Goal: Task Accomplishment & Management: Manage account settings

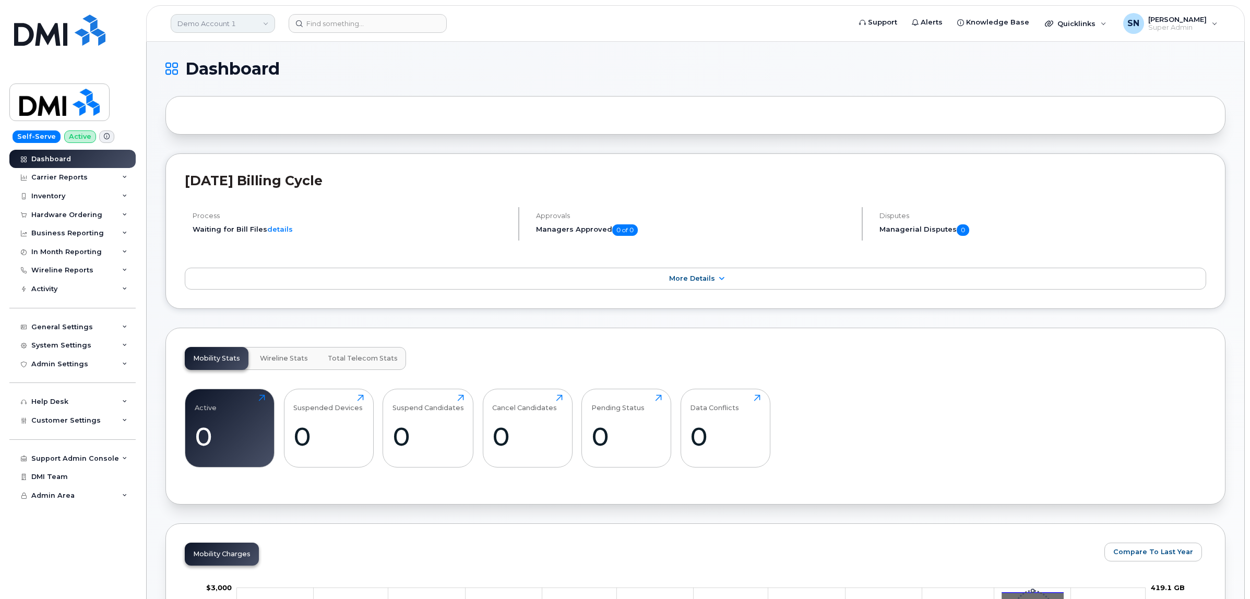
click at [193, 16] on link "Demo Account 1" at bounding box center [223, 23] width 104 height 19
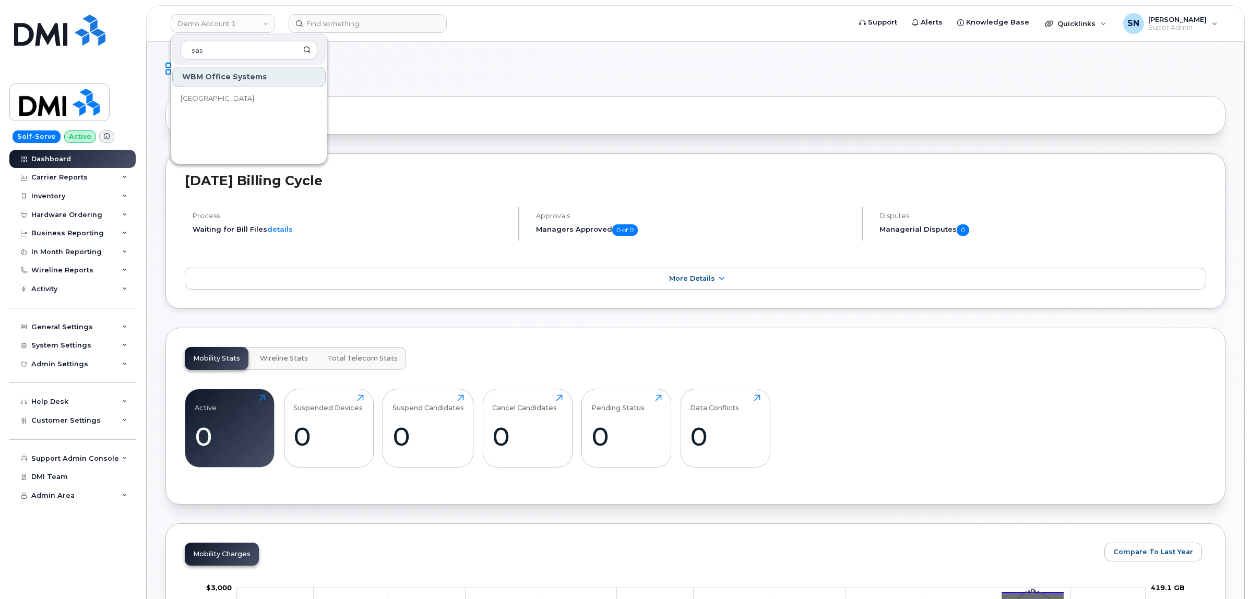
type input "sas"
click at [222, 90] on link "[GEOGRAPHIC_DATA]" at bounding box center [248, 98] width 153 height 21
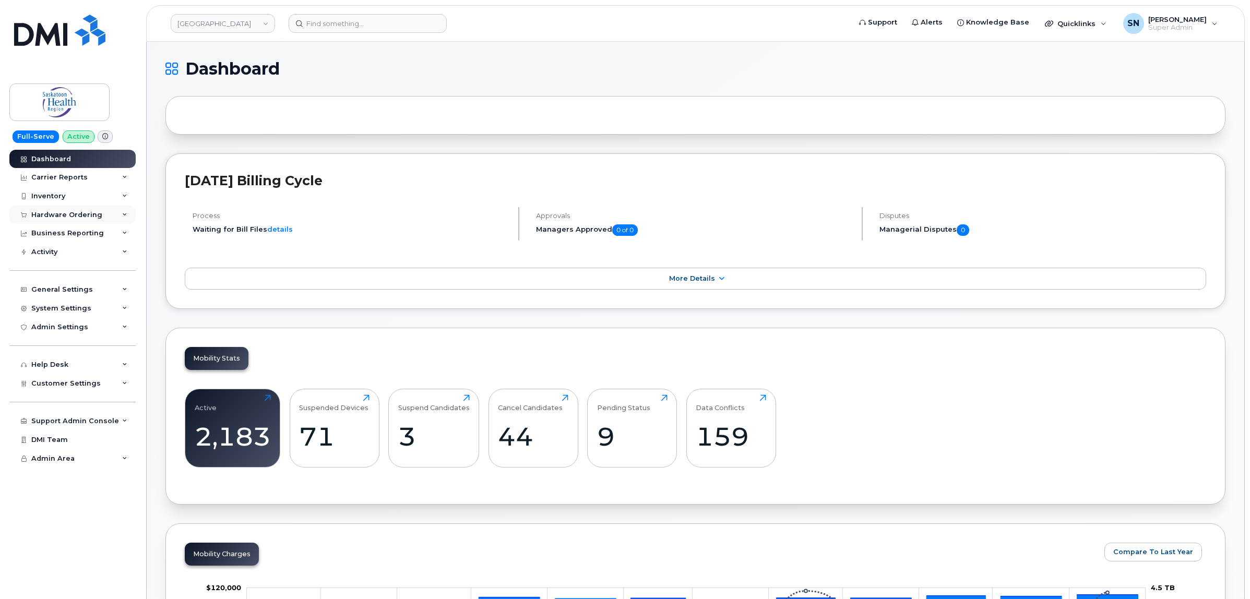
click at [80, 224] on div "Hardware Ordering" at bounding box center [72, 215] width 126 height 19
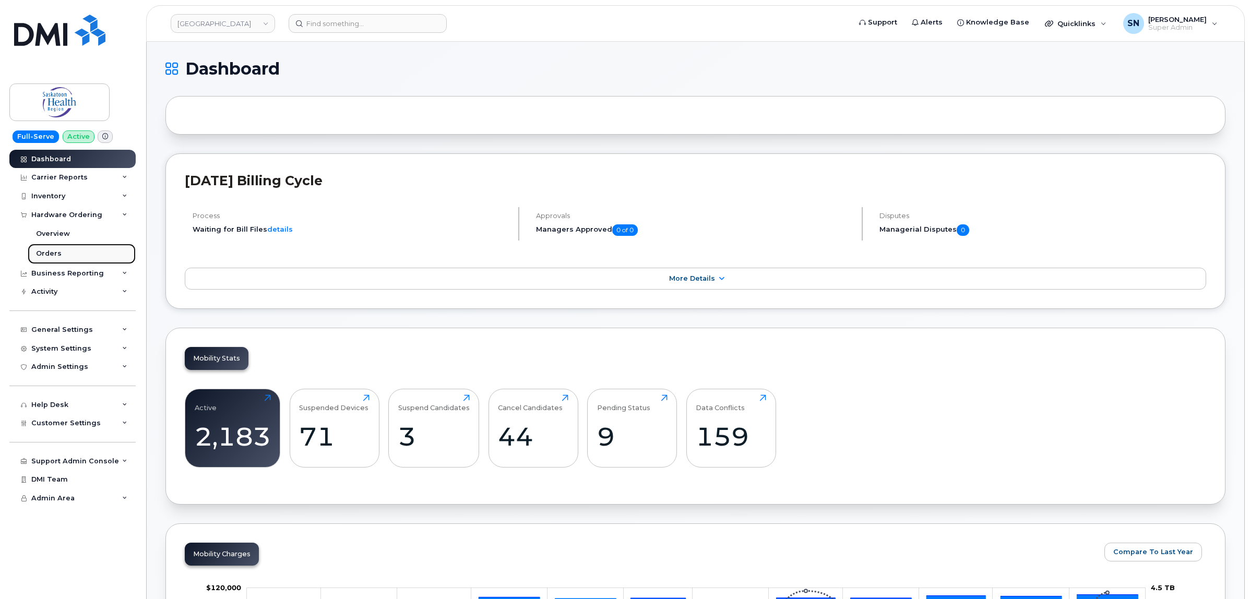
click at [63, 256] on link "Orders" at bounding box center [82, 254] width 108 height 20
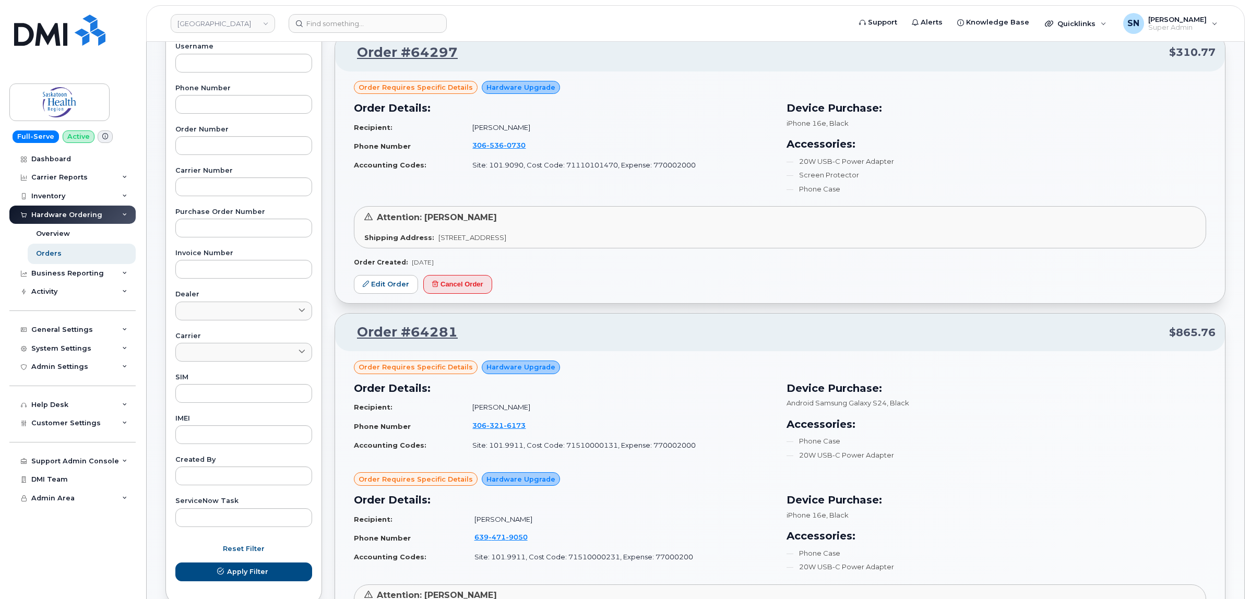
scroll to position [326, 0]
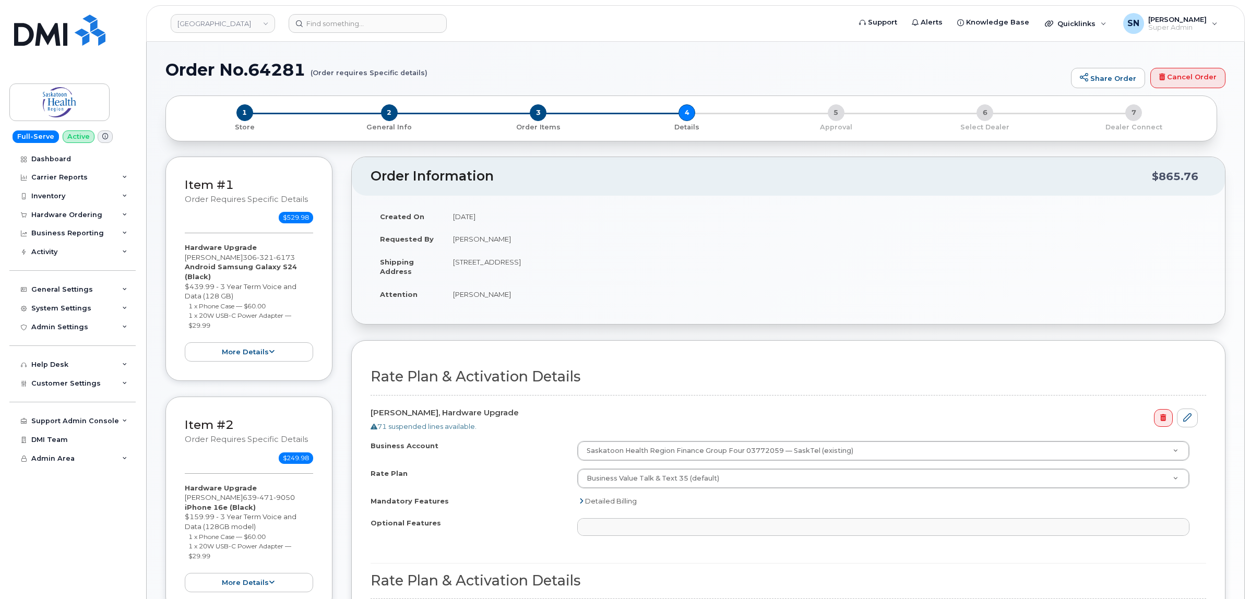
select select
click at [245, 115] on span "1" at bounding box center [244, 112] width 17 height 17
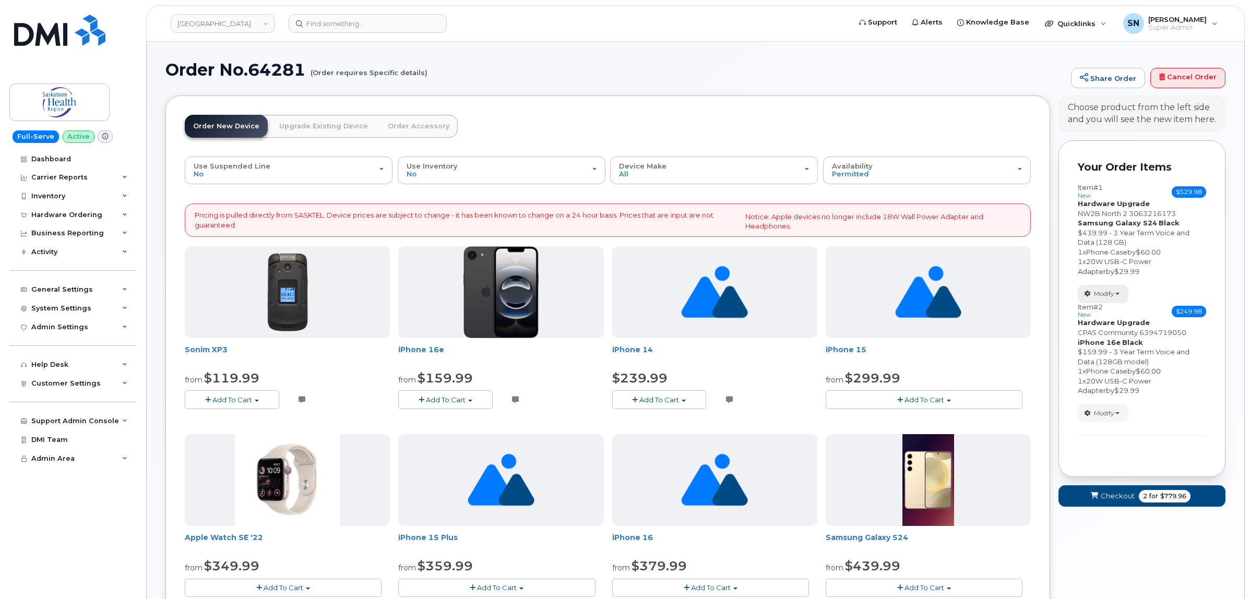
click at [1094, 294] on span "Modify" at bounding box center [1104, 293] width 20 height 9
click at [1107, 312] on link "change" at bounding box center [1127, 310] width 99 height 13
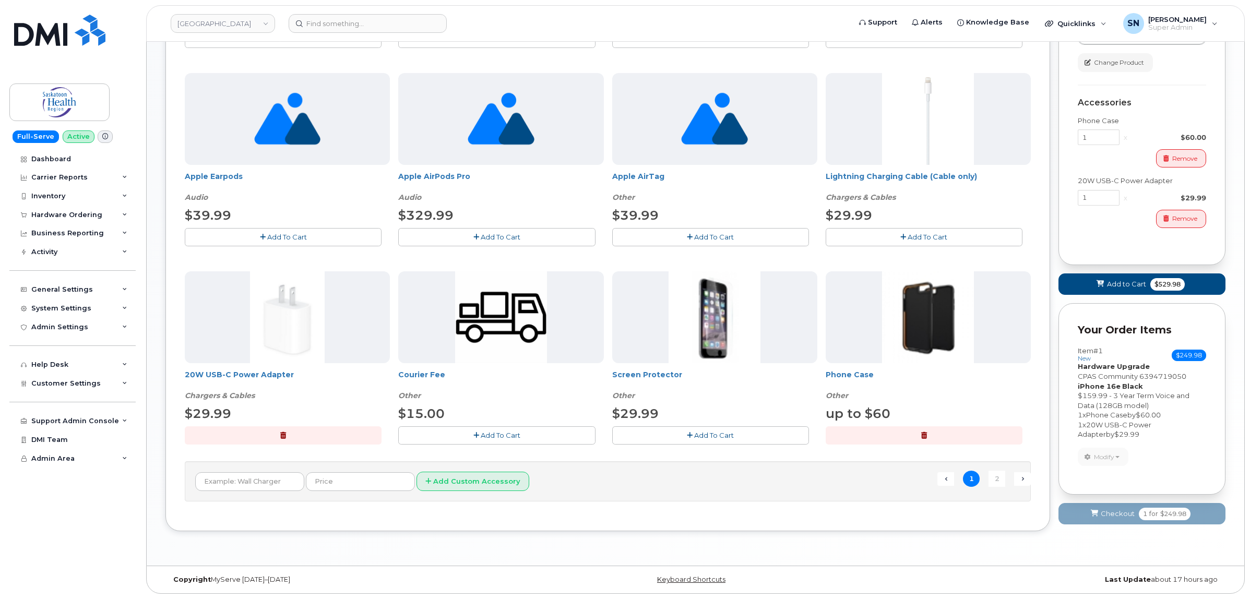
scroll to position [598, 0]
click at [283, 481] on input "text" at bounding box center [249, 481] width 109 height 19
type input "Early Upgrade Fee"
type input "49.17"
click at [472, 472] on button "Add Custom Accessory" at bounding box center [473, 481] width 113 height 19
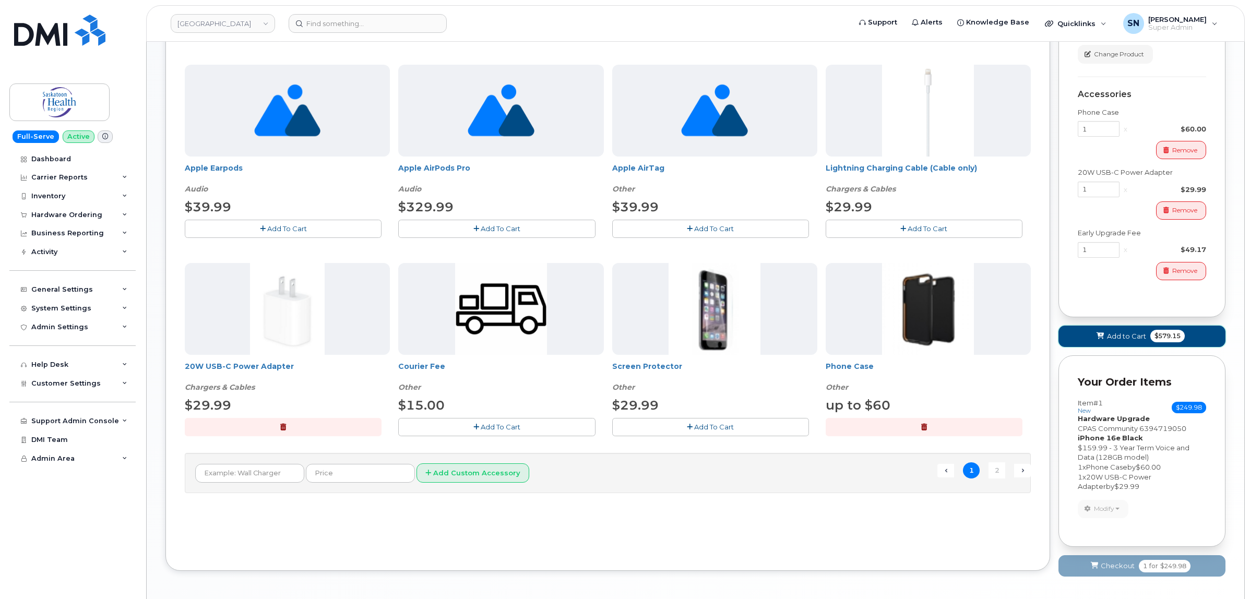
click at [1110, 341] on span "Add to Cart" at bounding box center [1126, 336] width 39 height 10
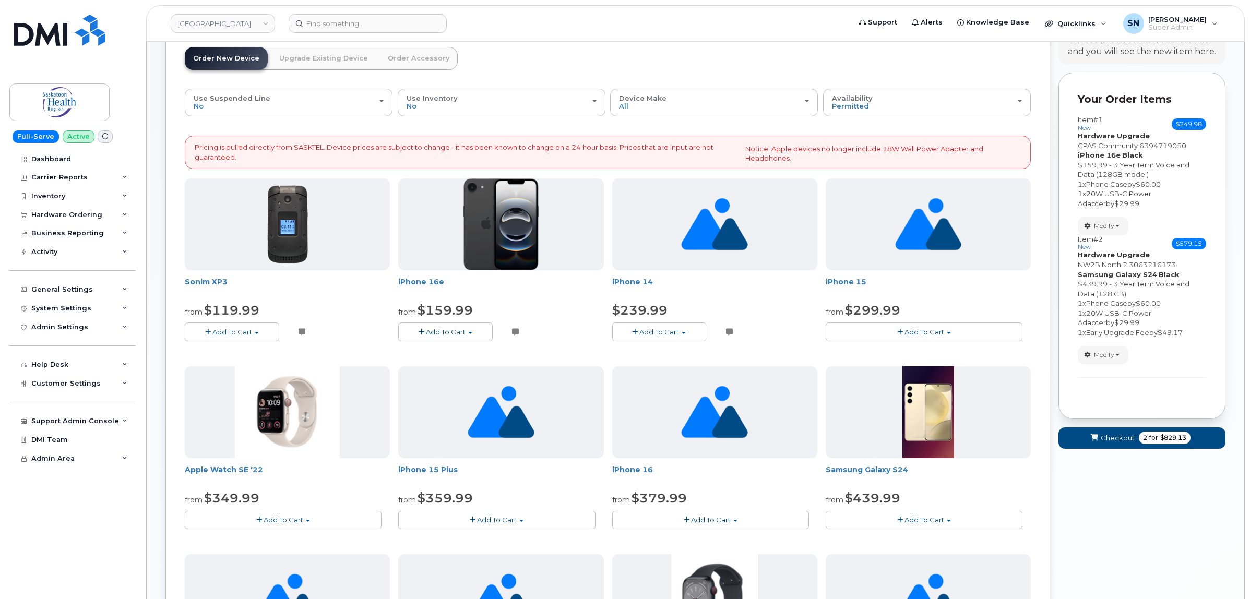
scroll to position [67, 0]
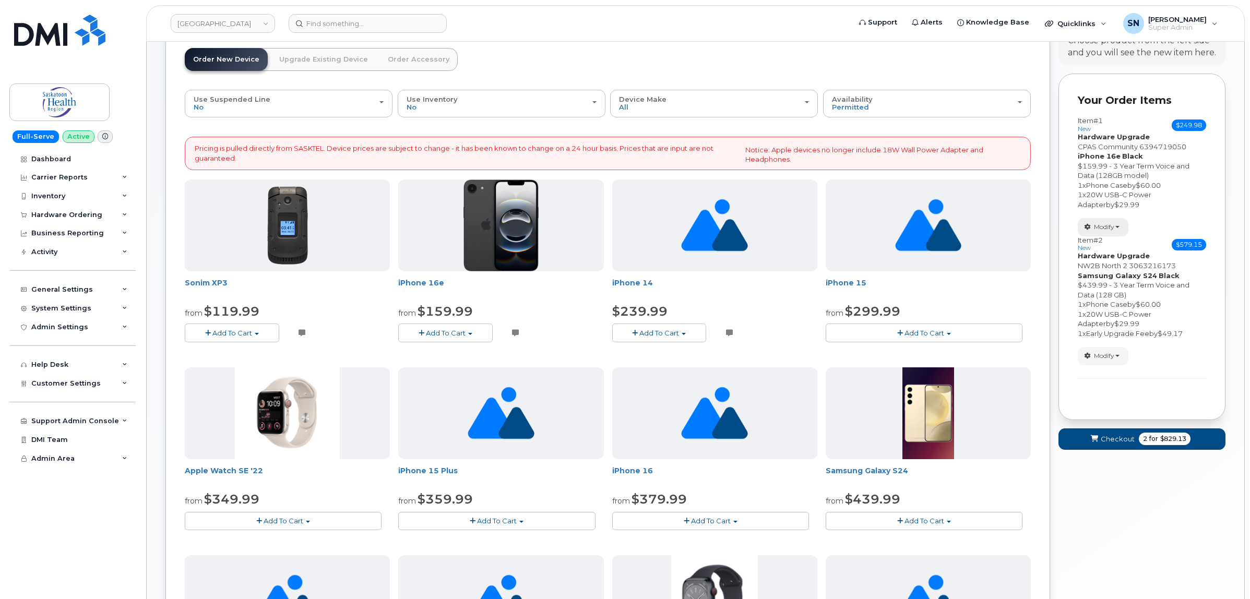
click at [1115, 228] on button "Modify" at bounding box center [1103, 227] width 51 height 18
click at [1115, 239] on link "change" at bounding box center [1127, 243] width 99 height 13
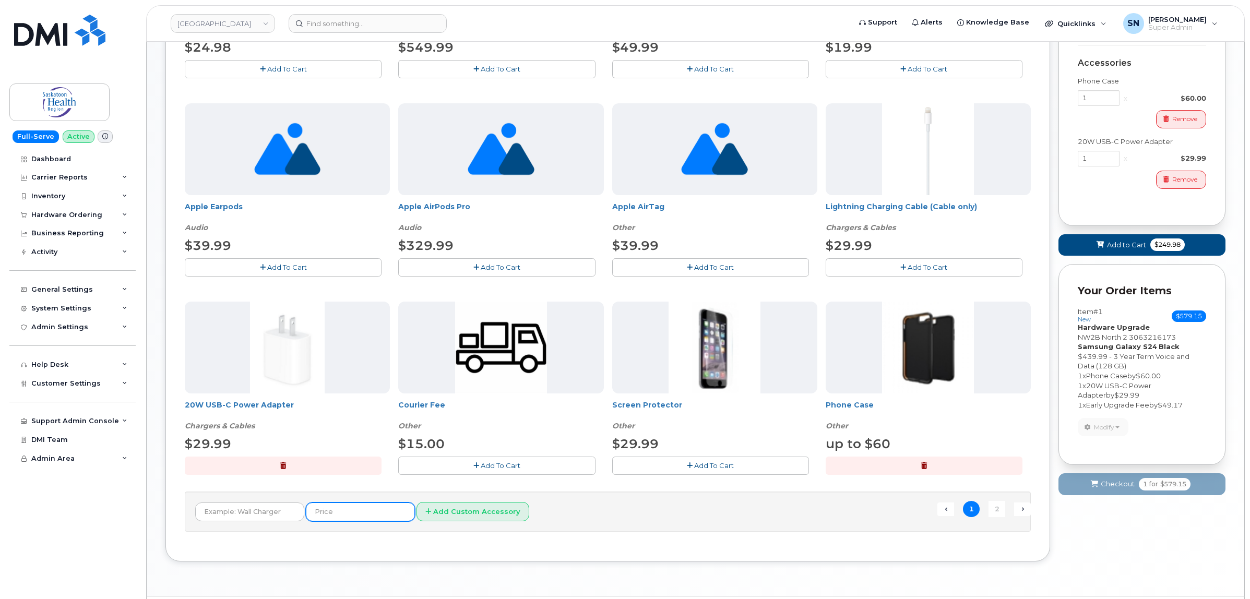
scroll to position [591, 0]
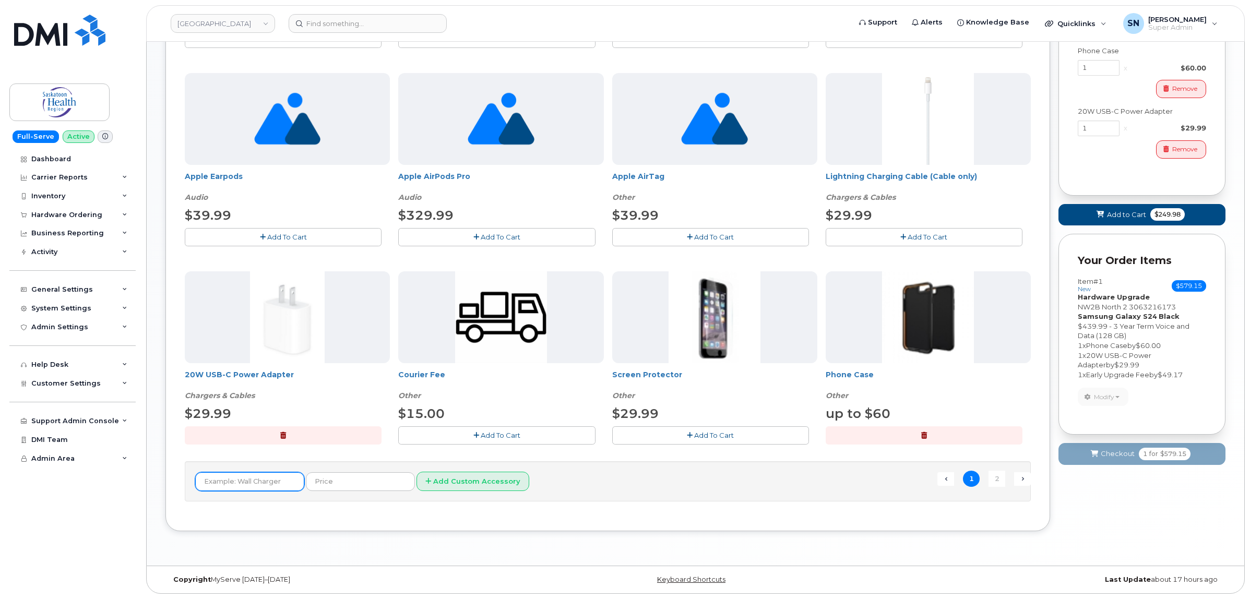
click at [282, 482] on input "text" at bounding box center [249, 481] width 109 height 19
type input "Early Upgrade Fee"
type input "13.75"
click at [422, 481] on button "Add Custom Accessory" at bounding box center [473, 481] width 113 height 19
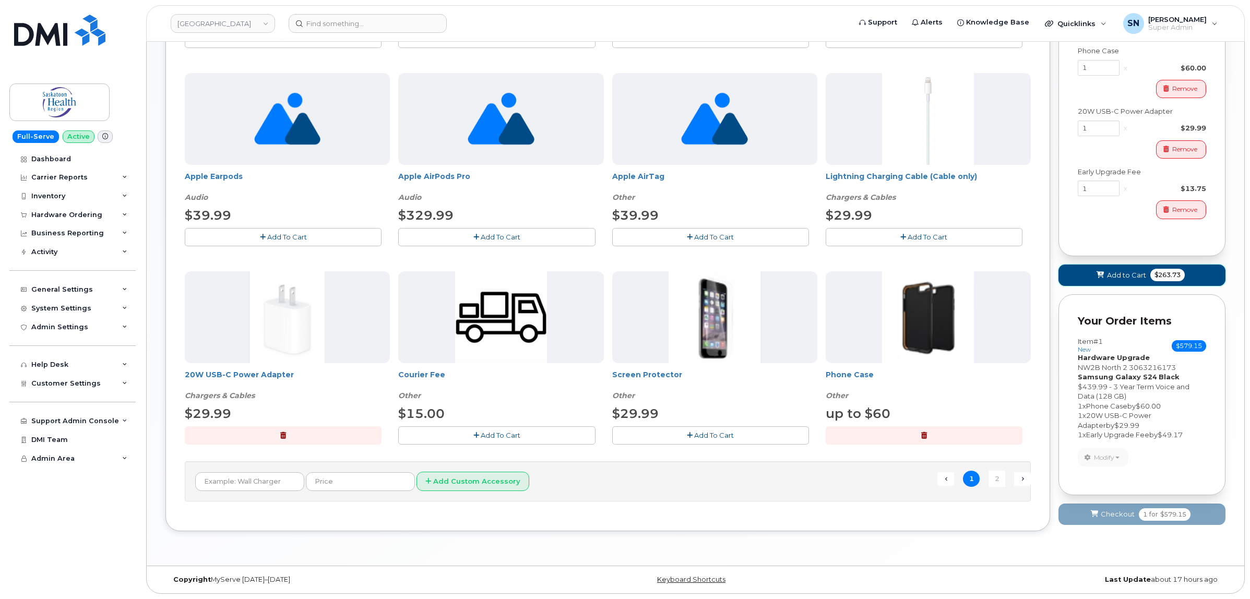
click at [1096, 280] on span at bounding box center [1101, 275] width 10 height 10
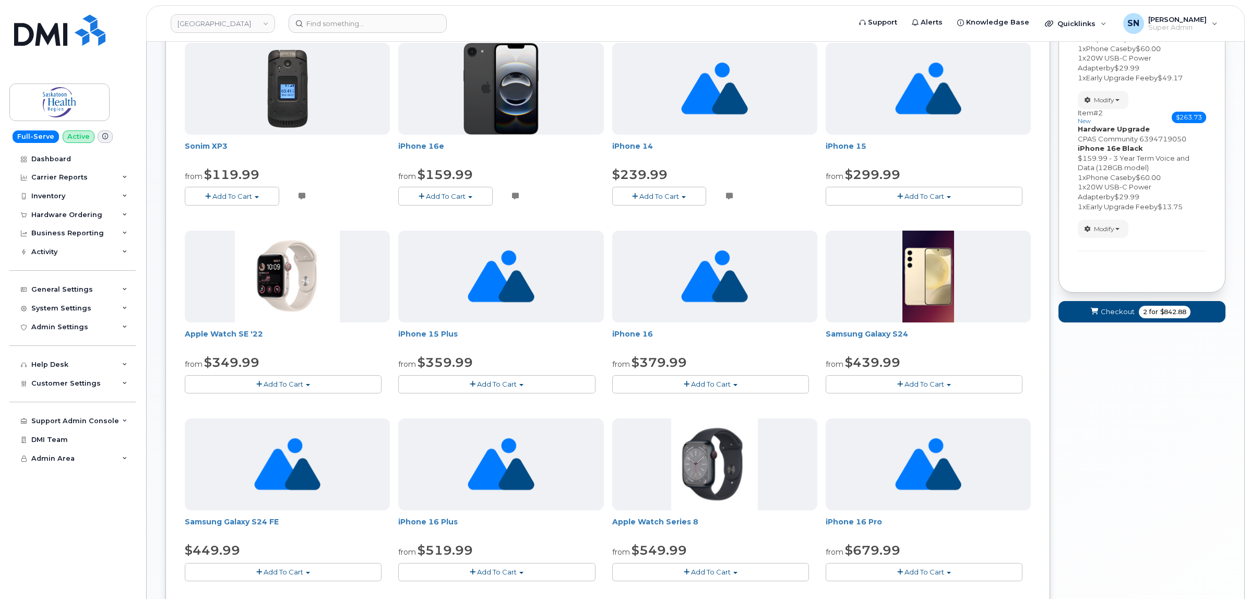
scroll to position [2, 0]
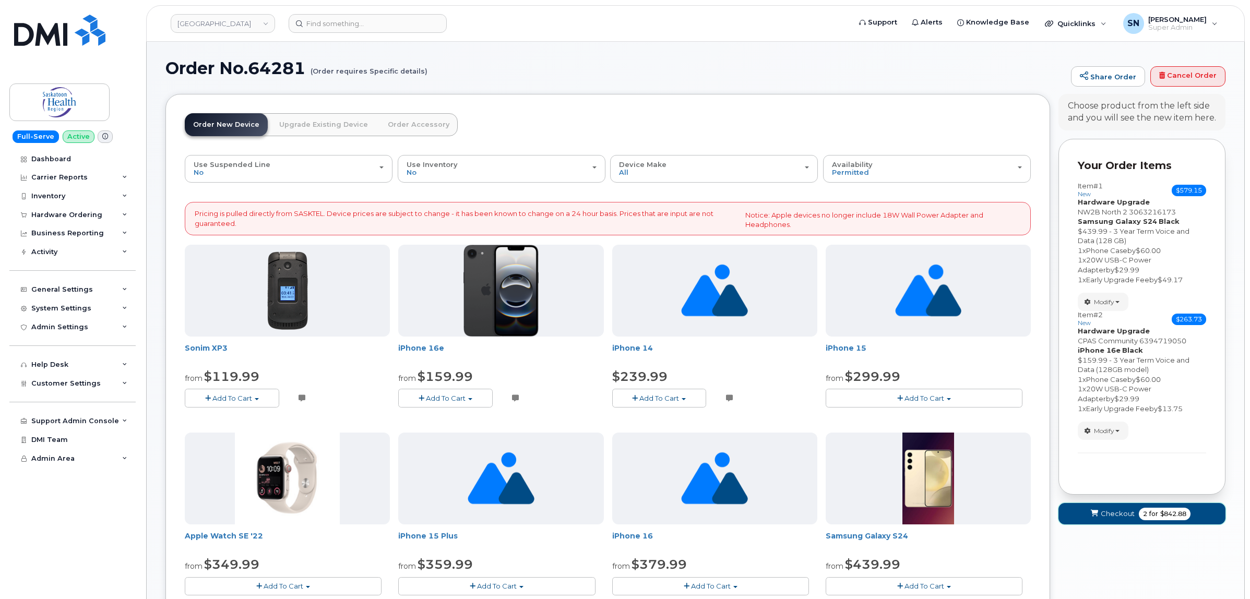
click at [1123, 510] on span "Checkout" at bounding box center [1118, 514] width 34 height 10
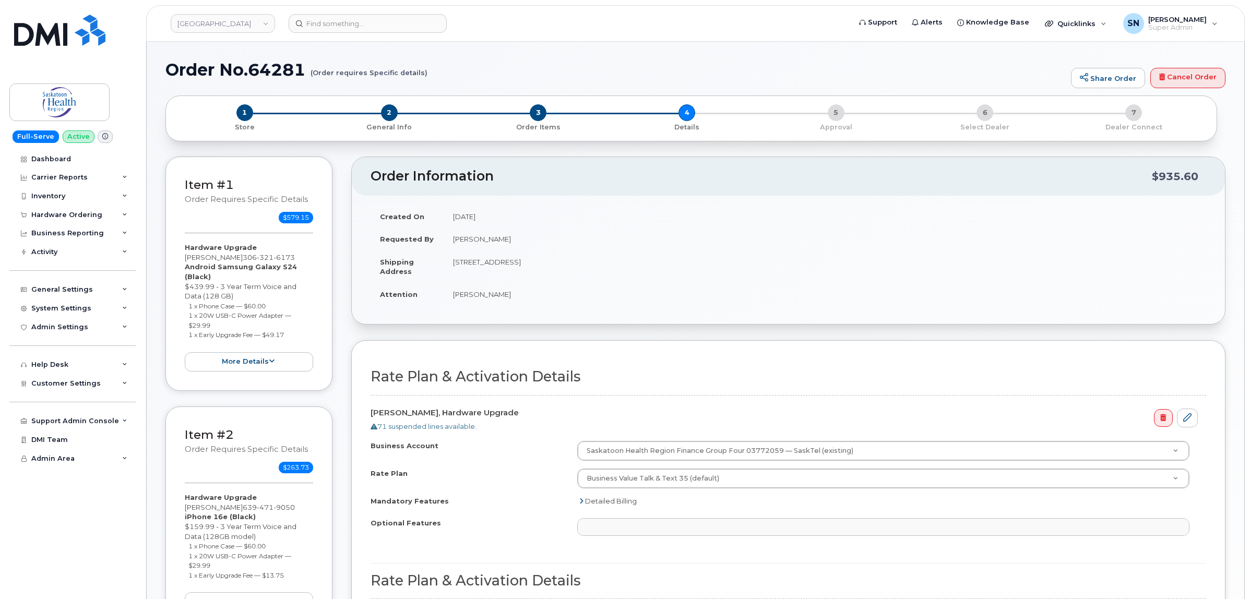
select select
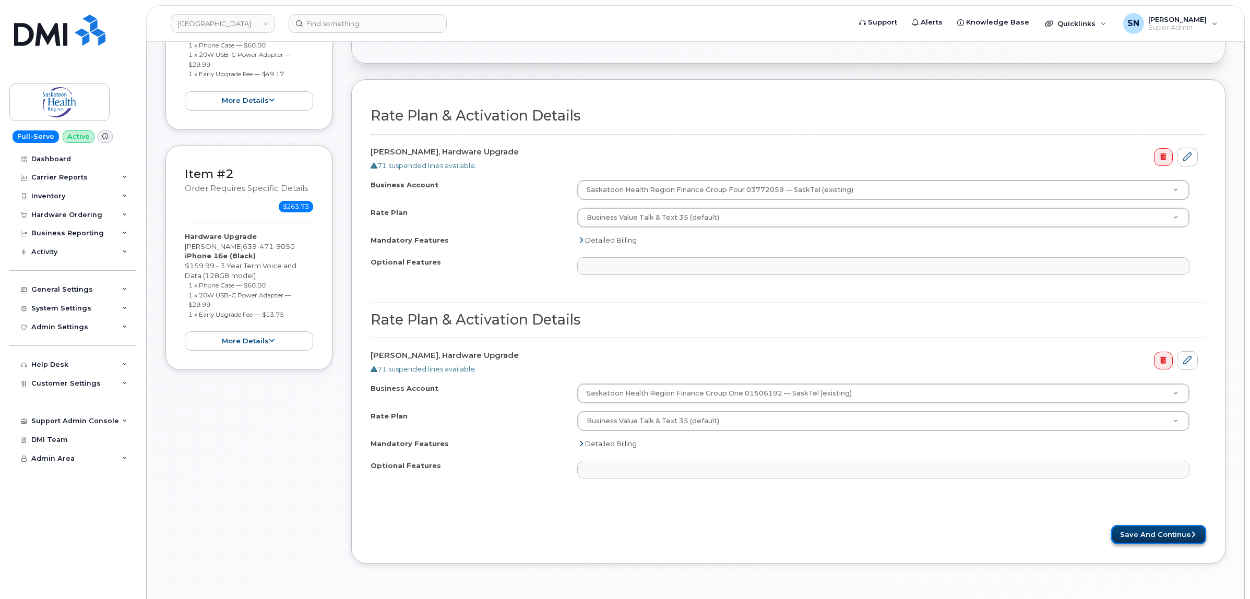
click at [1164, 536] on button "Save and Continue" at bounding box center [1158, 534] width 95 height 19
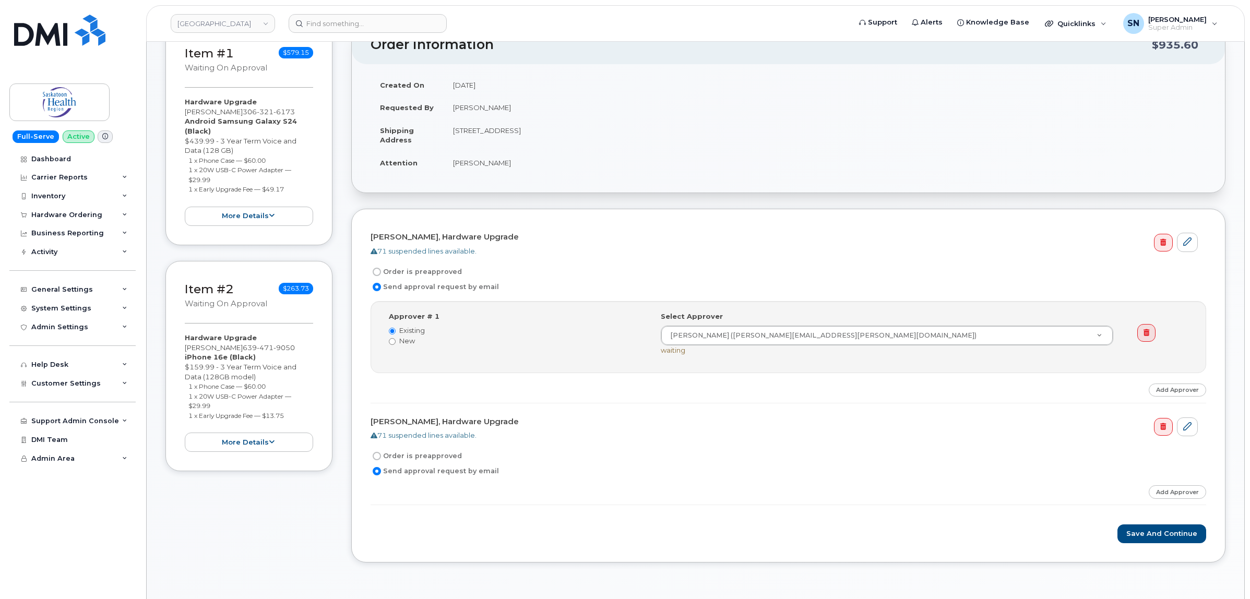
scroll to position [261, 0]
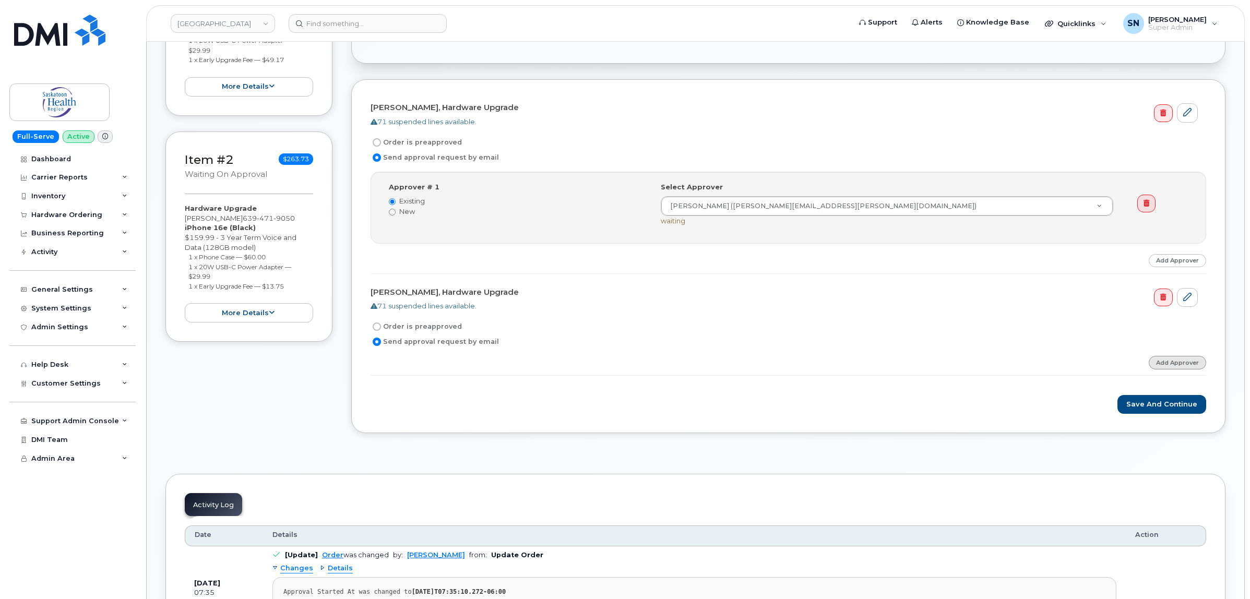
click at [1182, 361] on link "Add Approver" at bounding box center [1177, 362] width 57 height 13
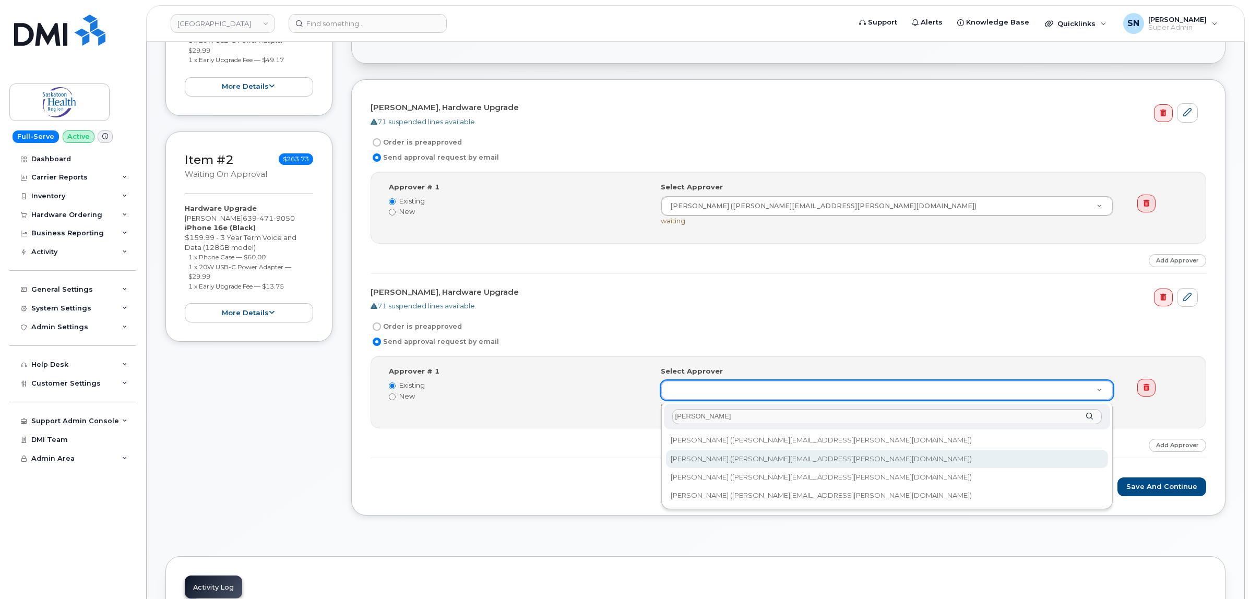
type input "jackie"
type input "10971"
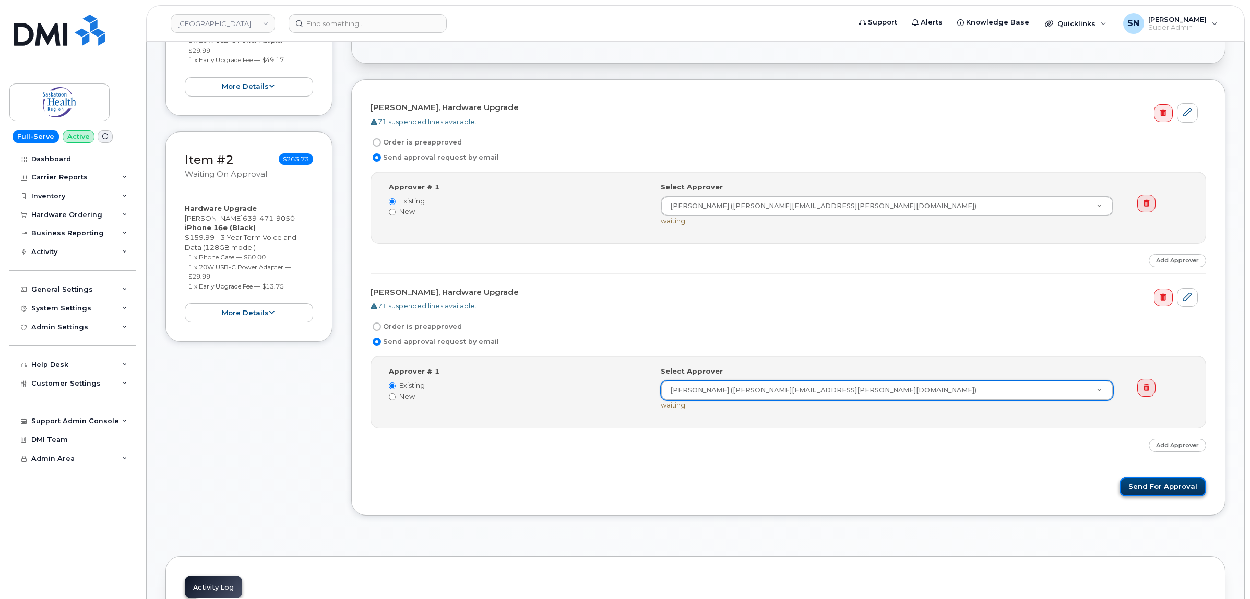
click at [1155, 491] on button "Send for Approval" at bounding box center [1163, 487] width 87 height 19
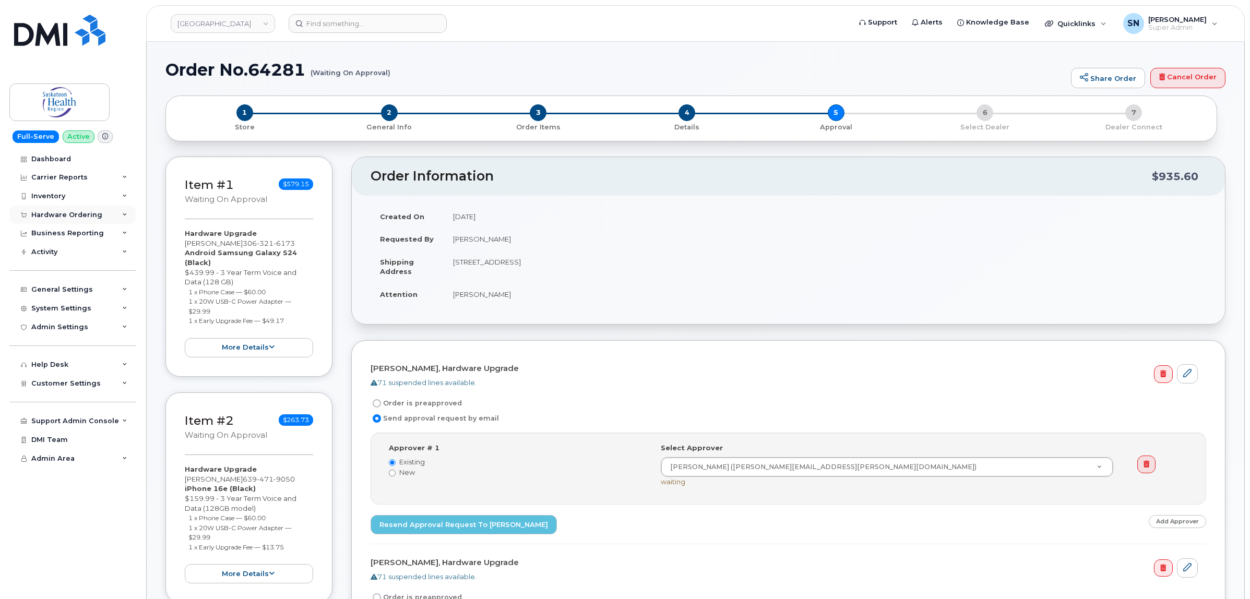
click at [67, 215] on div "Hardware Ordering" at bounding box center [66, 215] width 71 height 8
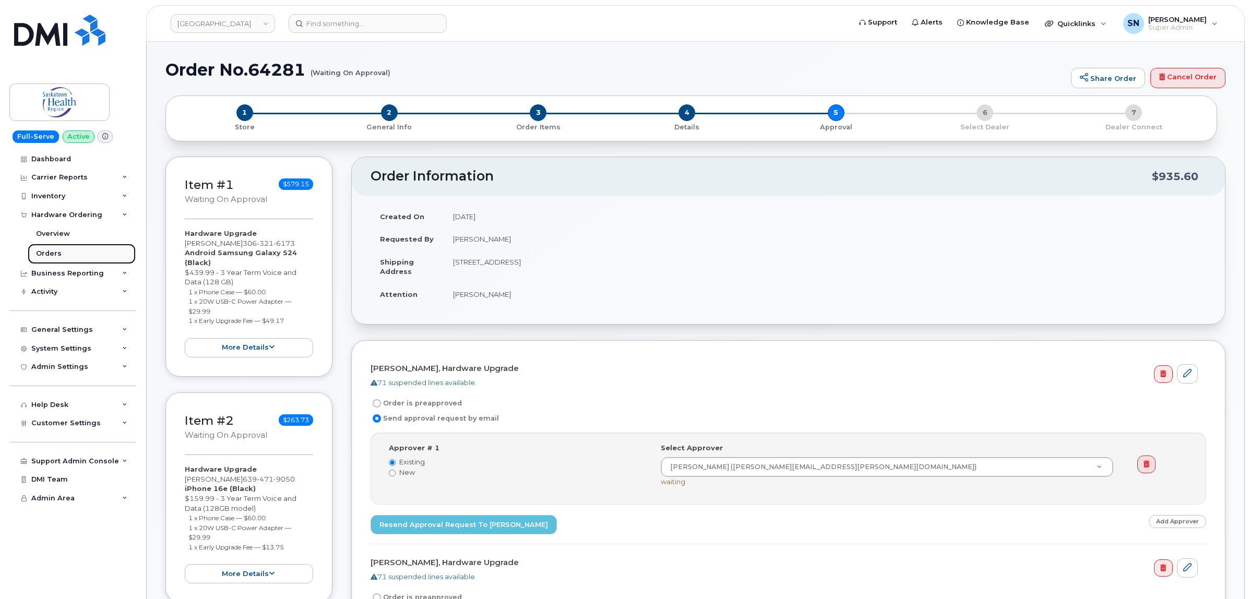
click at [46, 257] on div "Orders" at bounding box center [49, 253] width 26 height 9
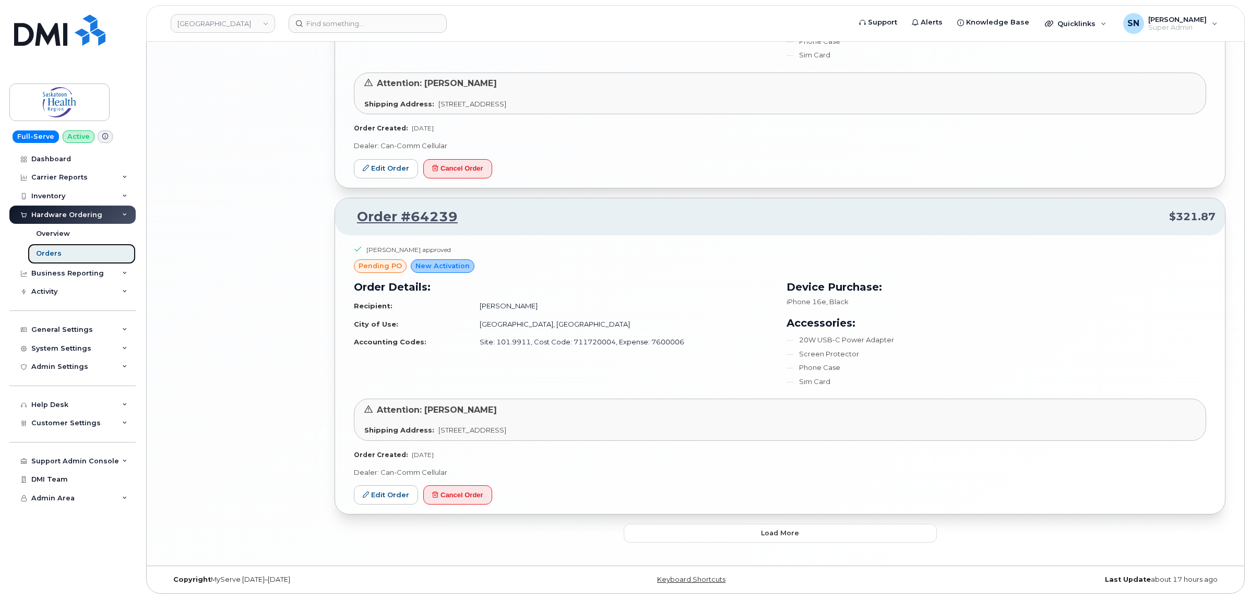
scroll to position [2271, 0]
click at [802, 531] on button "Load more" at bounding box center [780, 533] width 313 height 19
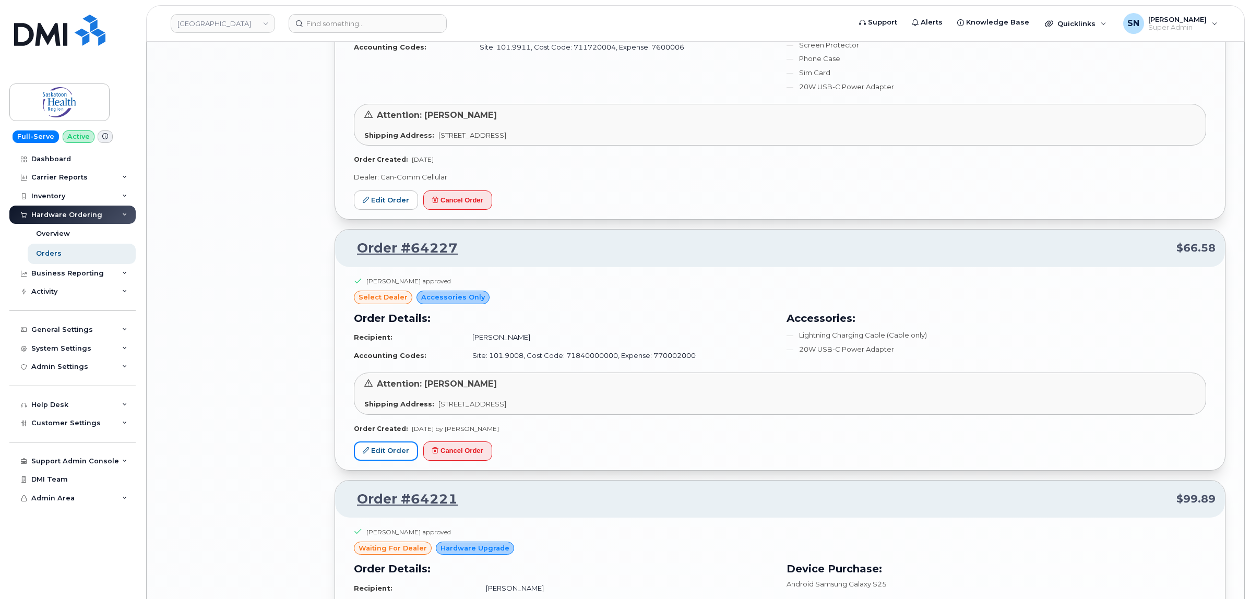
scroll to position [3184, 0]
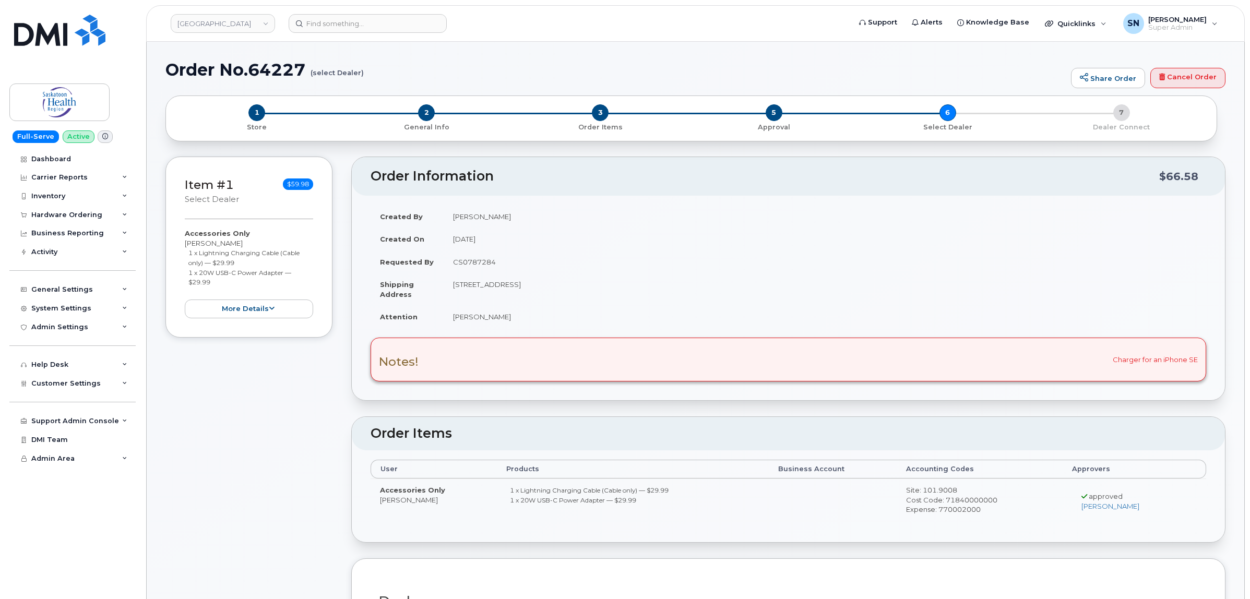
drag, startPoint x: 189, startPoint y: 251, endPoint x: 235, endPoint y: 261, distance: 47.1
click at [235, 261] on small "1 x Lightning Charging Cable (Cable only) — $29.99" at bounding box center [243, 258] width 111 height 18
copy small "1 x Lightning Charging Cable (Cable only) — $29.99"
drag, startPoint x: 188, startPoint y: 273, endPoint x: 217, endPoint y: 278, distance: 29.2
click at [217, 278] on li "1 x 20W USB-C Power Adapter — $29.99" at bounding box center [250, 277] width 125 height 19
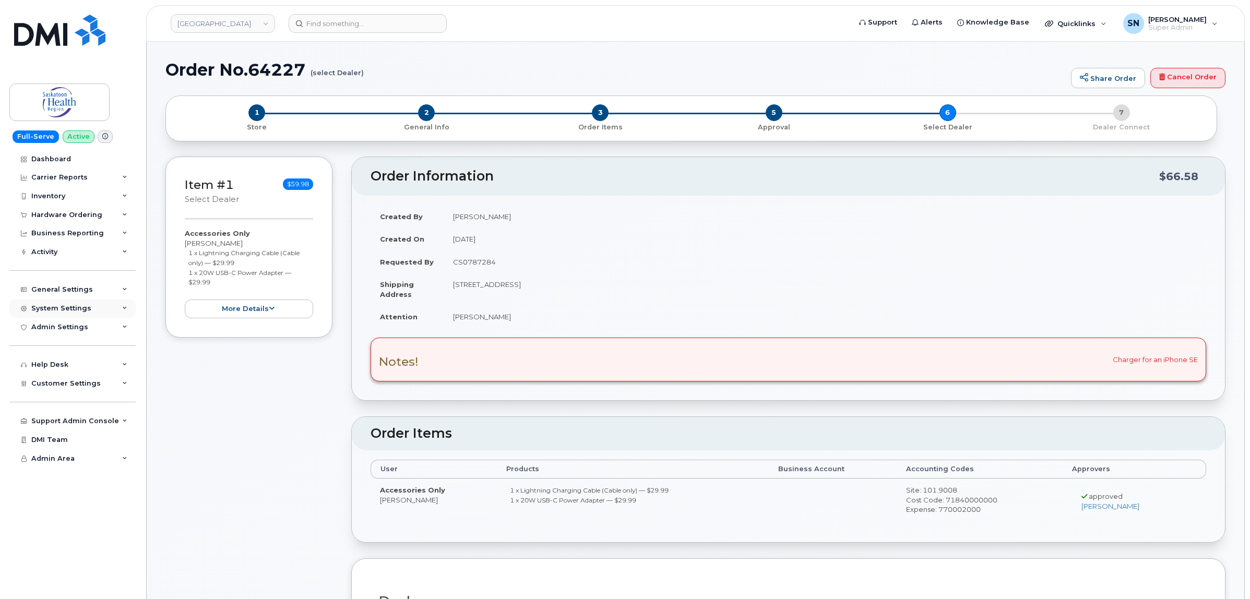
copy small "1 x 20W USB-C Power Adapter — $29.99"
drag, startPoint x: 184, startPoint y: 242, endPoint x: 228, endPoint y: 242, distance: 43.3
click at [228, 242] on div "Accessories Only Lisa Henry 1 x Lightning Charging Cable (Cable only) — $29.99 …" at bounding box center [249, 274] width 128 height 90
copy div "[PERSON_NAME]"
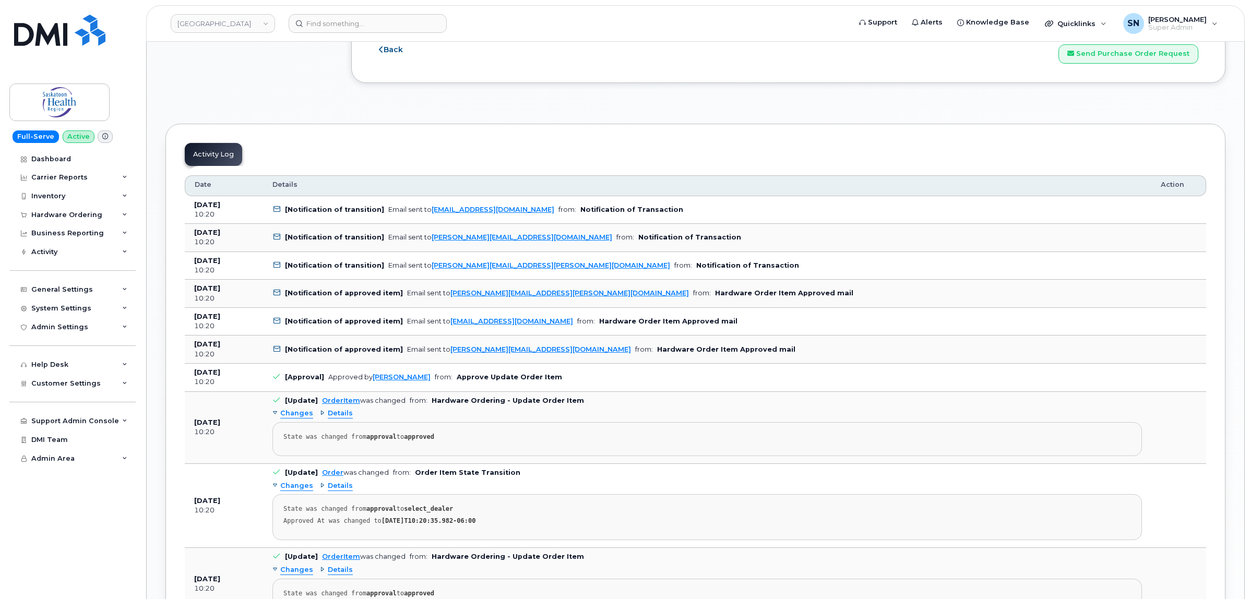
scroll to position [1240, 0]
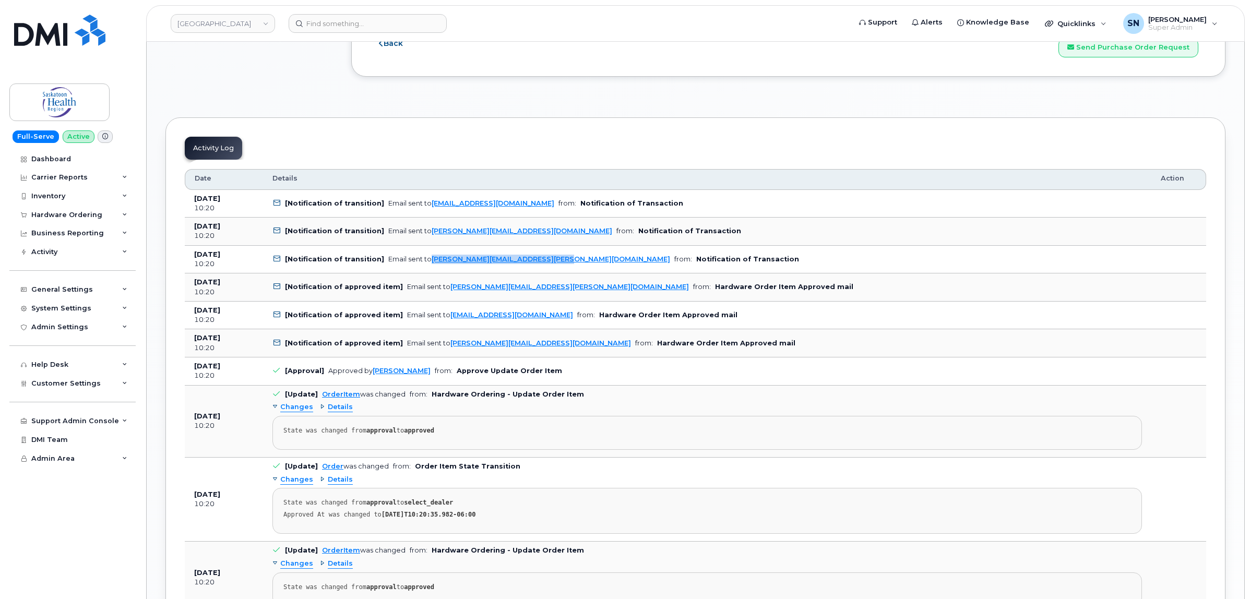
drag, startPoint x: 548, startPoint y: 265, endPoint x: 427, endPoint y: 271, distance: 121.3
click at [427, 271] on td "[Notification of transition] Email sent to Lisa.Henry@saskhealthauthority.ca fr…" at bounding box center [707, 260] width 888 height 28
copy link "Lisa.Henry@saskhealthauthority.ca"
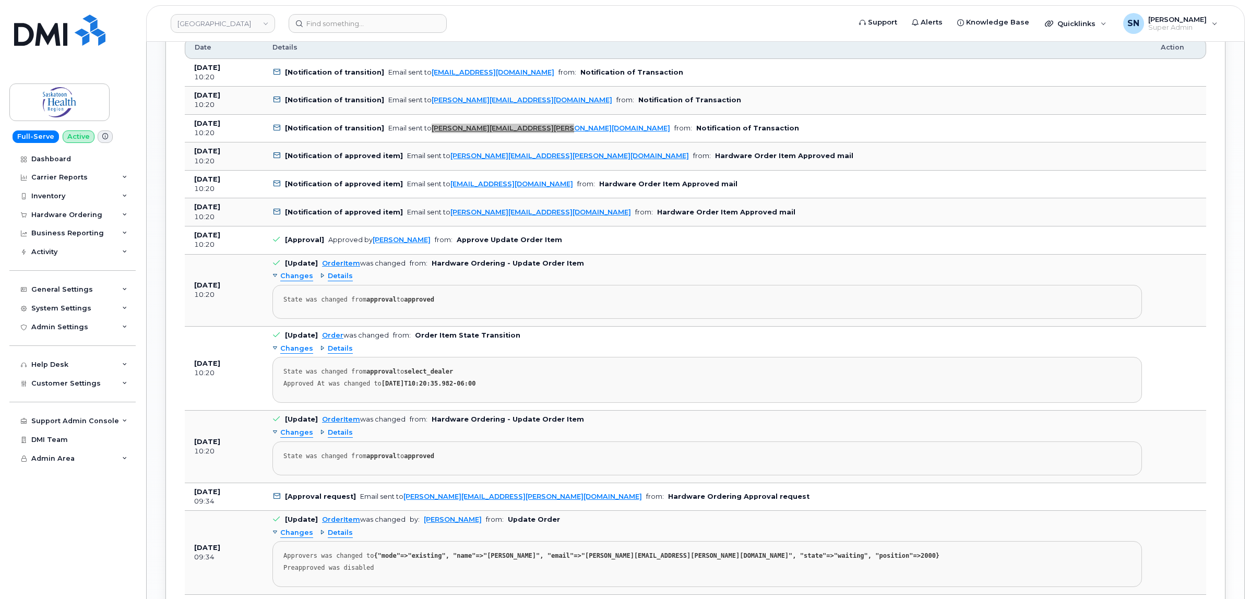
scroll to position [1501, 0]
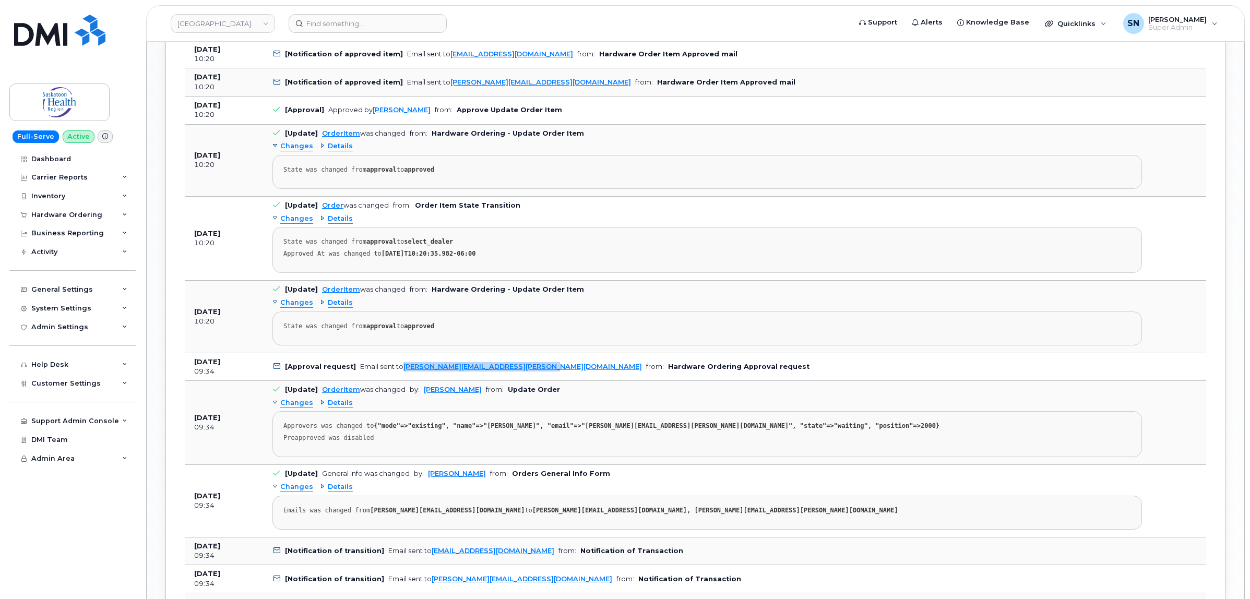
drag, startPoint x: 530, startPoint y: 373, endPoint x: 400, endPoint y: 372, distance: 130.0
click at [400, 372] on td "[Approval request] Email sent to sherri.nelson@saskhealthauthority.ca from: Har…" at bounding box center [707, 367] width 888 height 28
copy link "sherri.nelson@saskhealthauthority.ca"
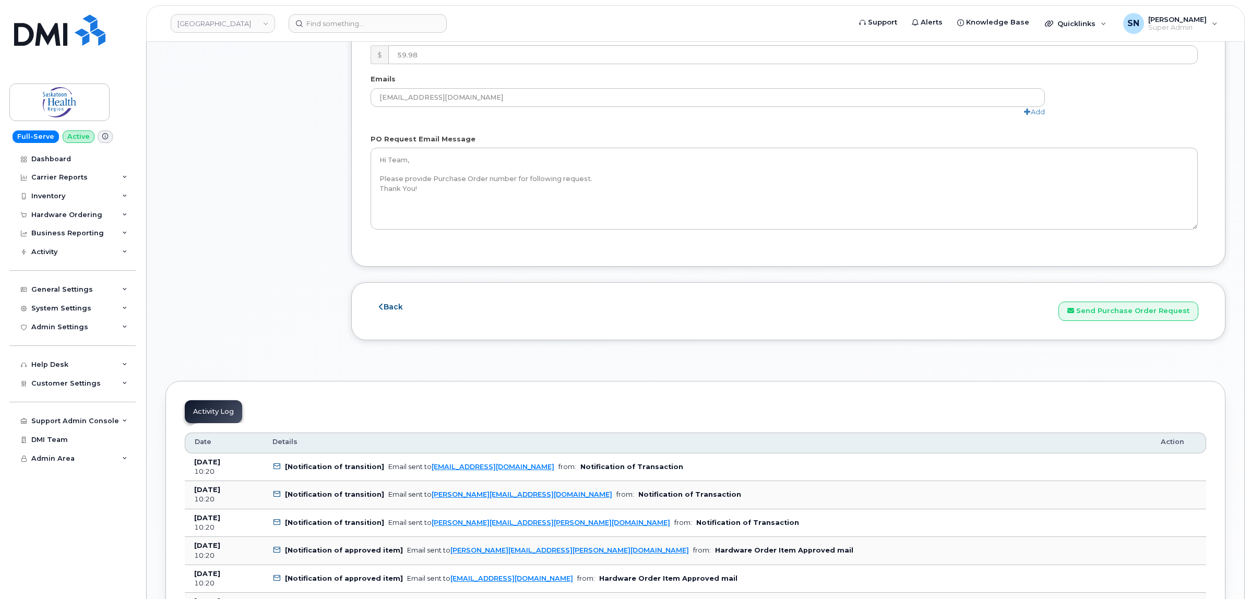
scroll to position [848, 0]
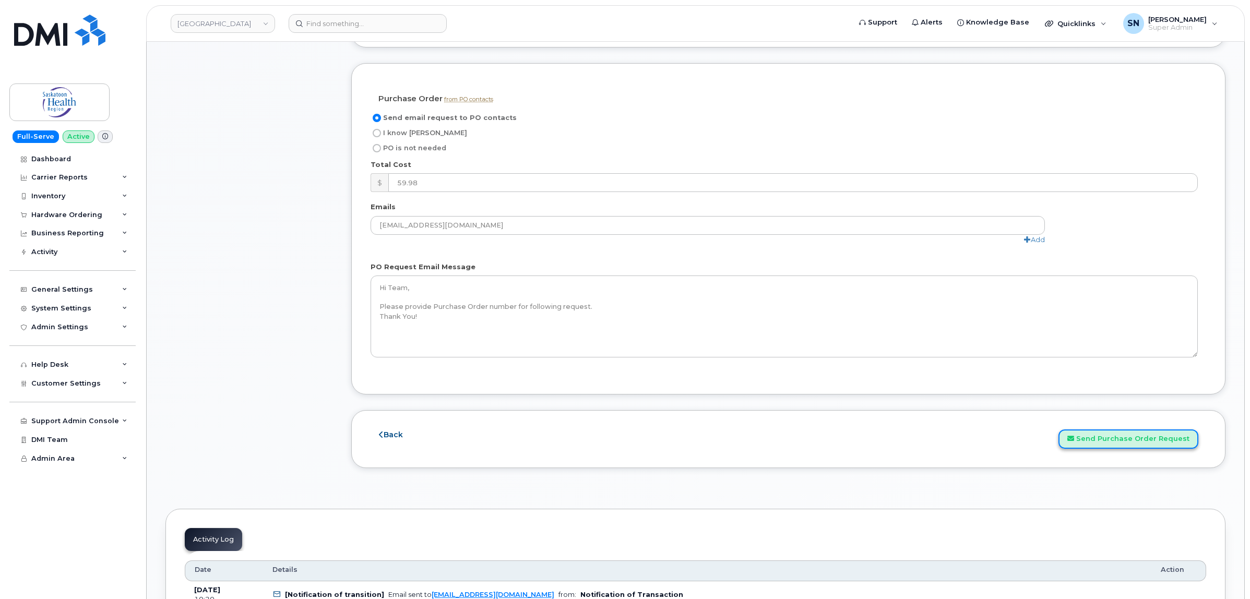
drag, startPoint x: 1152, startPoint y: 434, endPoint x: 1108, endPoint y: 438, distance: 45.1
click at [1152, 434] on button "Send Purchase Order Request" at bounding box center [1129, 439] width 140 height 19
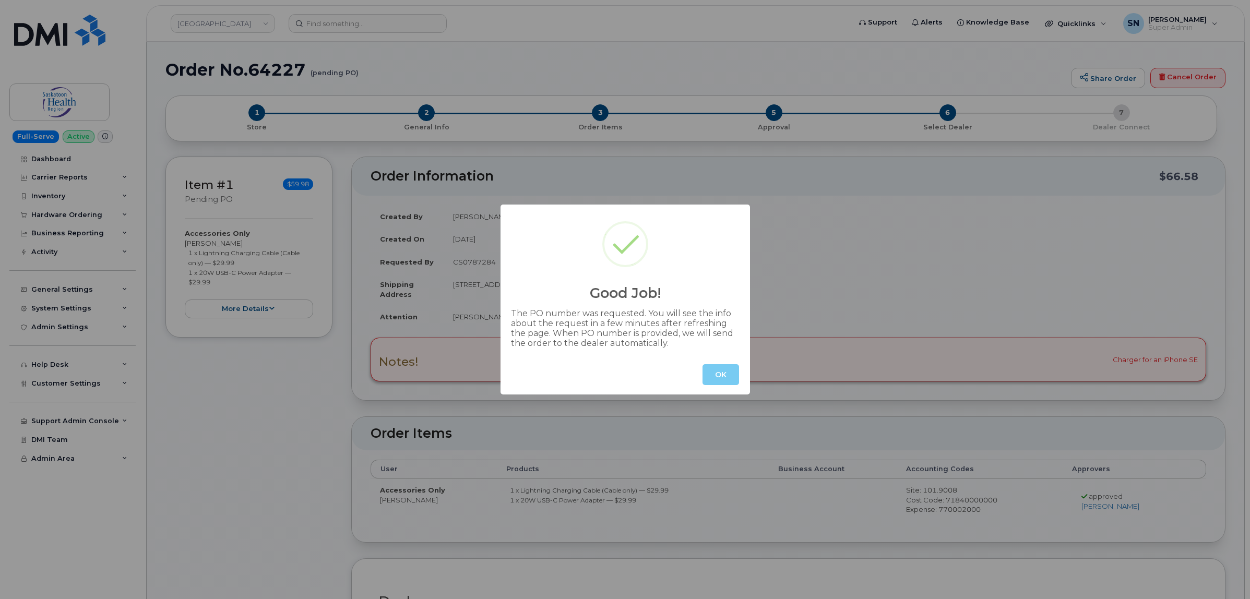
click at [716, 374] on button "OK" at bounding box center [721, 374] width 37 height 21
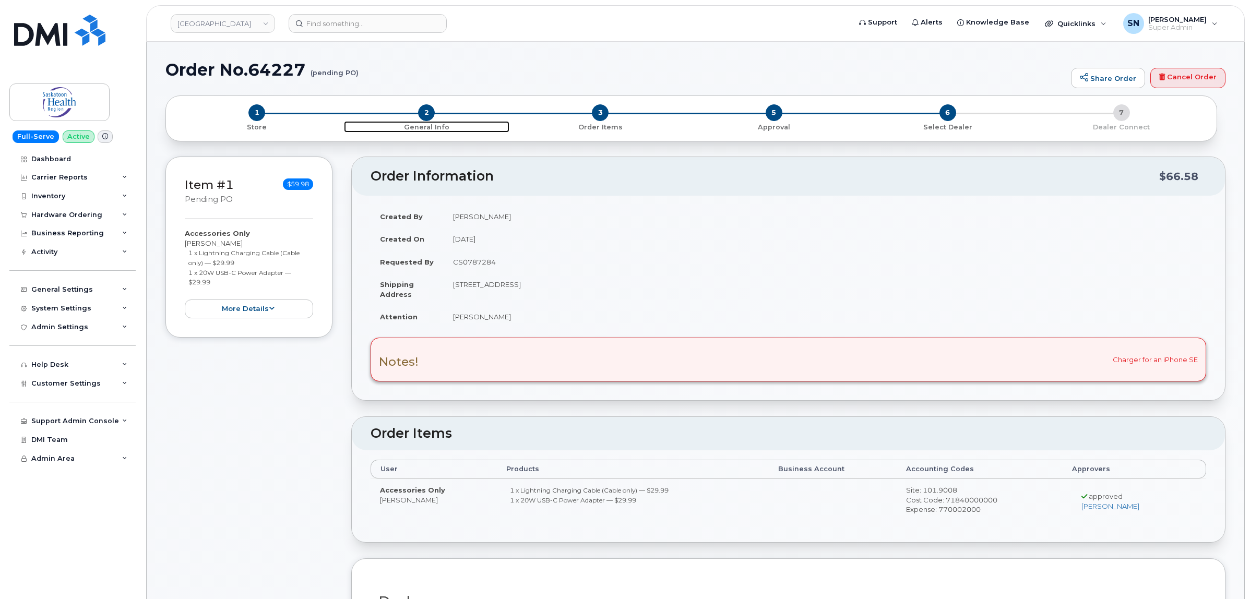
click at [423, 107] on span "2" at bounding box center [426, 112] width 17 height 17
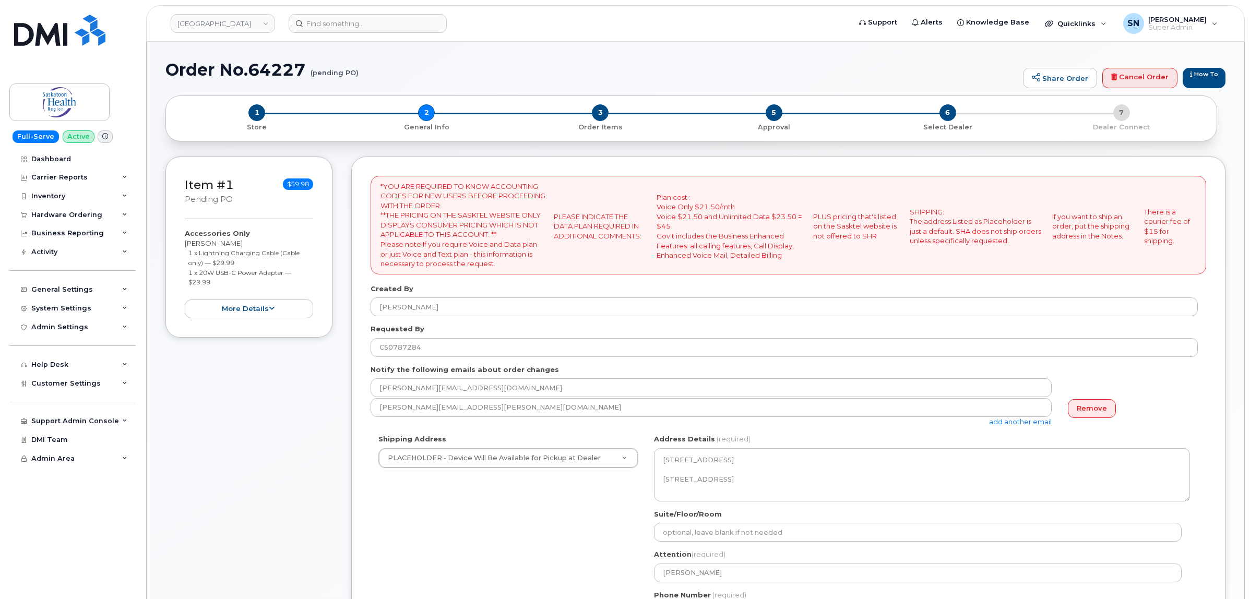
select select
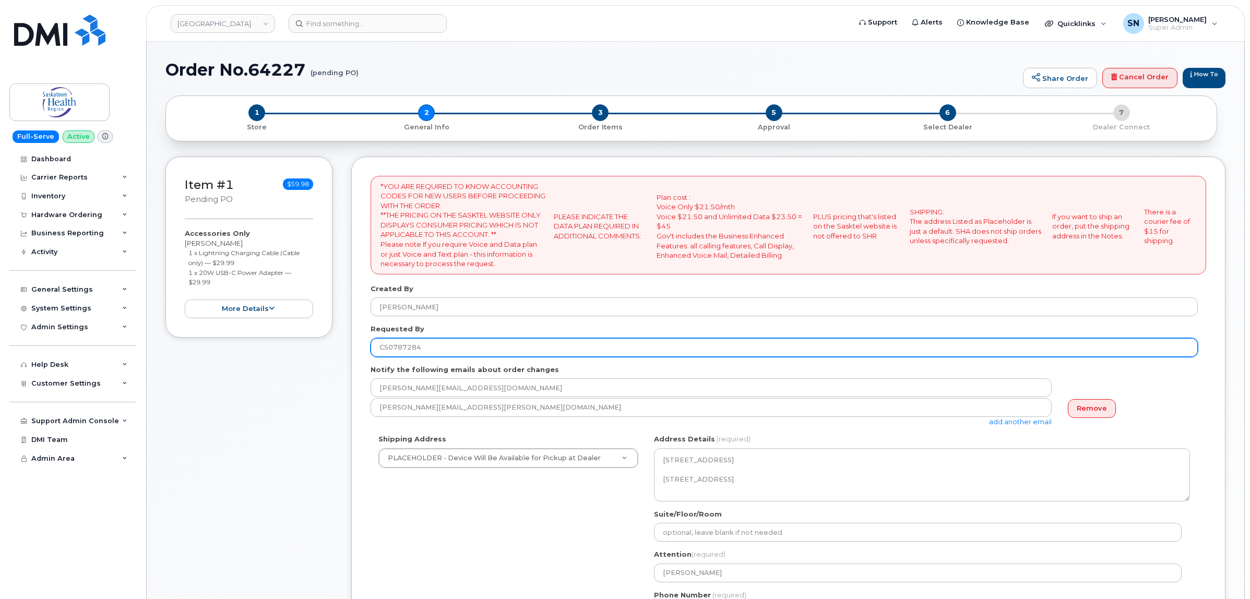
scroll to position [261, 0]
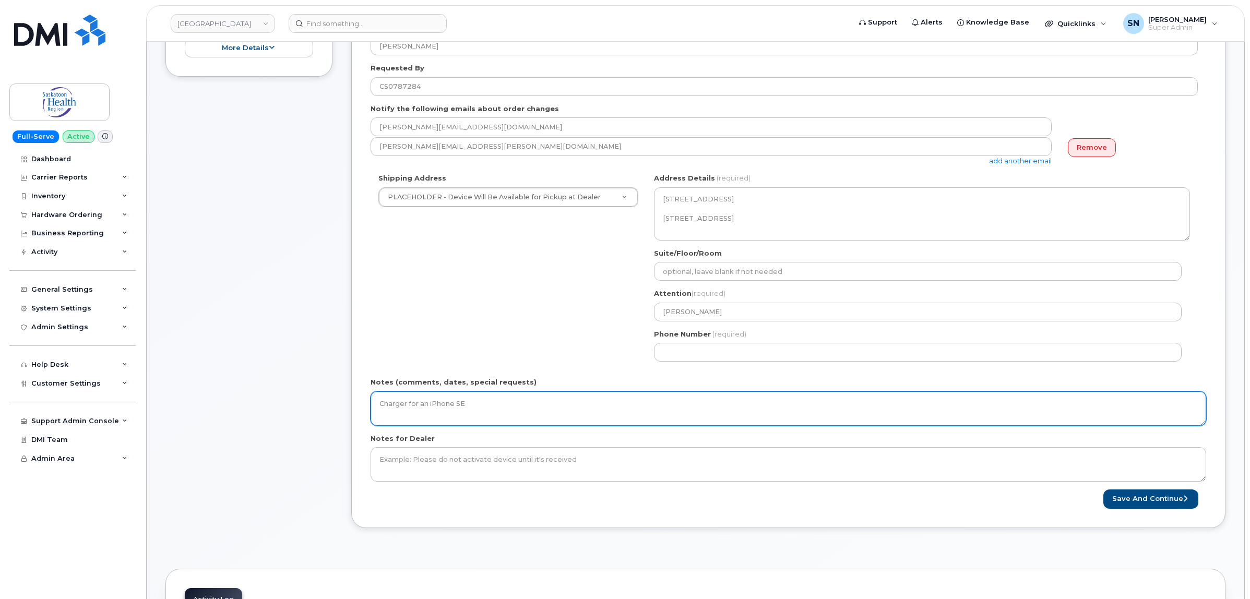
click at [587, 402] on textarea "Charger for an iPhone SE" at bounding box center [789, 408] width 836 height 34
drag, startPoint x: 564, startPoint y: 403, endPoint x: 304, endPoint y: 382, distance: 261.3
click at [304, 382] on div "Item #1 pending PO $59.98 Accessories Only [PERSON_NAME] 1 x Lightning Charging…" at bounding box center [695, 220] width 1060 height 648
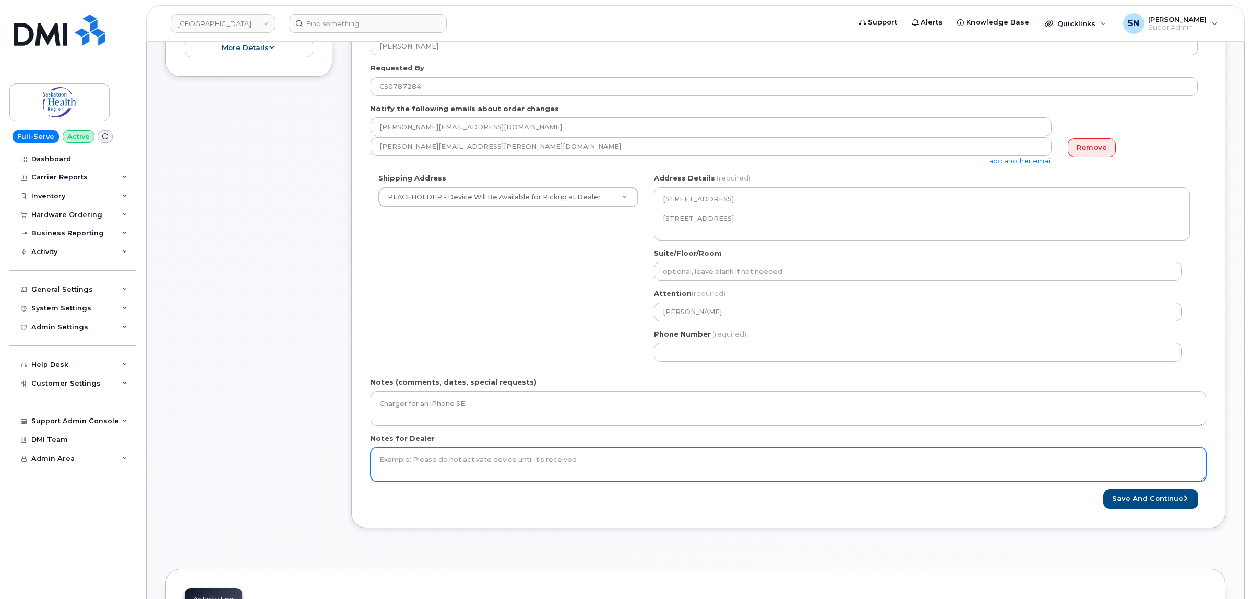
click at [440, 458] on textarea "Notes for Dealer" at bounding box center [789, 464] width 836 height 34
paste textarea "Charger for an iPhone SE"
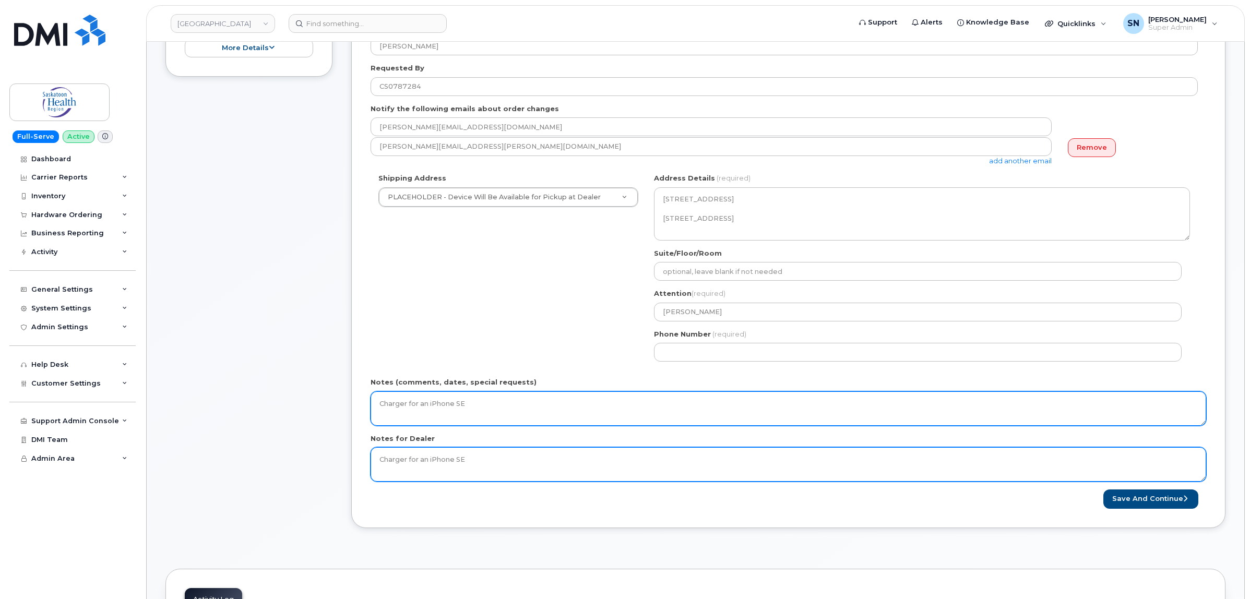
type textarea "Charger for an iPhone SE"
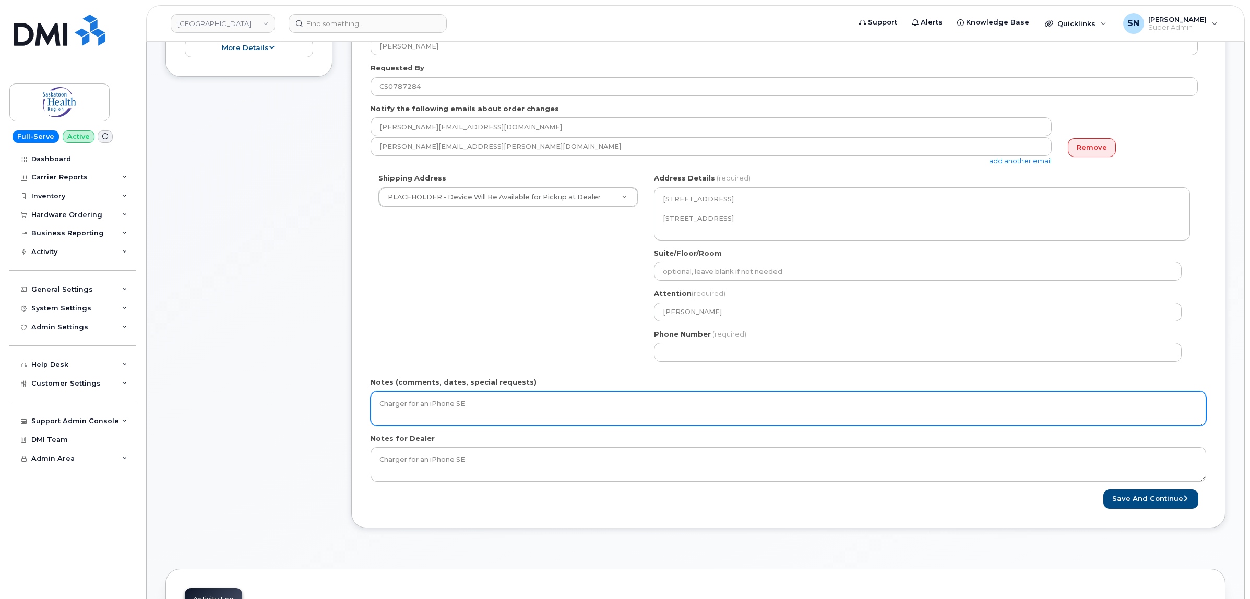
click at [492, 400] on textarea "Charger for an iPhone SE" at bounding box center [789, 408] width 836 height 34
type textarea "Charger for an iPhone SE. *** PO Instructions sent [DATE]"
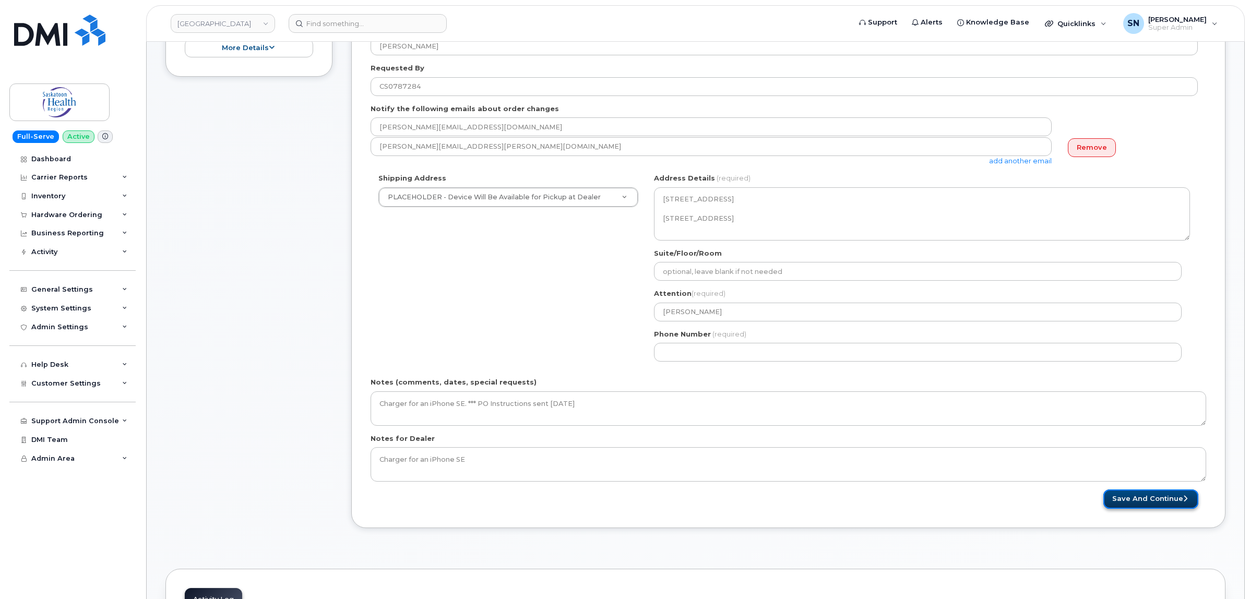
click at [1126, 497] on button "Save and Continue" at bounding box center [1150, 499] width 95 height 19
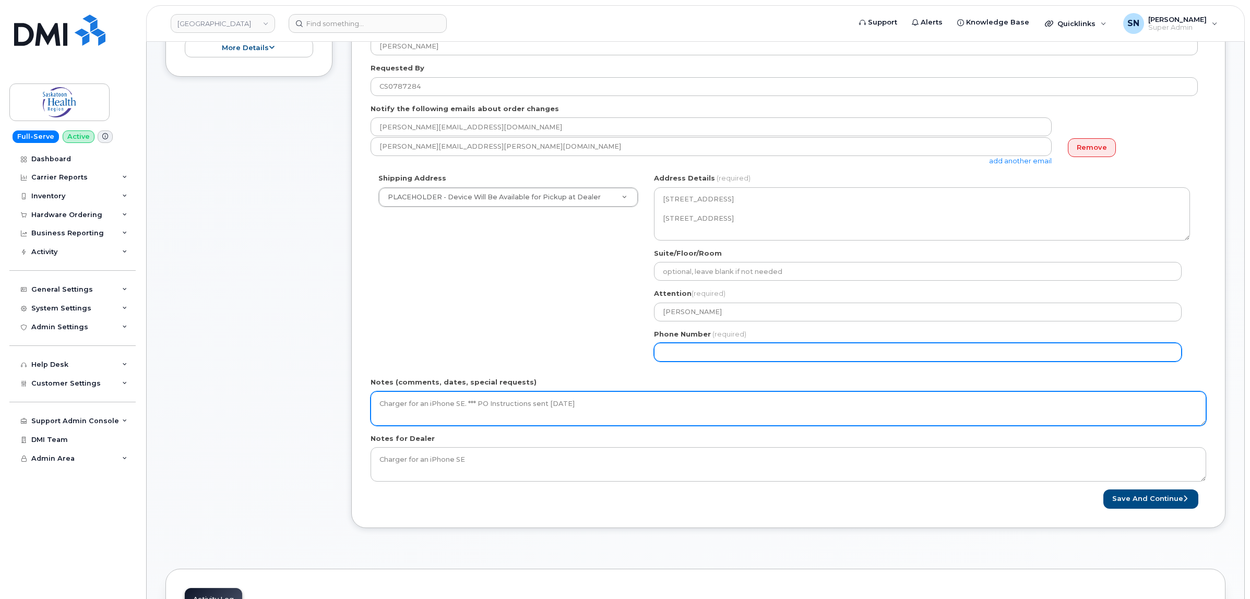
select select
type input "123456789"
select select
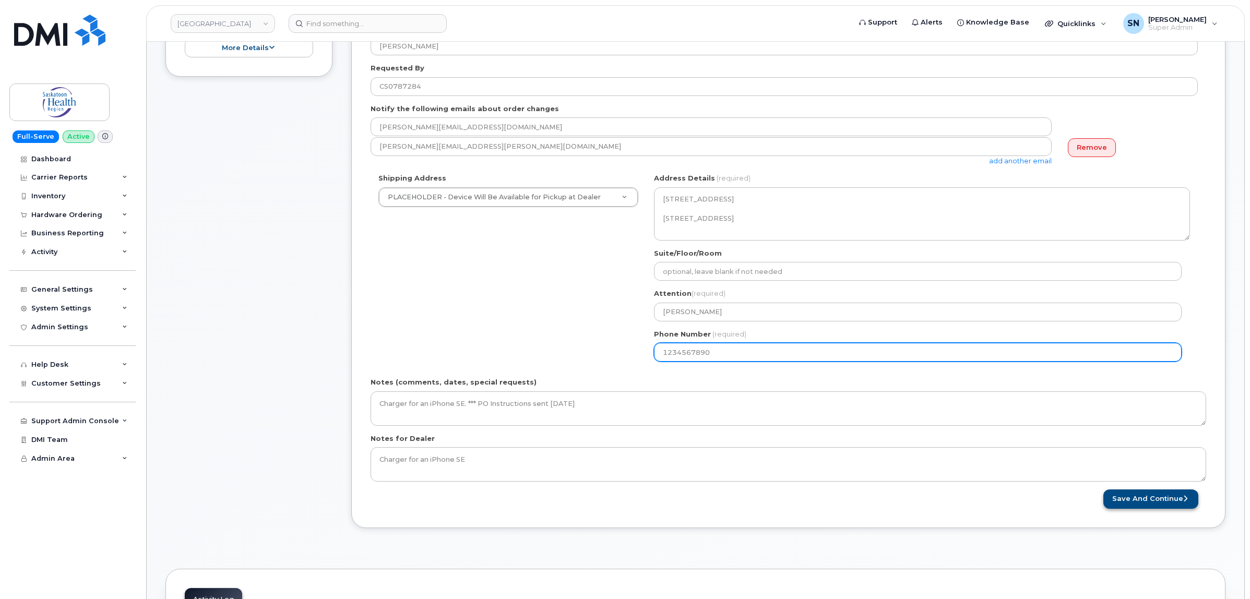
type input "1234567890"
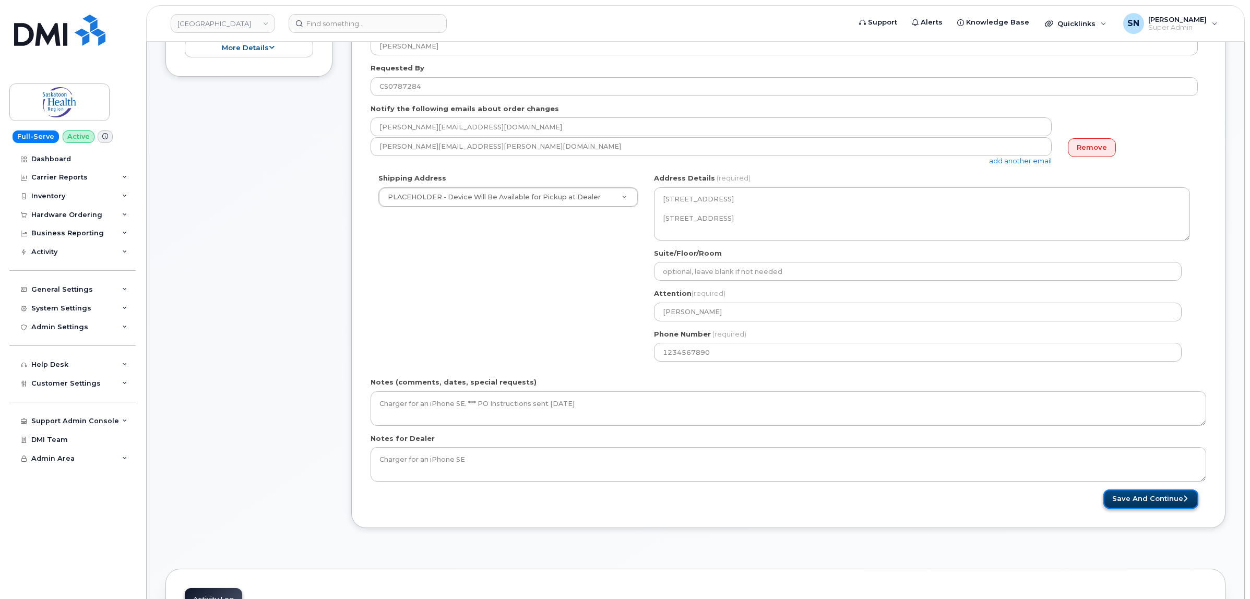
click at [1130, 501] on button "Save and Continue" at bounding box center [1150, 499] width 95 height 19
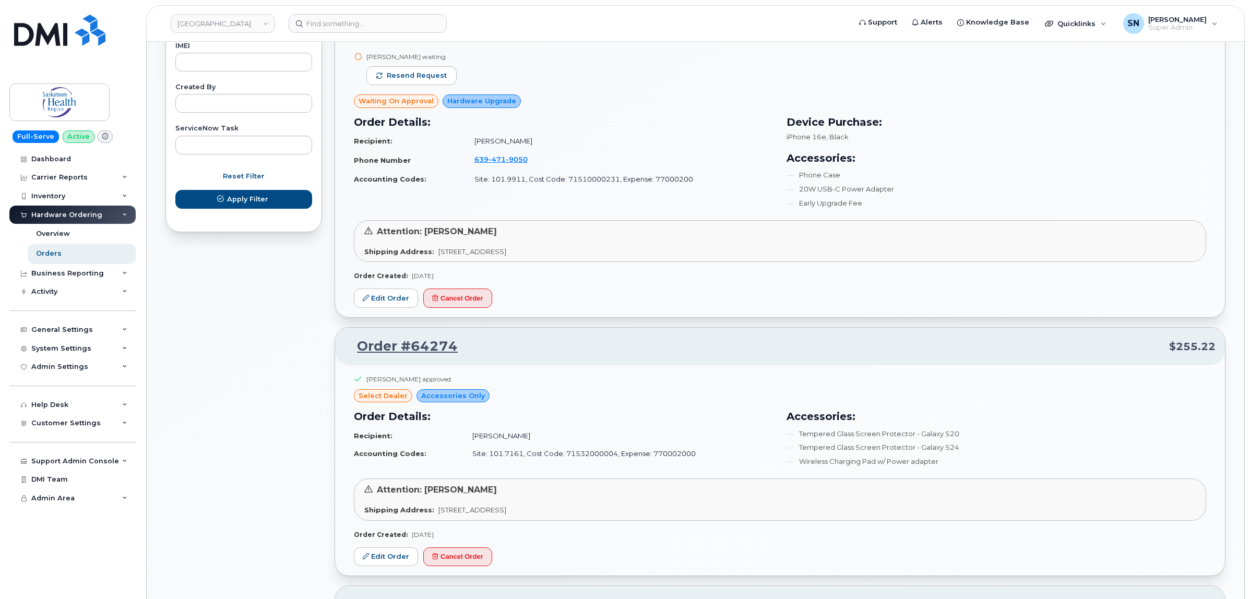
scroll to position [718, 0]
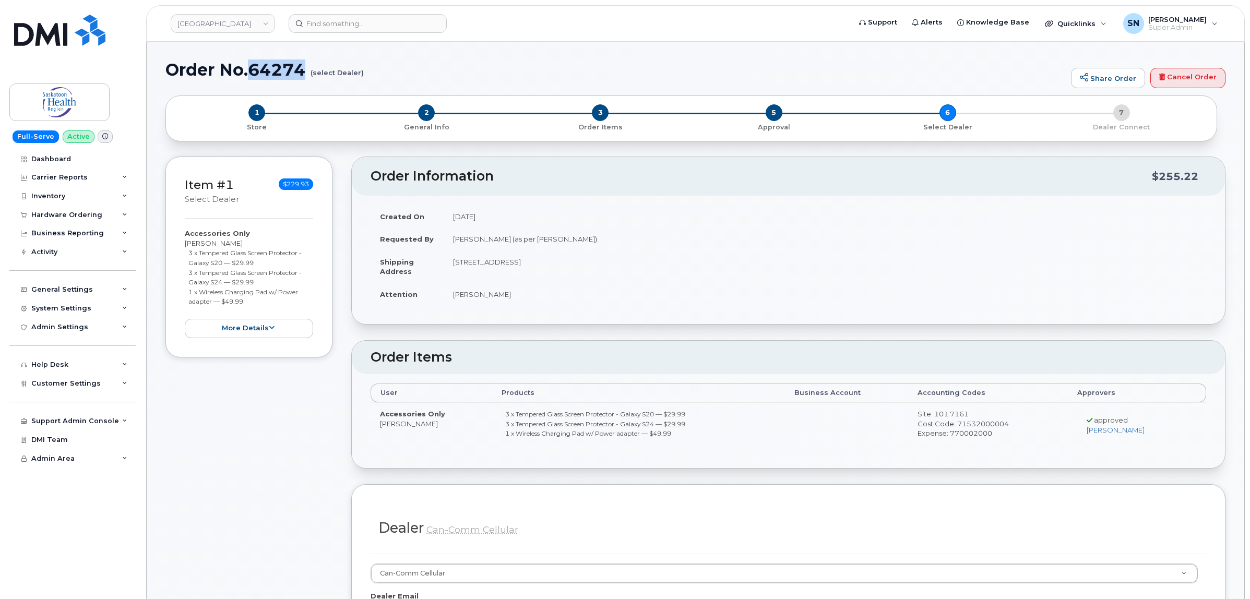
drag, startPoint x: 254, startPoint y: 74, endPoint x: 306, endPoint y: 72, distance: 52.2
click at [306, 72] on h1 "Order No.64274 (select Dealer)" at bounding box center [615, 70] width 900 height 18
copy h1 "64274"
drag, startPoint x: 189, startPoint y: 256, endPoint x: 278, endPoint y: 260, distance: 88.8
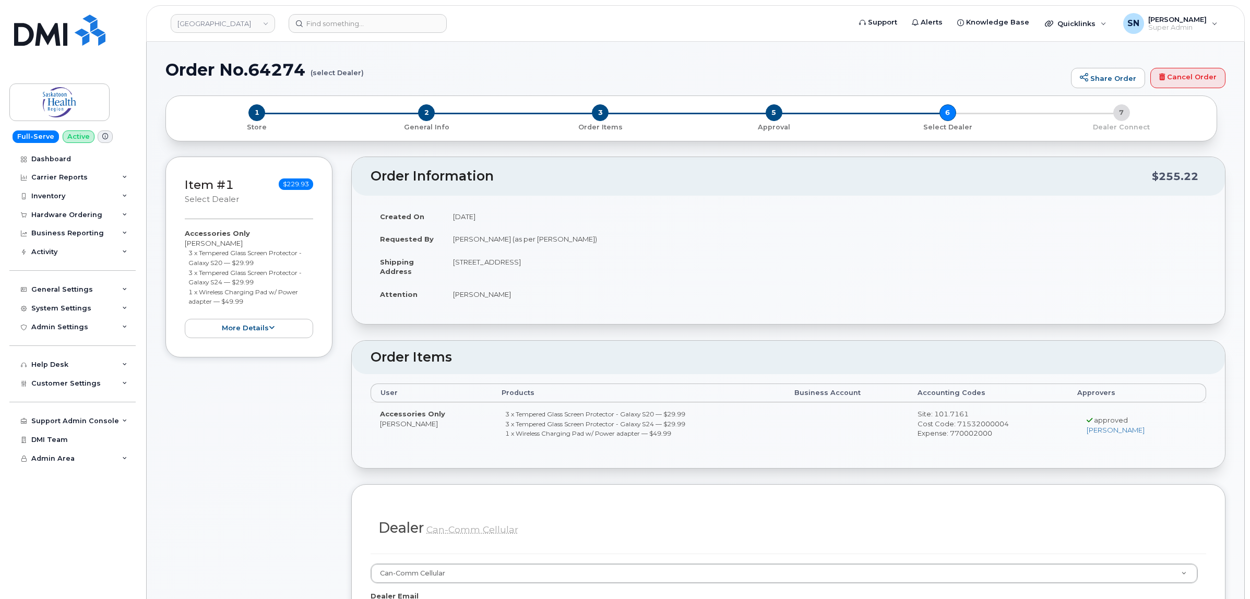
click at [278, 260] on li "3 x Tempered Glass Screen Protector - Galaxy S20 — $29.99" at bounding box center [250, 257] width 125 height 19
copy small "3 x Tempered Glass Screen Protector - Galaxy S20 — $29.99"
drag, startPoint x: 201, startPoint y: 272, endPoint x: 266, endPoint y: 280, distance: 65.2
click at [266, 280] on li "3 x Tempered Glass Screen Protector - Galaxy S24 — $29.99" at bounding box center [250, 277] width 125 height 19
copy small "3 x Tempered Glass Screen Protector - Galaxy S24 — $29.99"
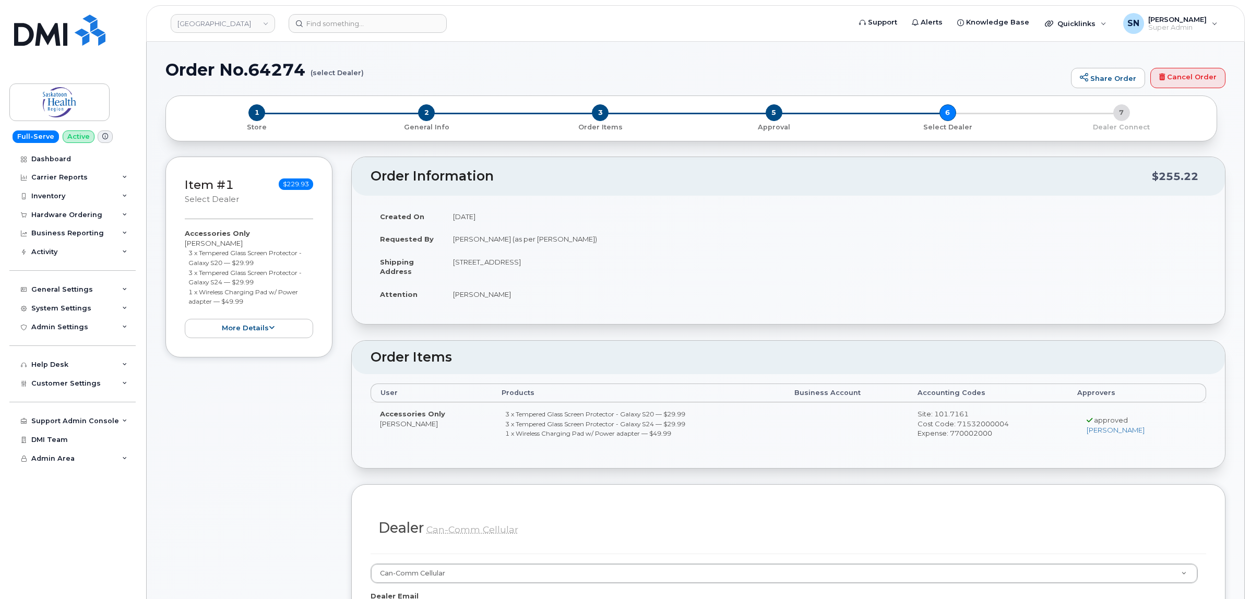
drag, startPoint x: 189, startPoint y: 293, endPoint x: 254, endPoint y: 300, distance: 64.6
click at [254, 300] on li "1 x Wireless Charging Pad w/ Power adapter — $49.99" at bounding box center [250, 296] width 125 height 19
copy small "1 x Wireless Charging Pad w/ Power adapter — $49.99"
drag, startPoint x: 184, startPoint y: 241, endPoint x: 257, endPoint y: 241, distance: 72.6
click at [257, 241] on div "Accessories Only [PERSON_NAME] 3 x Tempered Glass Screen Protector - Galaxy S20…" at bounding box center [249, 283] width 128 height 109
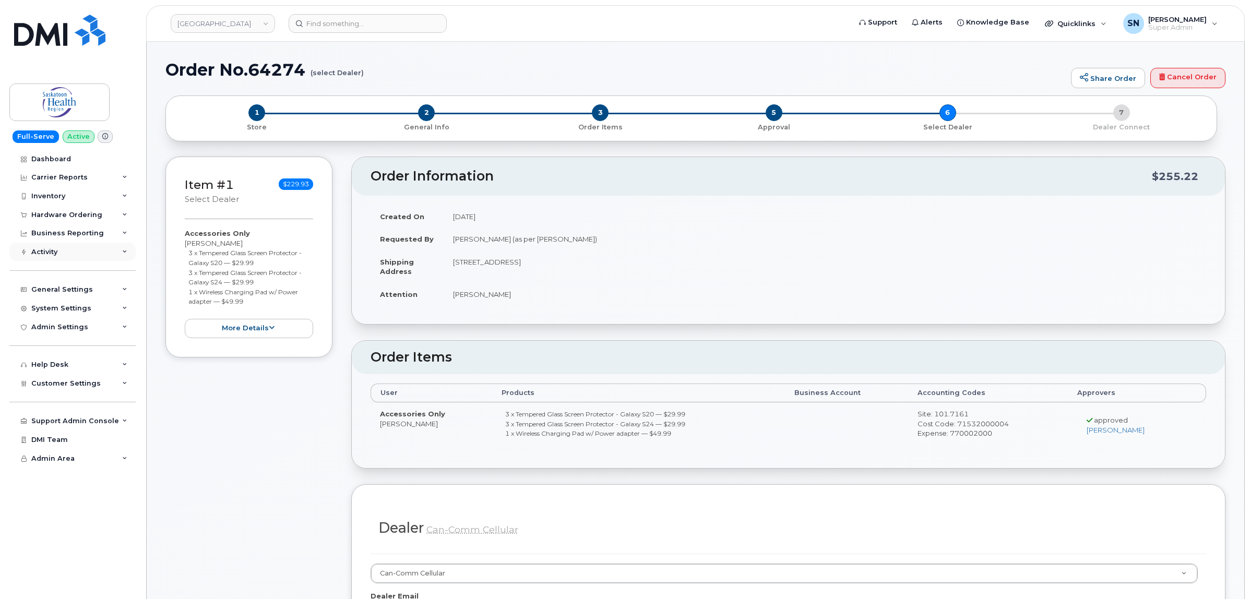
copy div "[PERSON_NAME]"
click at [201, 240] on div "Accessories Only [PERSON_NAME] 3 x Tempered Glass Screen Protector - Galaxy S20…" at bounding box center [249, 283] width 128 height 109
drag, startPoint x: 185, startPoint y: 241, endPoint x: 212, endPoint y: 242, distance: 26.6
click at [212, 242] on div "Accessories Only [PERSON_NAME] 3 x Tempered Glass Screen Protector - Galaxy S20…" at bounding box center [249, 283] width 128 height 109
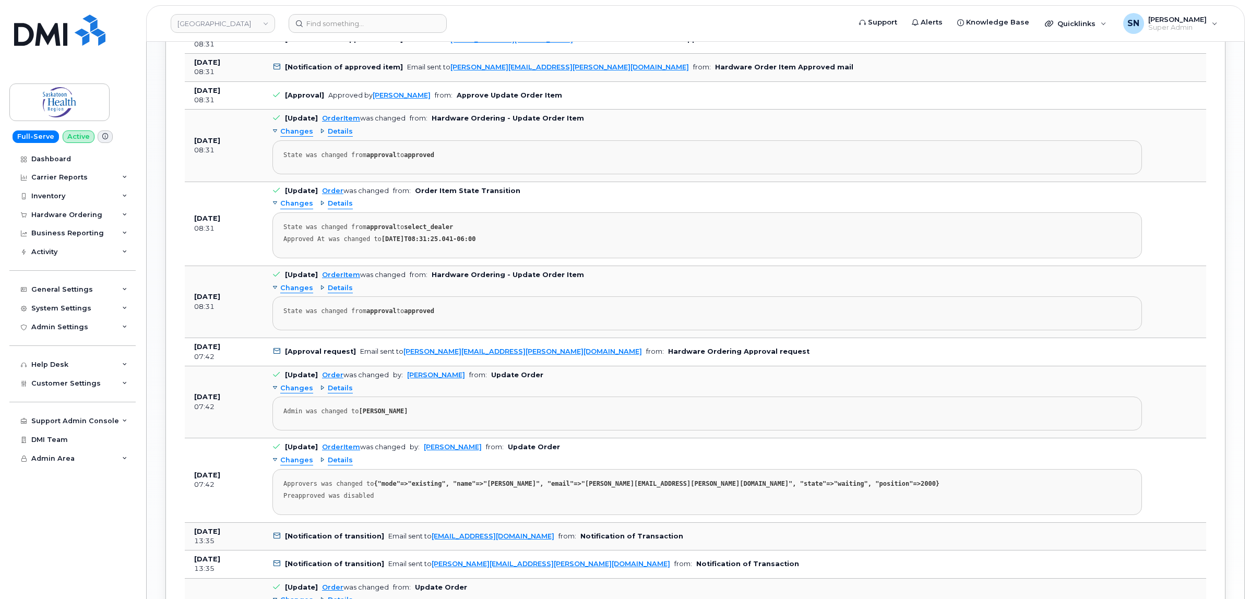
scroll to position [1566, 0]
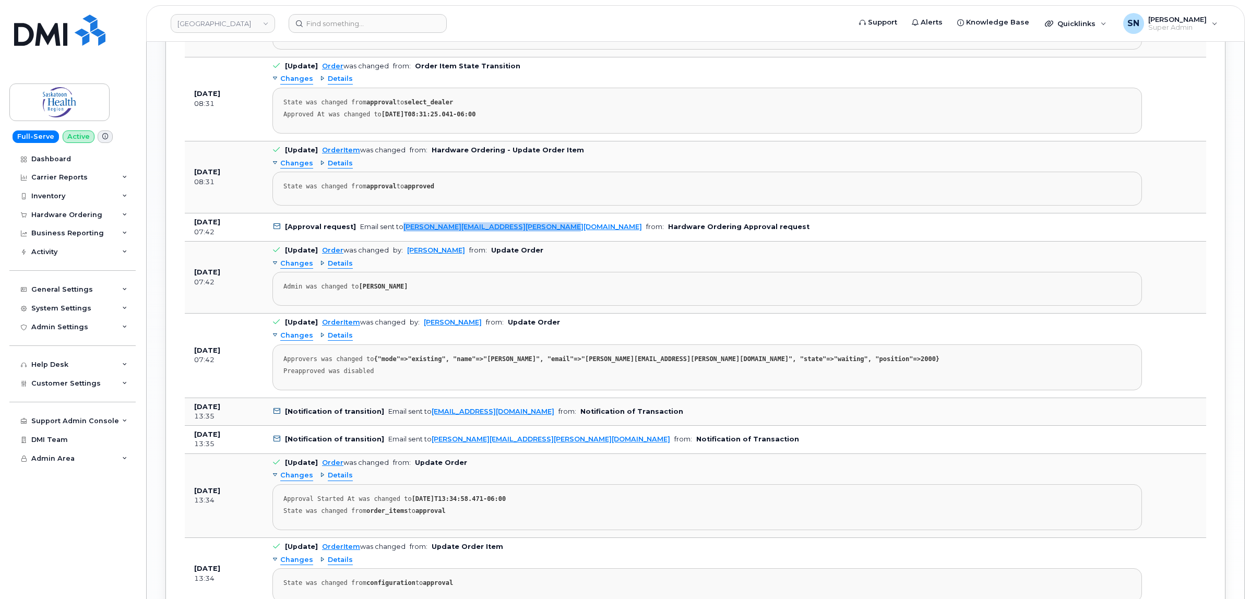
drag, startPoint x: 548, startPoint y: 236, endPoint x: 402, endPoint y: 242, distance: 146.3
click at [402, 242] on td "[Approval request] Email sent to [PERSON_NAME][EMAIL_ADDRESS][PERSON_NAME][DOMA…" at bounding box center [707, 227] width 888 height 28
copy link "[PERSON_NAME][EMAIL_ADDRESS][PERSON_NAME][DOMAIN_NAME]"
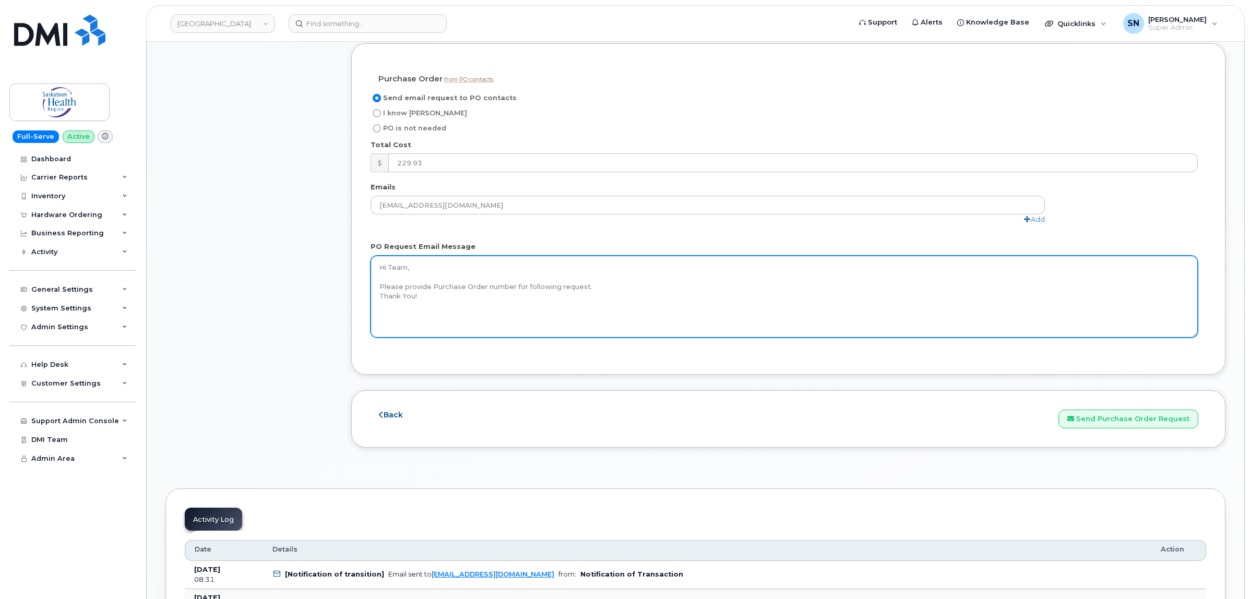
scroll to position [913, 0]
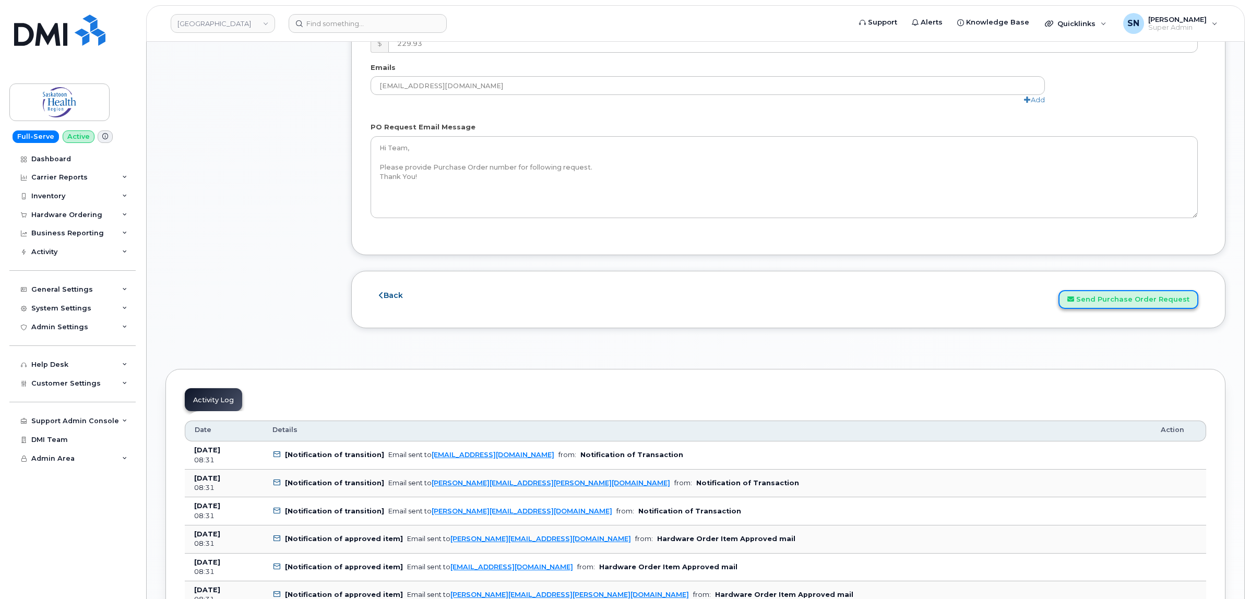
click at [1097, 310] on button "Send Purchase Order Request" at bounding box center [1129, 299] width 140 height 19
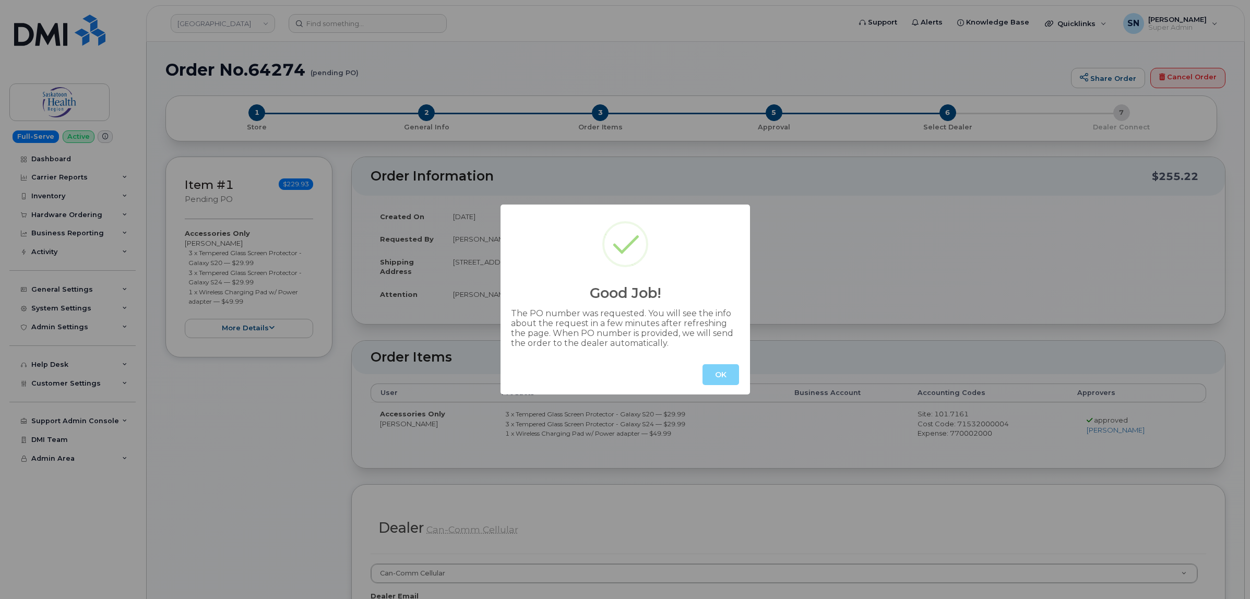
drag, startPoint x: 729, startPoint y: 376, endPoint x: 660, endPoint y: 335, distance: 80.3
click at [728, 376] on button "OK" at bounding box center [721, 374] width 37 height 21
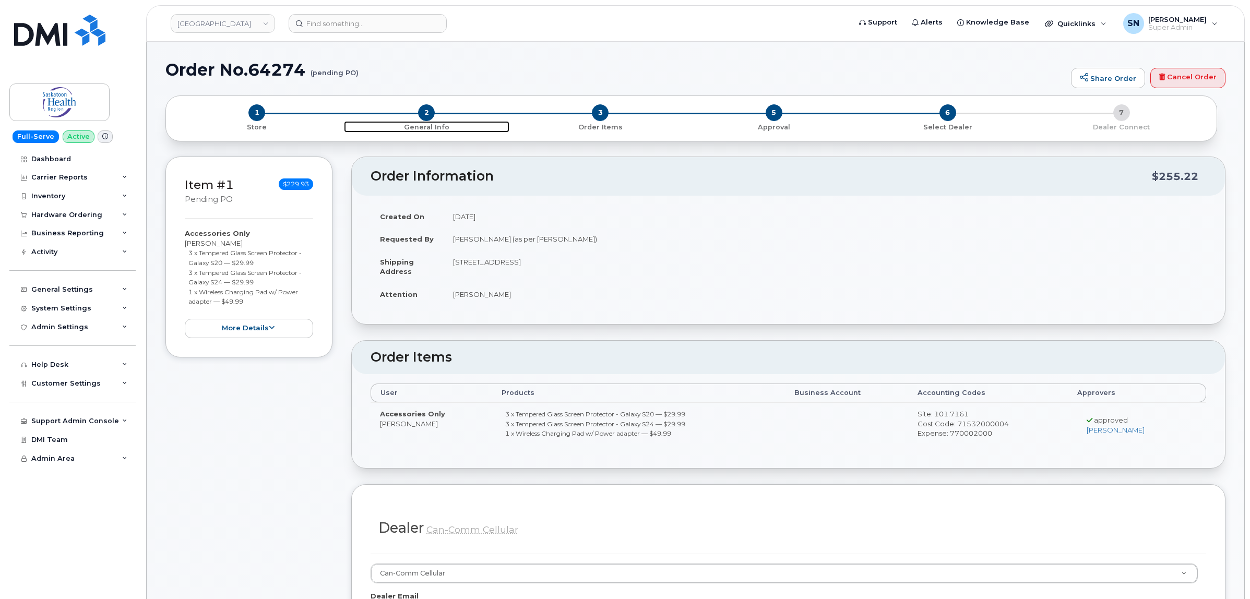
click at [429, 109] on span "2" at bounding box center [426, 112] width 17 height 17
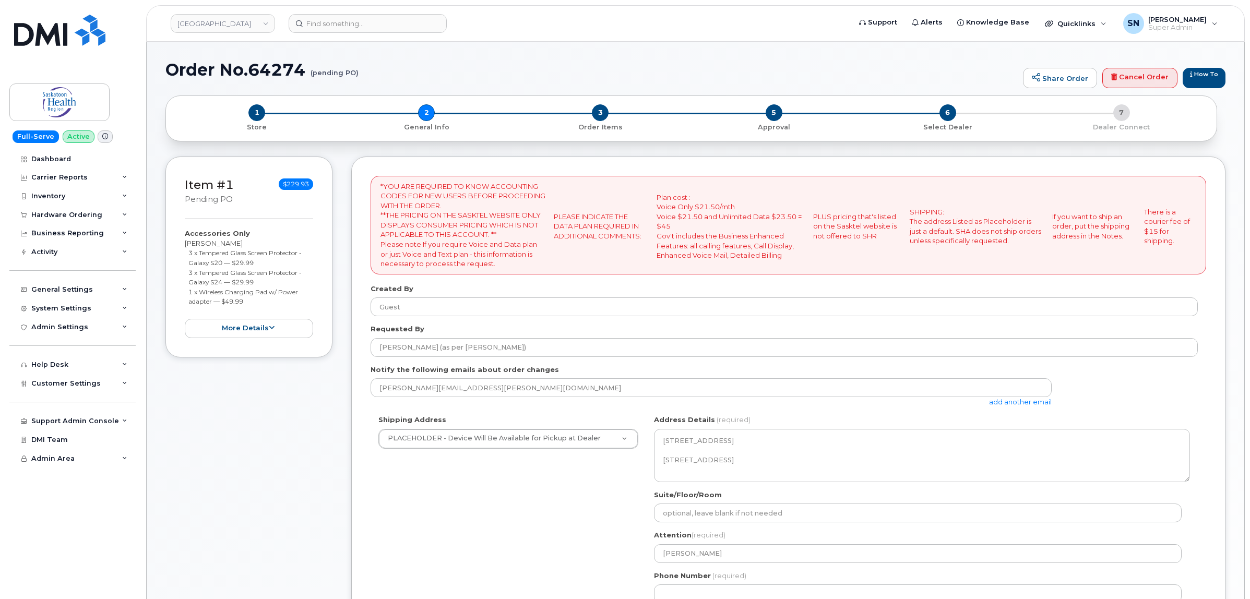
select select
click at [1000, 405] on link "add another email" at bounding box center [1020, 402] width 63 height 8
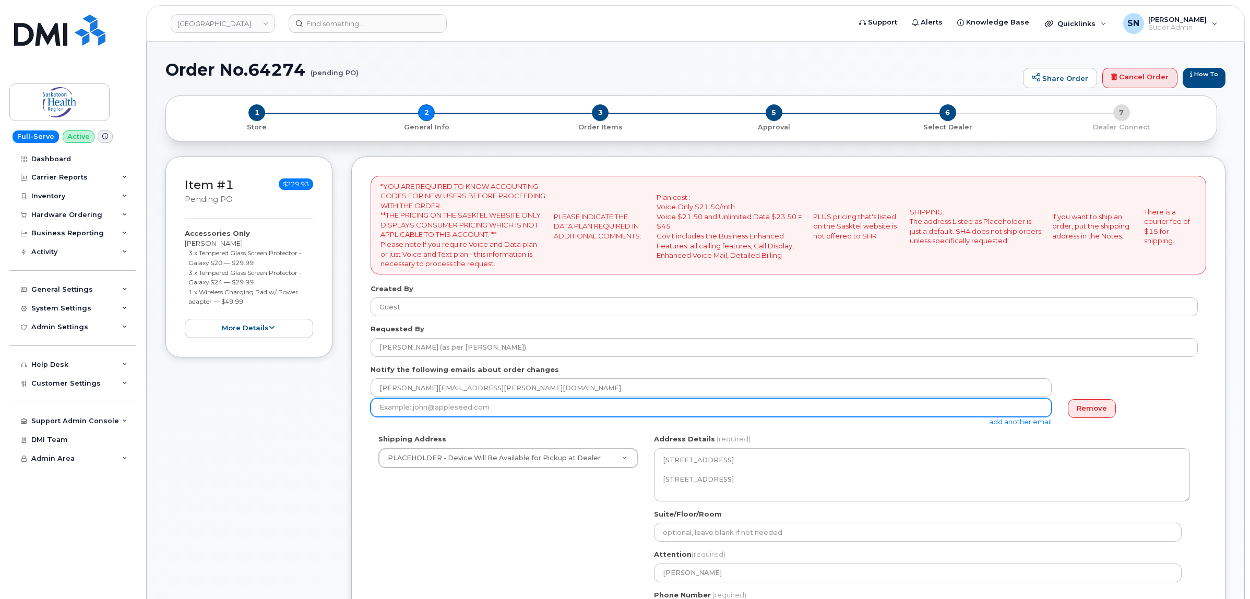
click at [577, 406] on input "email" at bounding box center [711, 407] width 681 height 19
paste input "[EMAIL_ADDRESS][DOMAIN_NAME]"
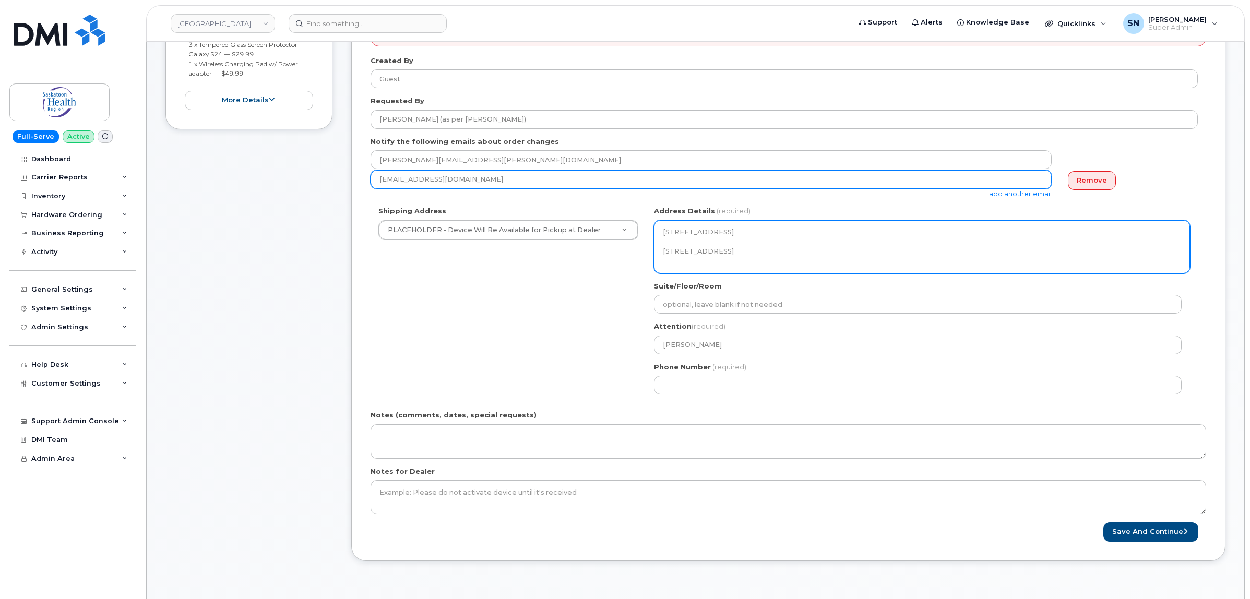
scroll to position [391, 0]
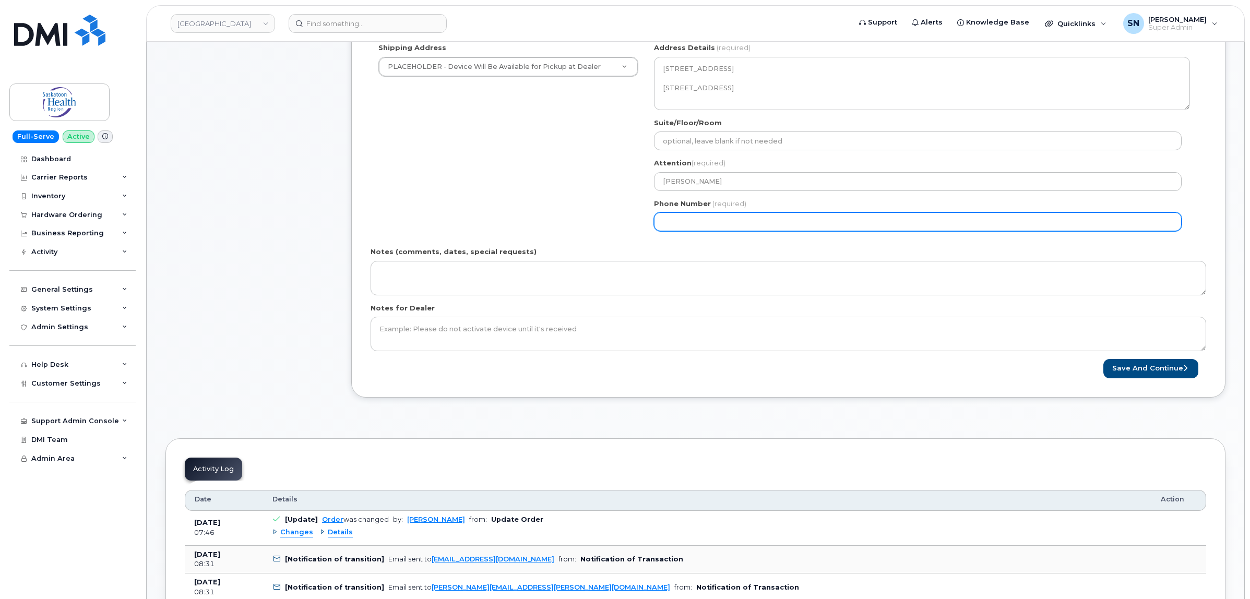
type input "[EMAIL_ADDRESS][DOMAIN_NAME]"
click at [677, 228] on input "Phone Number" at bounding box center [918, 221] width 528 height 19
select select
drag, startPoint x: 714, startPoint y: 220, endPoint x: 611, endPoint y: 210, distance: 102.7
click at [612, 210] on div "Shipping Address PLACEHOLDER - Device Will Be Available for Pickup at Dealer PL…" at bounding box center [784, 141] width 827 height 196
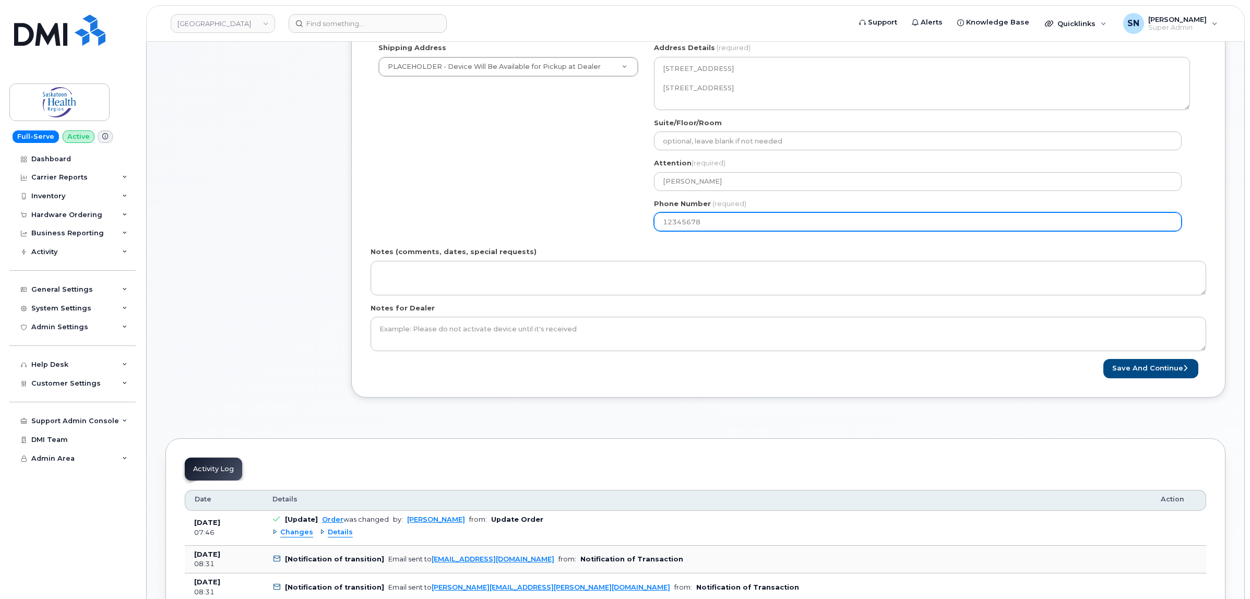
type input "123456789"
select select
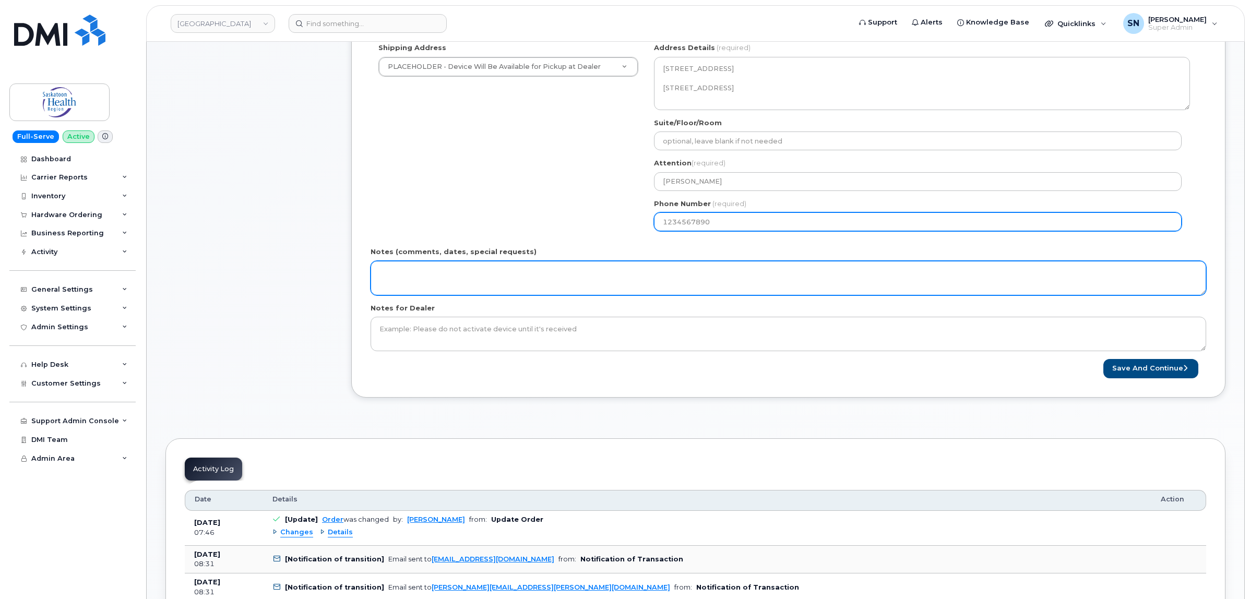
type input "1234567890"
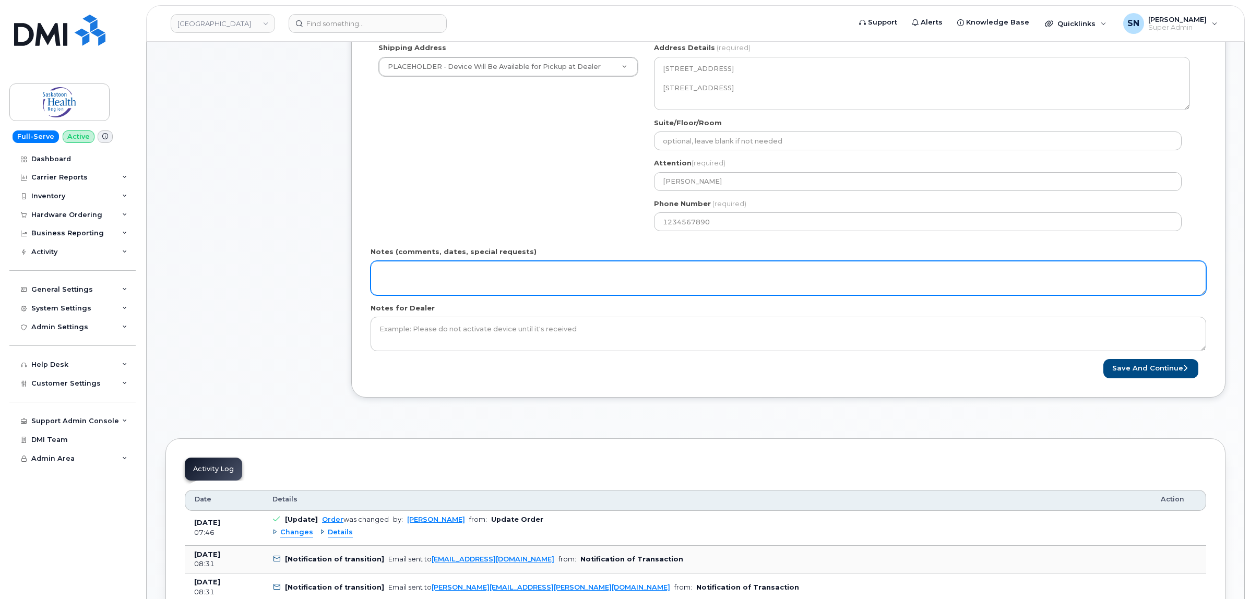
click at [596, 276] on textarea "Notes (comments, dates, special requests)" at bounding box center [789, 278] width 836 height 34
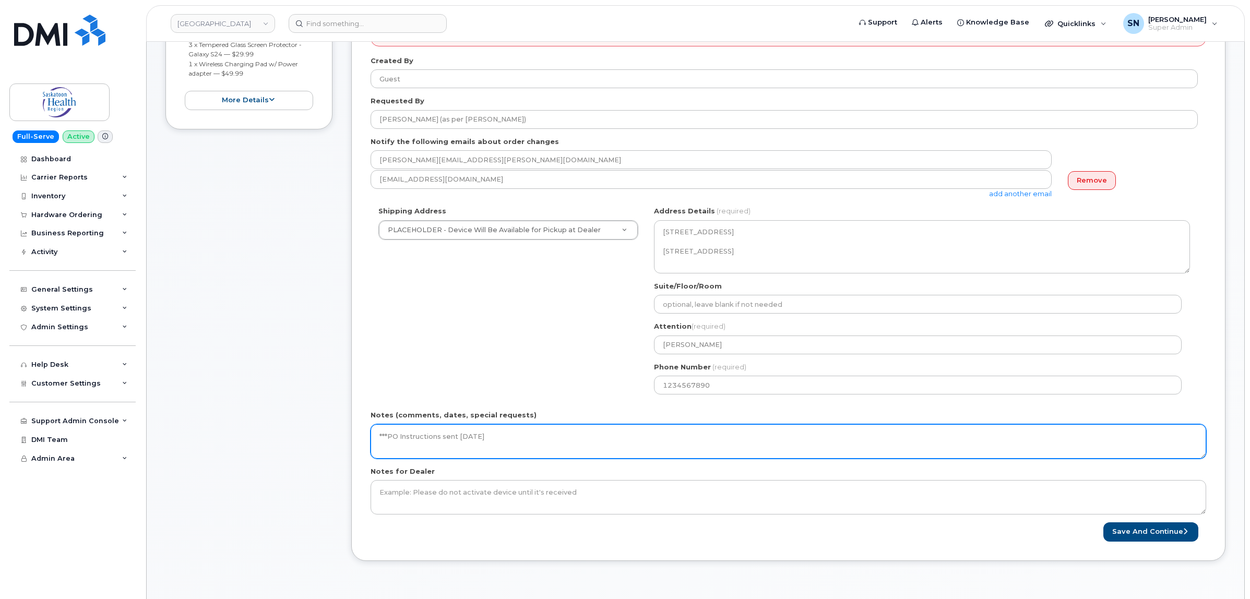
scroll to position [326, 0]
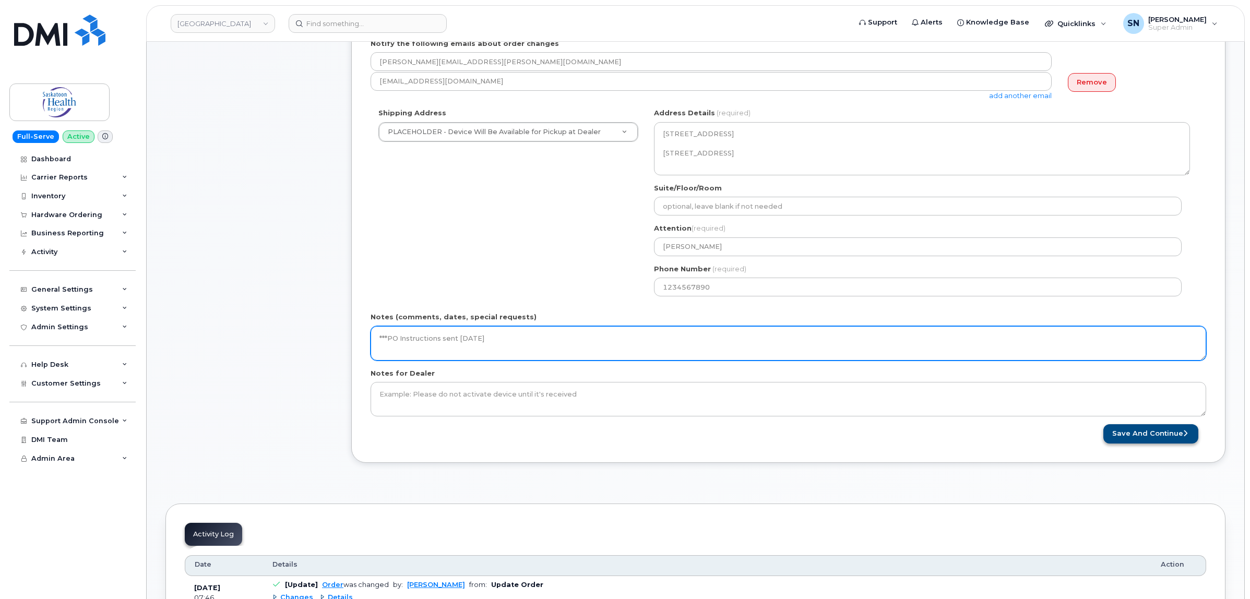
type textarea "***PO Instructions sent [DATE]"
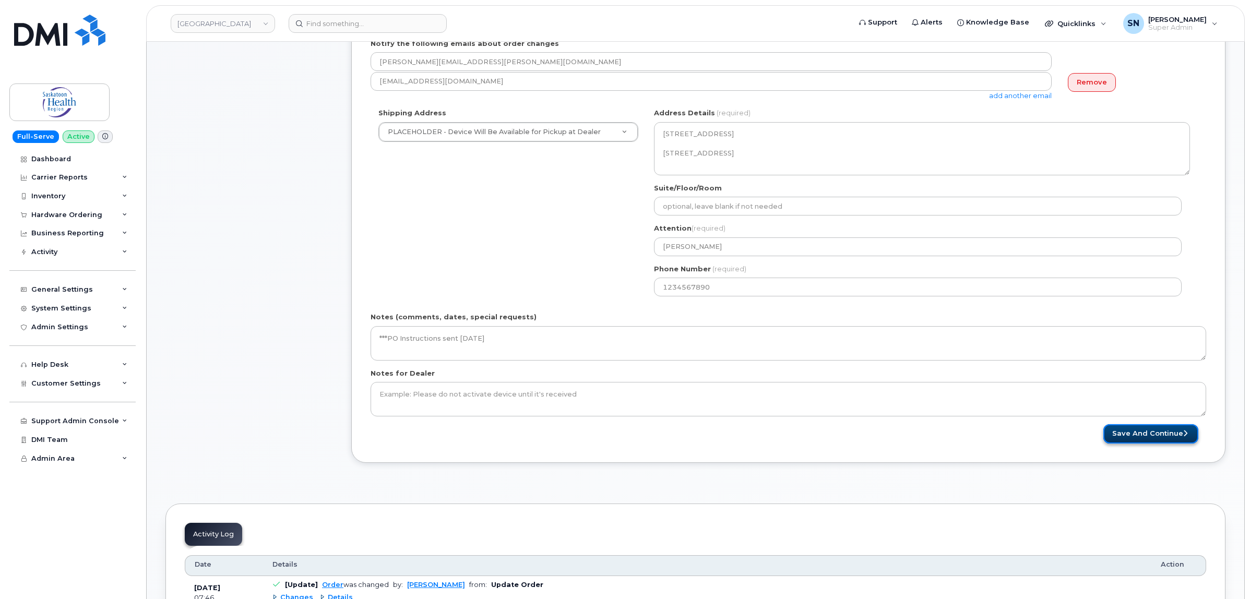
click at [1136, 440] on button "Save and Continue" at bounding box center [1150, 433] width 95 height 19
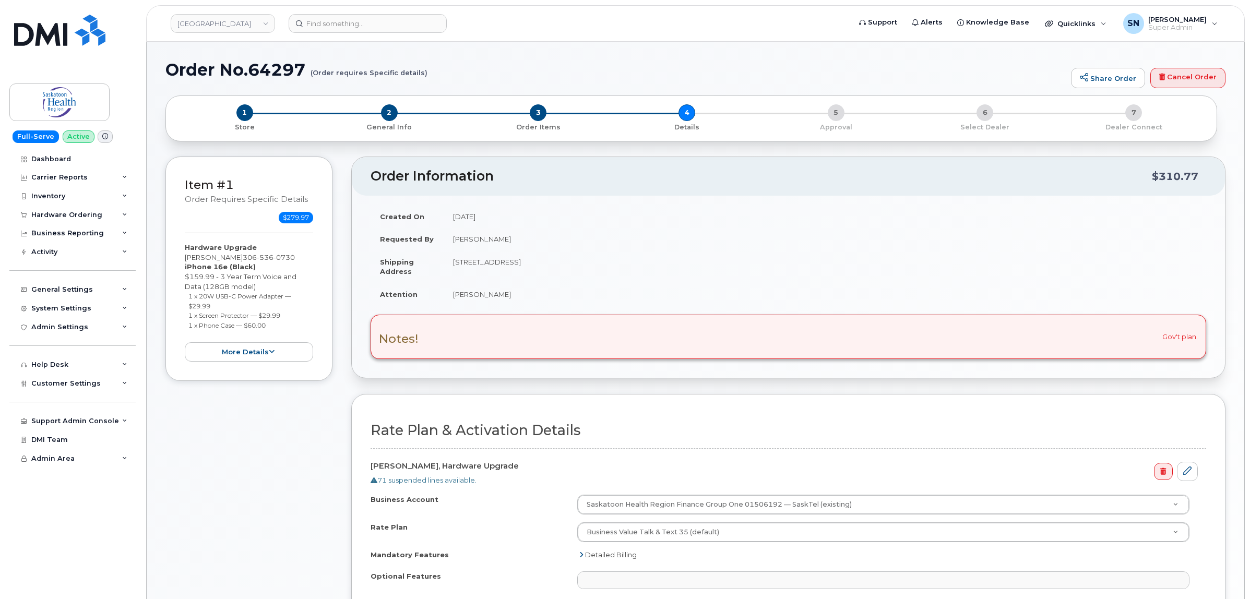
select select
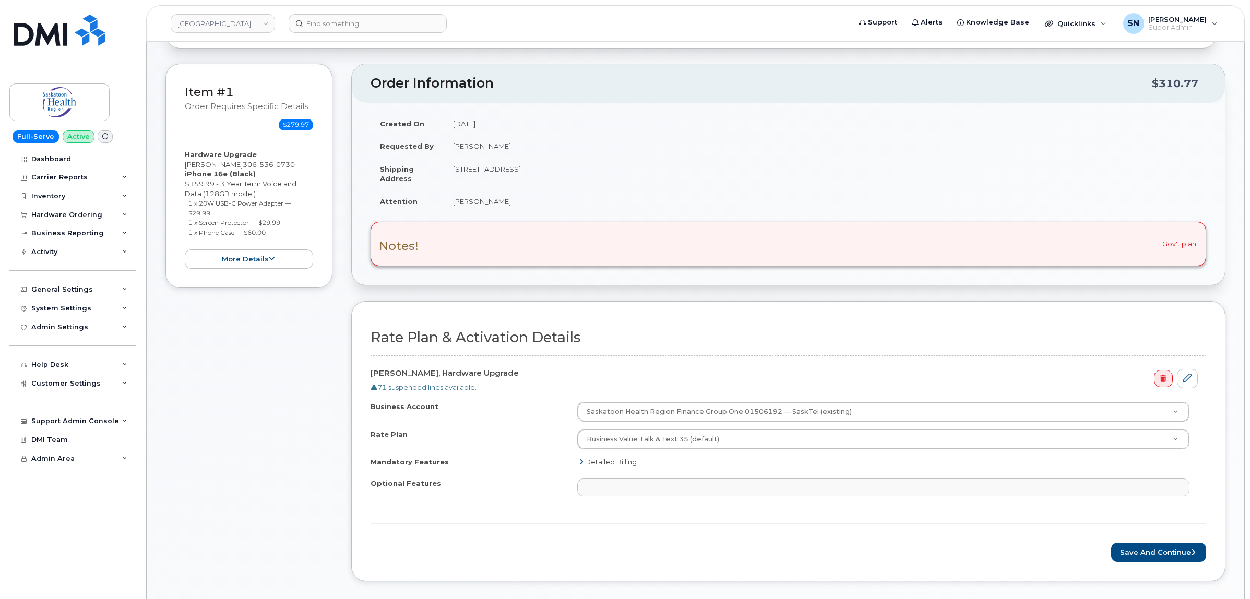
scroll to position [196, 0]
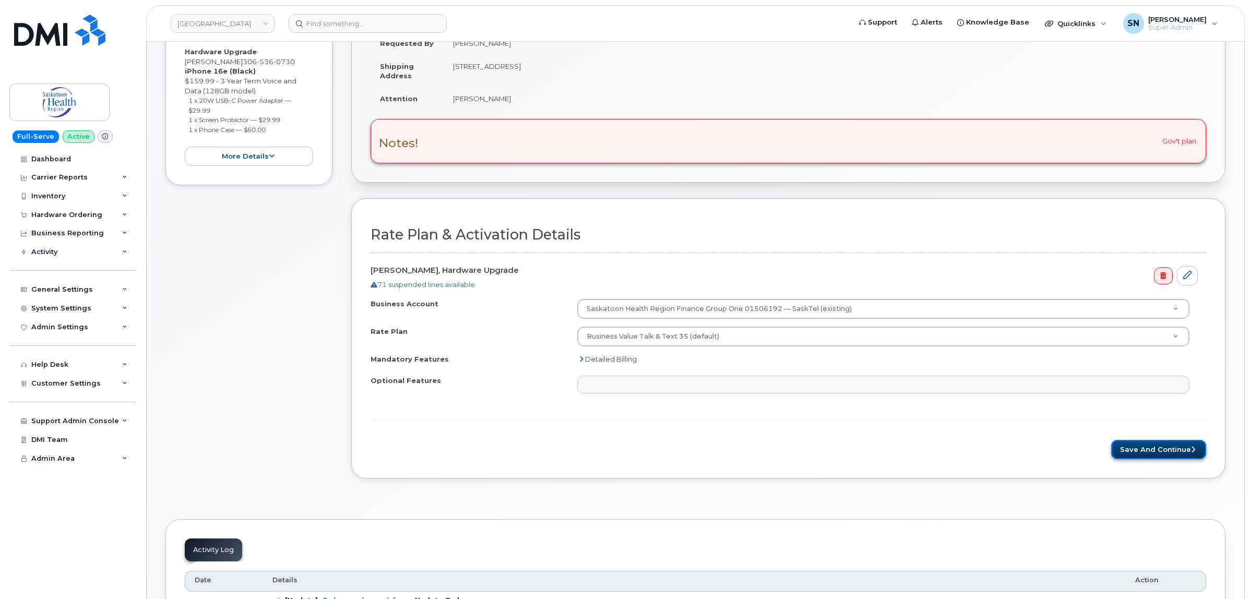
click at [1137, 443] on button "Save and Continue" at bounding box center [1158, 449] width 95 height 19
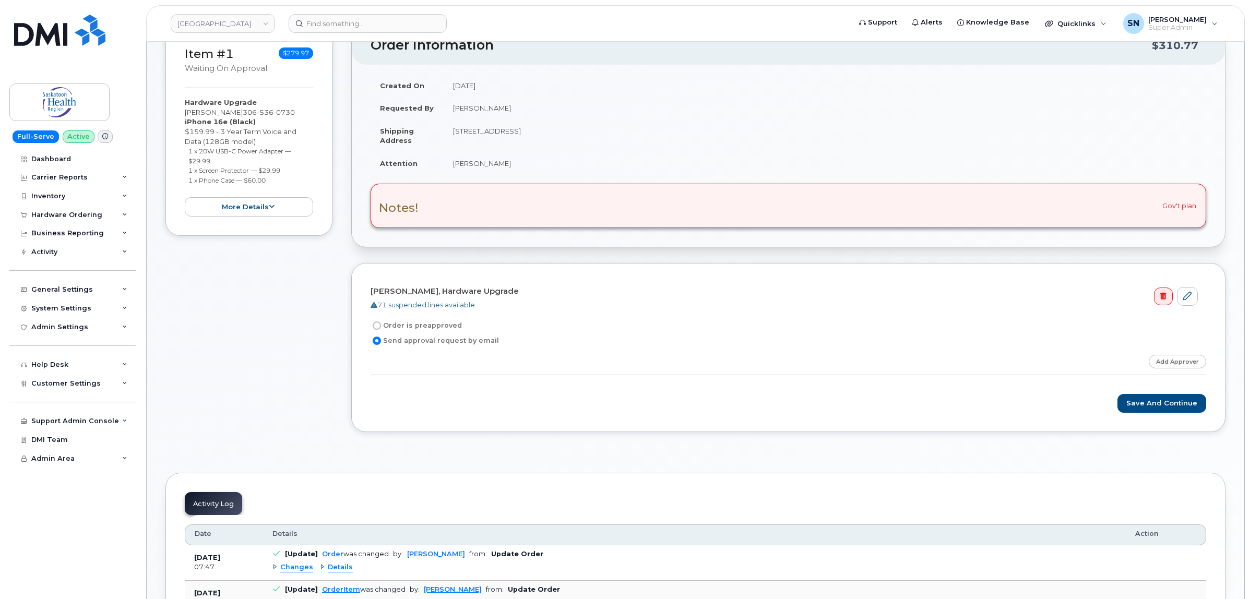
scroll to position [130, 0]
click at [1178, 366] on link "Add Approver" at bounding box center [1177, 361] width 57 height 13
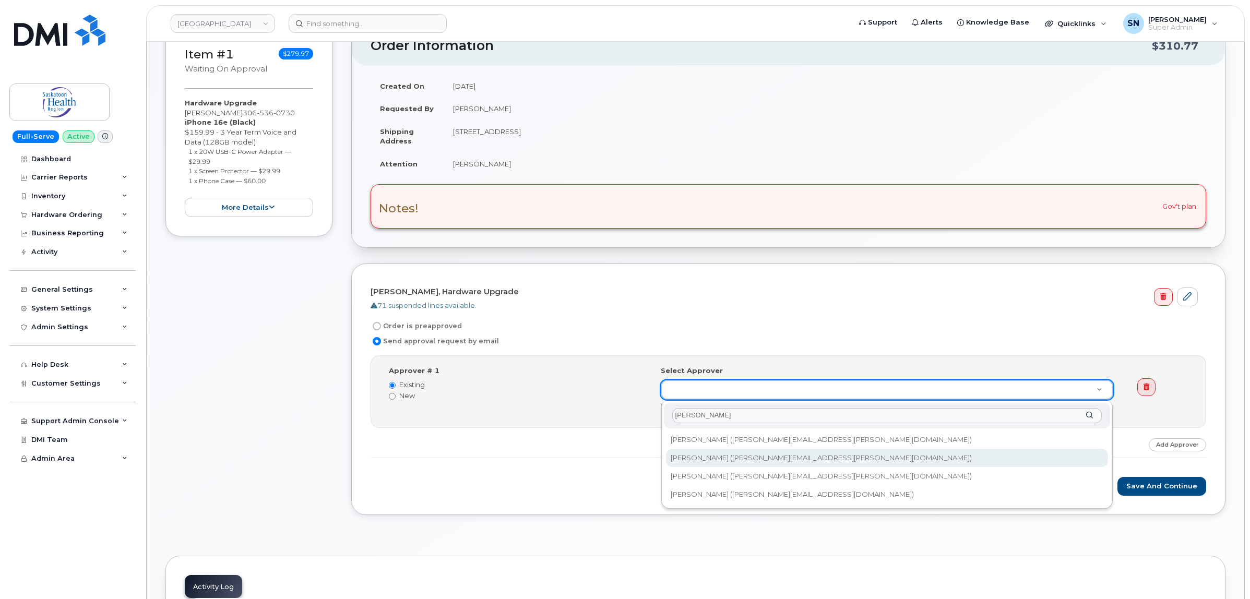
type input "[PERSON_NAME]"
type input "768266"
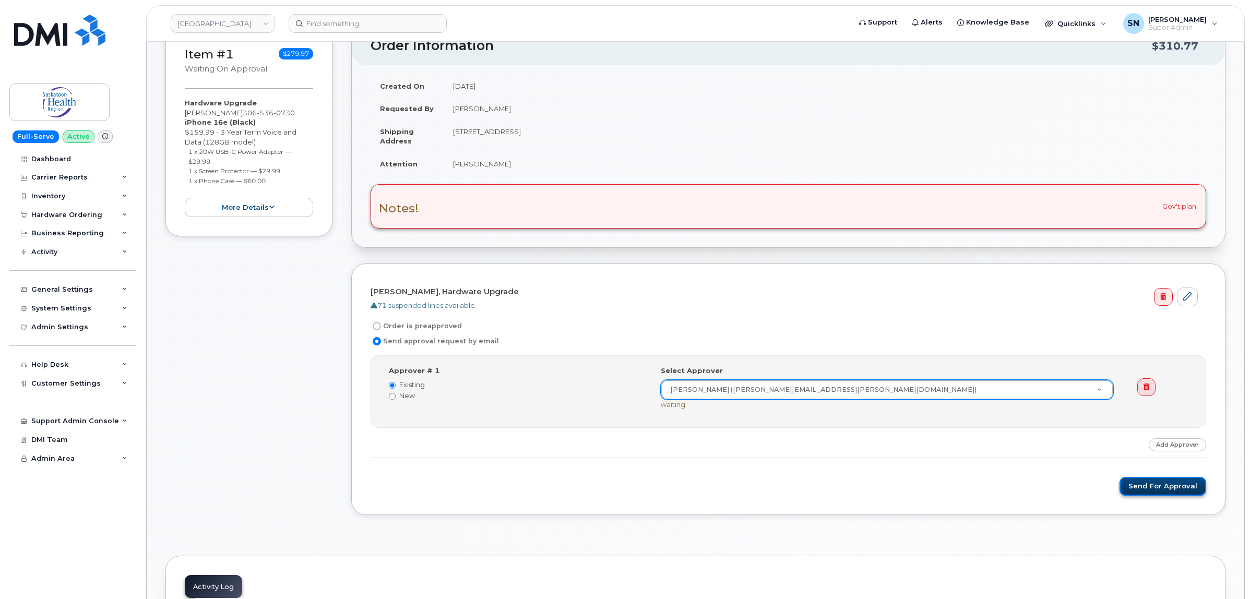
click at [1134, 486] on button "Send for Approval" at bounding box center [1163, 486] width 87 height 19
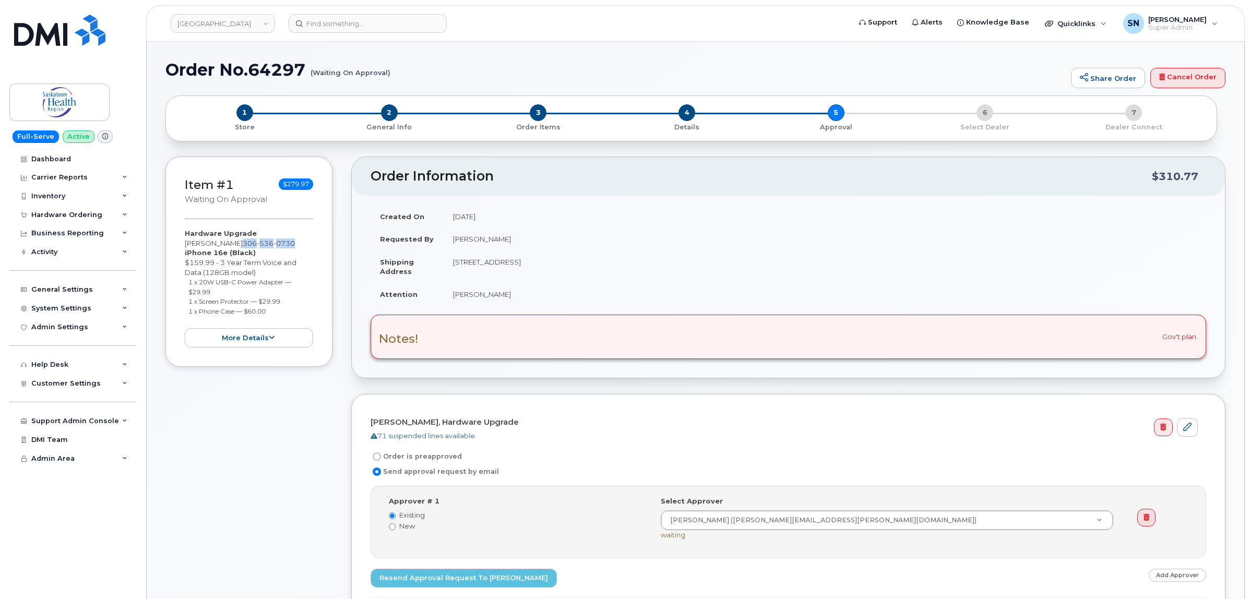
drag, startPoint x: 218, startPoint y: 244, endPoint x: 270, endPoint y: 242, distance: 51.7
click at [270, 242] on div "Hardware Upgrade [PERSON_NAME] [PHONE_NUMBER] iPhone 16e (Black) $159.99 - 3 Ye…" at bounding box center [249, 288] width 128 height 119
copy span "[PHONE_NUMBER]"
click at [424, 20] on input at bounding box center [368, 23] width 158 height 19
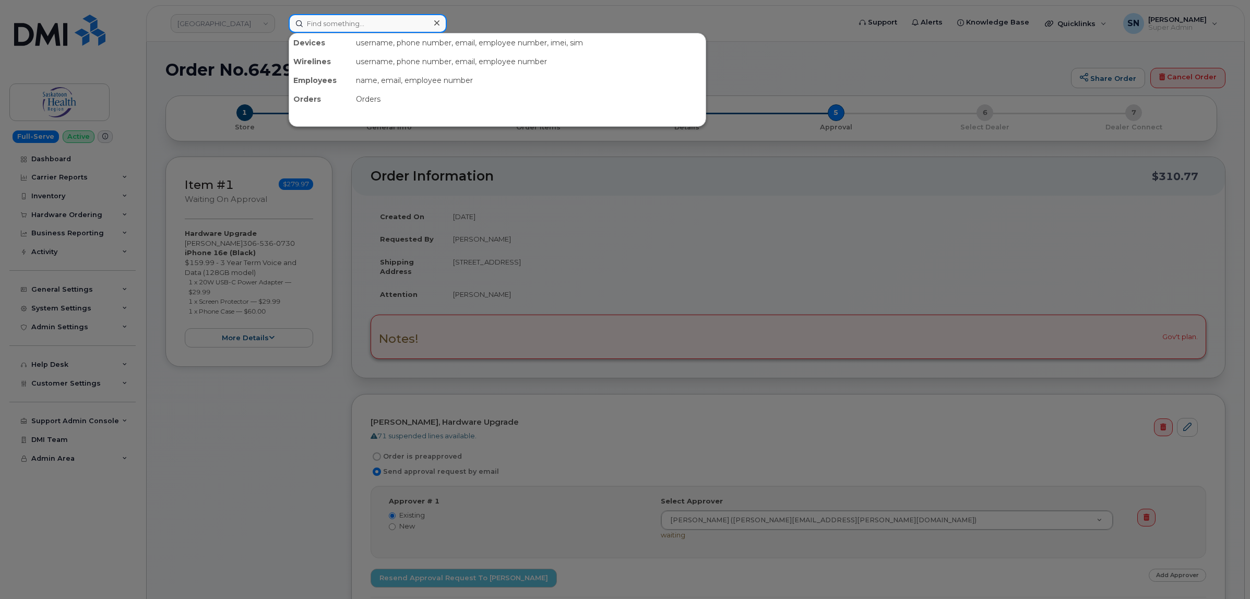
paste input "3065360730"
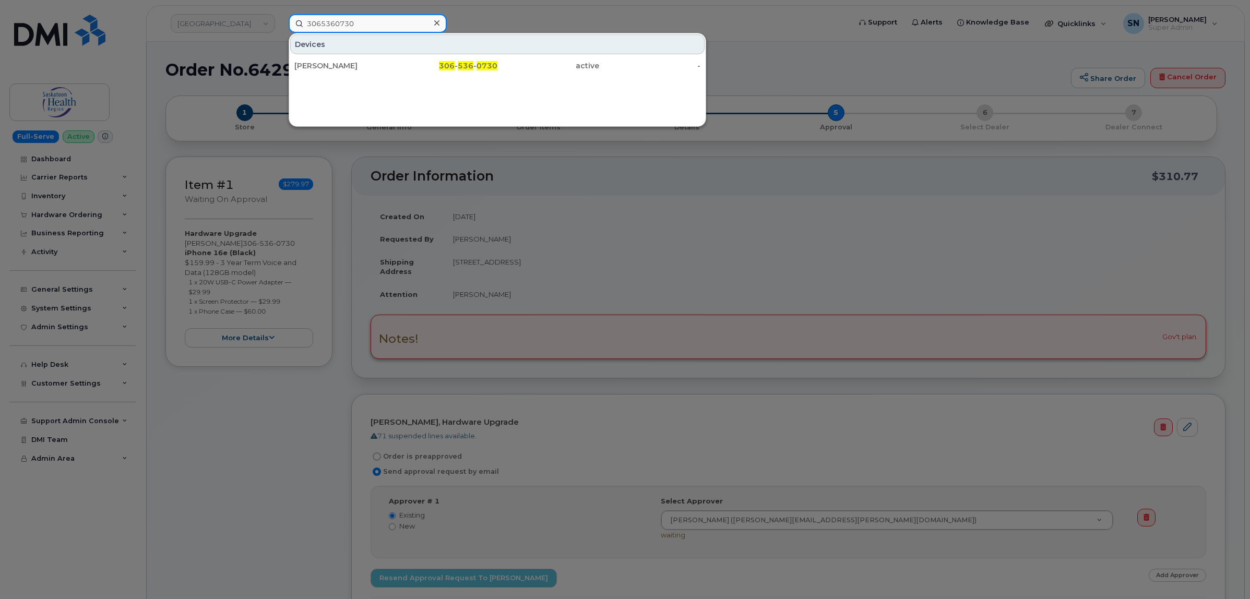
type input "3065360730"
click at [309, 406] on div at bounding box center [625, 299] width 1250 height 599
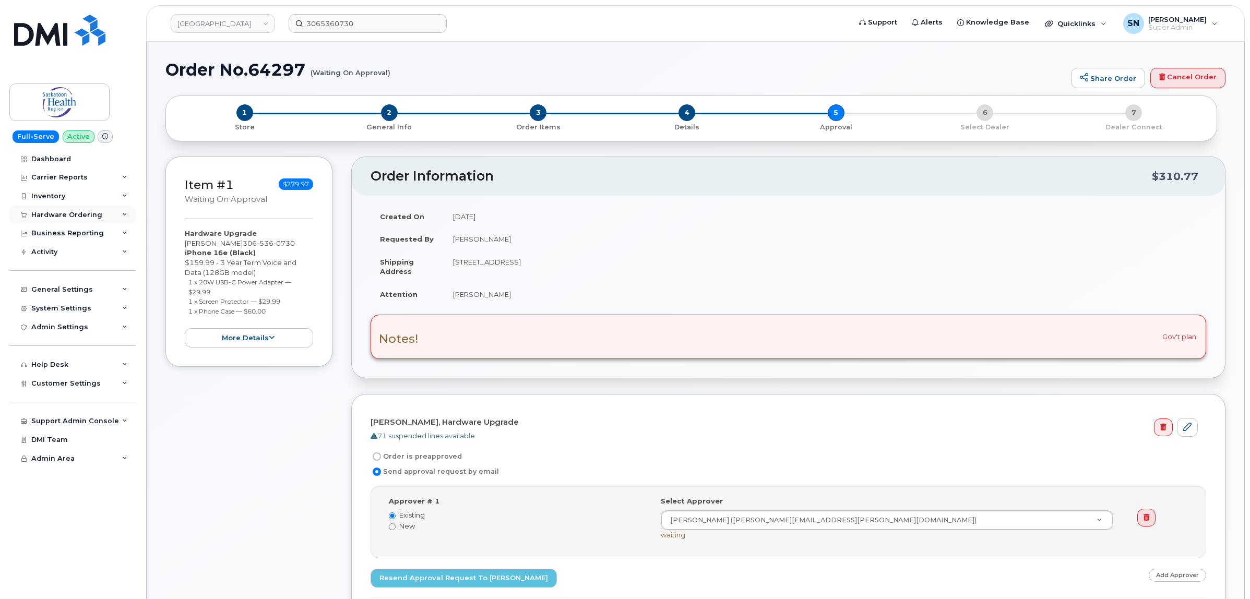
click at [81, 212] on div "Hardware Ordering" at bounding box center [66, 215] width 71 height 8
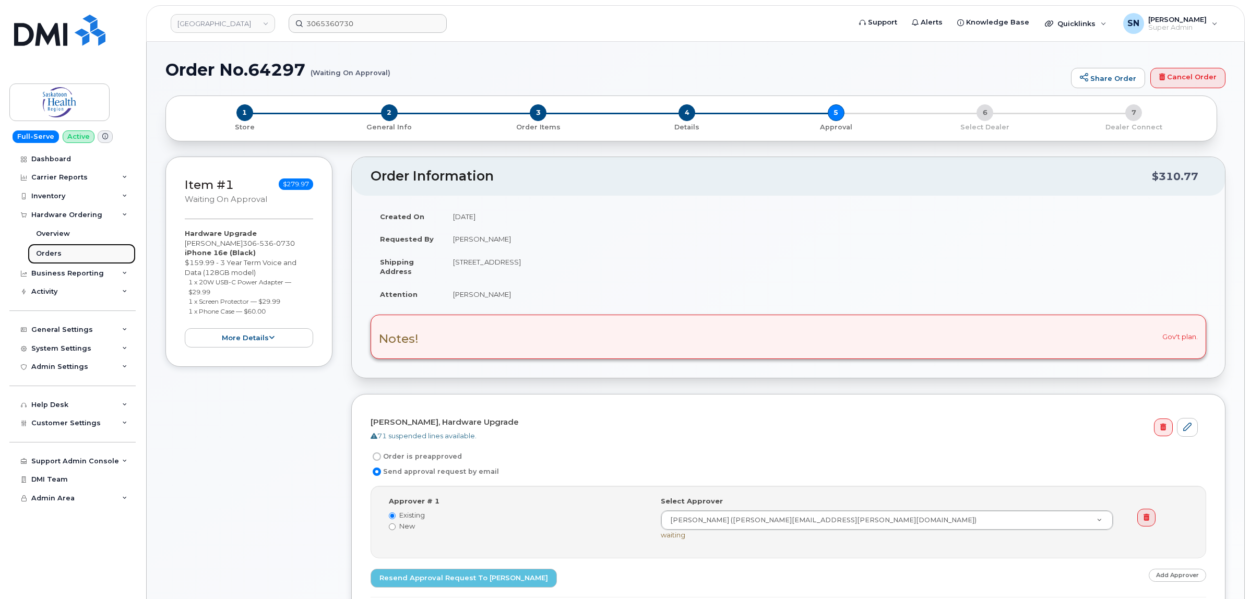
click at [58, 249] on link "Orders" at bounding box center [82, 254] width 108 height 20
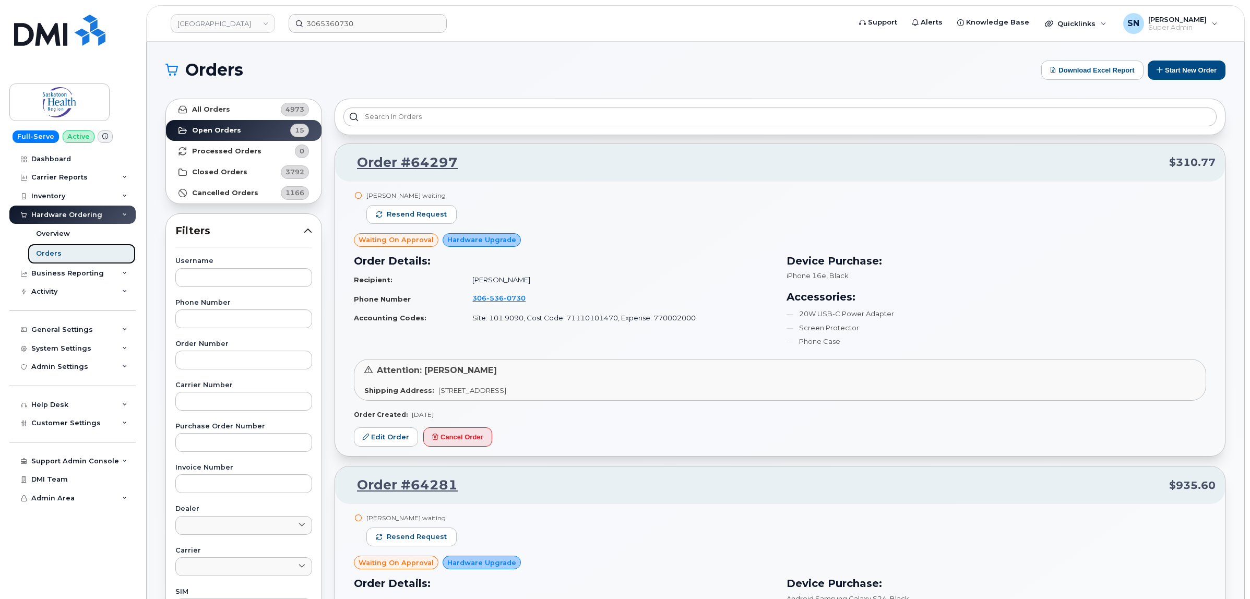
scroll to position [391, 0]
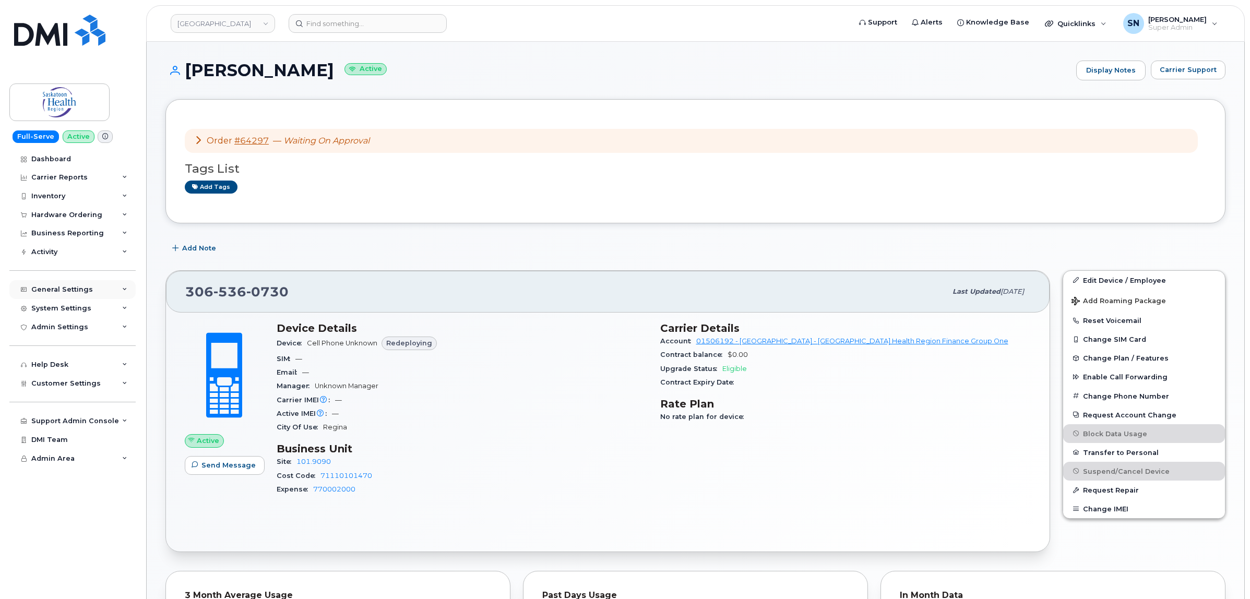
click at [81, 287] on div "General Settings" at bounding box center [62, 290] width 62 height 8
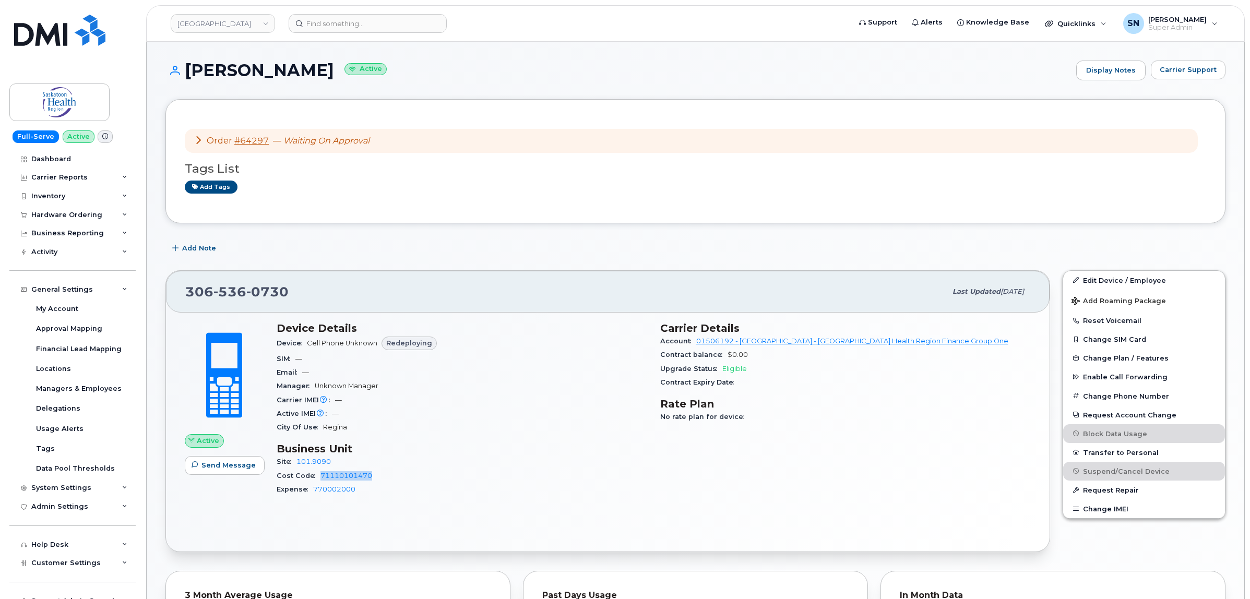
copy link "71110101470"
drag, startPoint x: 374, startPoint y: 477, endPoint x: 319, endPoint y: 482, distance: 55.1
click at [319, 482] on div "Cost Code 71110101470" at bounding box center [462, 476] width 371 height 14
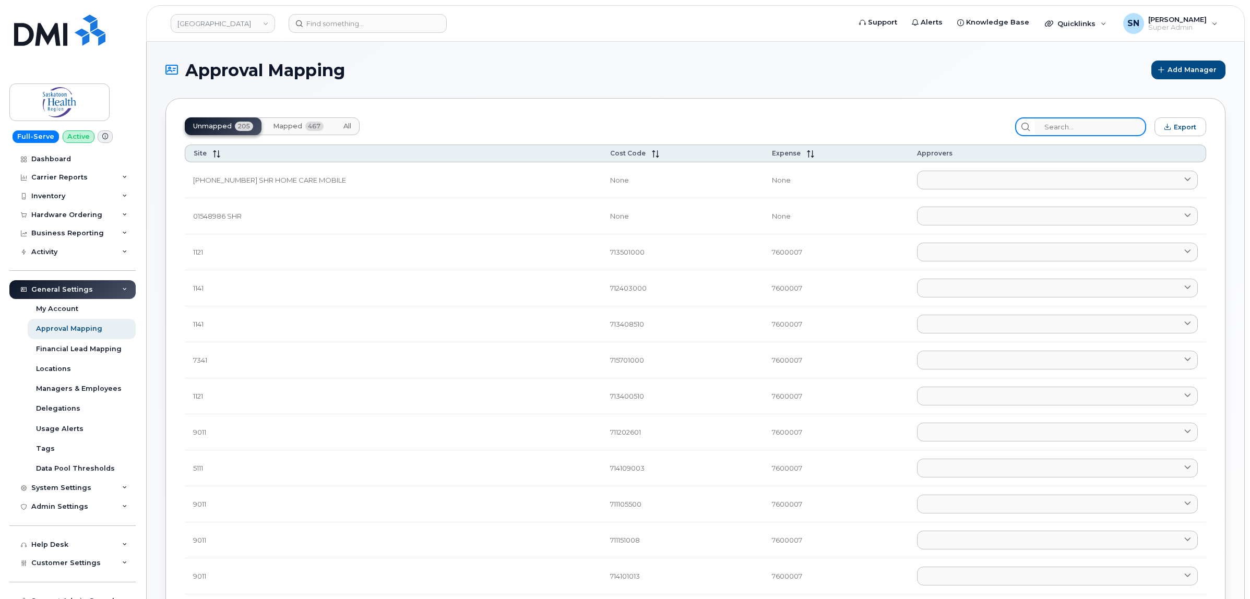
click at [1089, 120] on input "search" at bounding box center [1090, 126] width 111 height 19
paste input "71110101470"
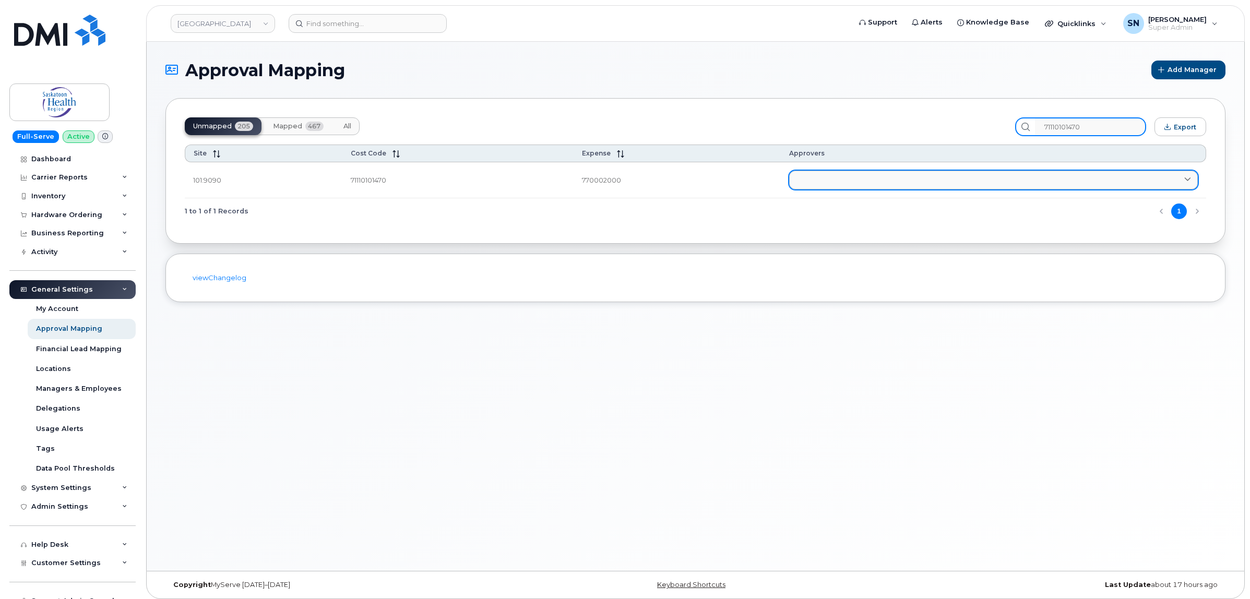
type input "71110101470"
drag, startPoint x: 977, startPoint y: 186, endPoint x: 969, endPoint y: 186, distance: 7.8
click at [977, 186] on link at bounding box center [993, 180] width 409 height 19
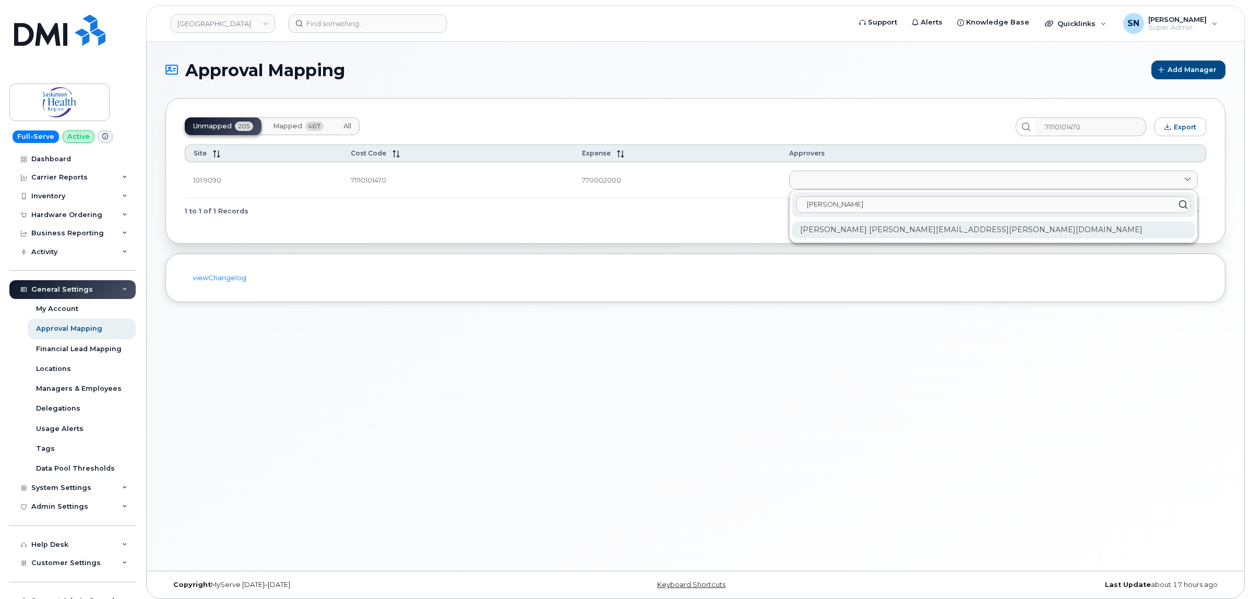
type input "jim b"
click at [964, 228] on div "[PERSON_NAME] [PERSON_NAME][EMAIL_ADDRESS][PERSON_NAME][DOMAIN_NAME]" at bounding box center [993, 229] width 403 height 17
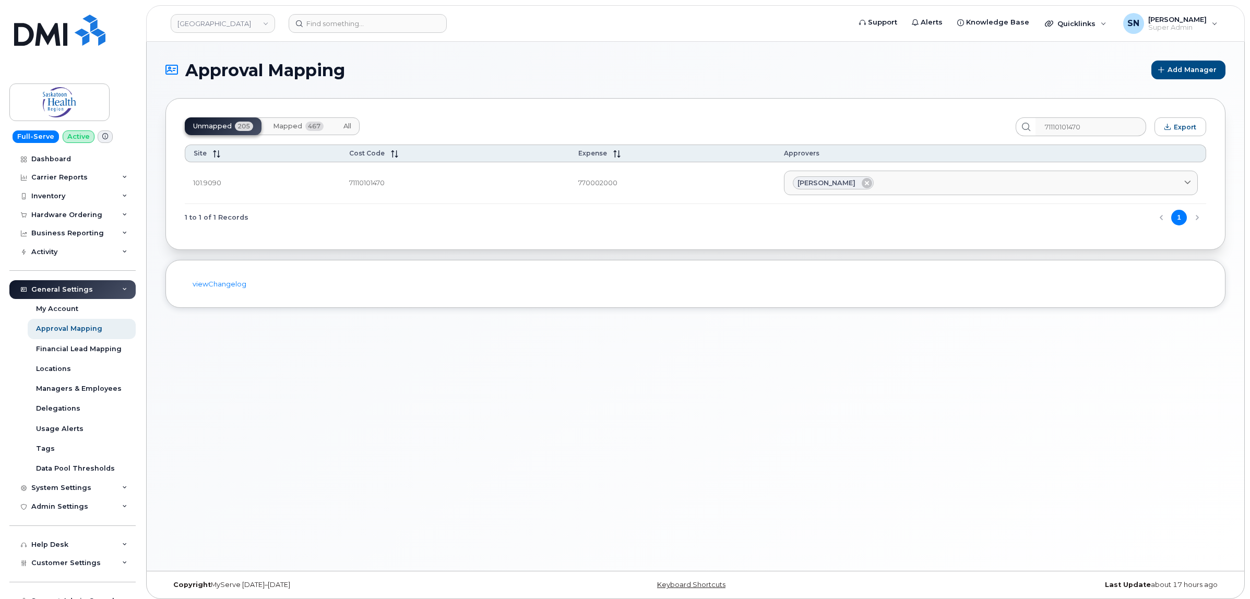
click at [518, 255] on section "Approval Mapping Add Manager Unmapped 205 Mapped 467 All 71110101470 Export Sit…" at bounding box center [695, 184] width 1060 height 247
click at [429, 77] on h1 "Approval Mapping" at bounding box center [655, 70] width 981 height 18
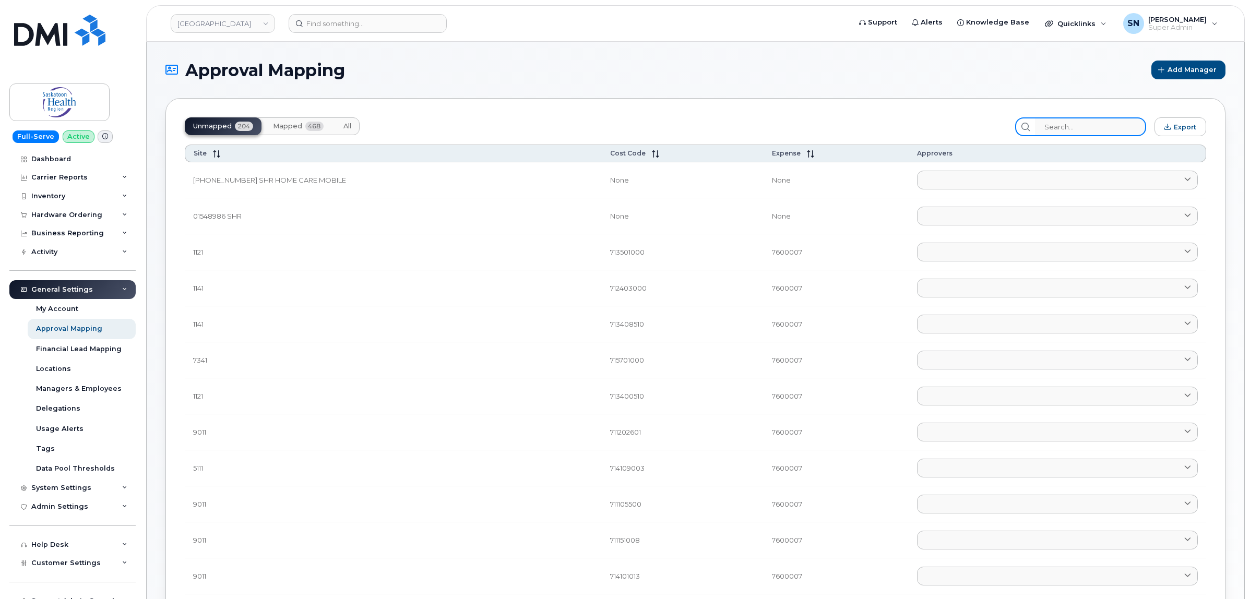
click at [1074, 127] on input "search" at bounding box center [1090, 126] width 111 height 19
paste input "71110101470"
type input "71110101470"
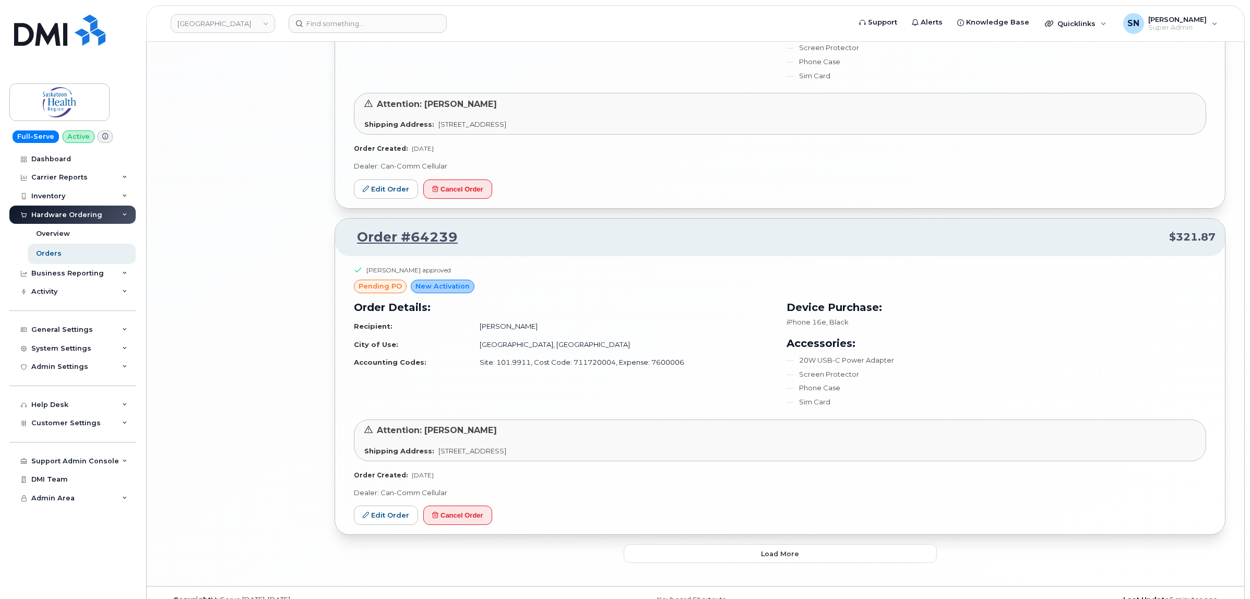
scroll to position [2332, 0]
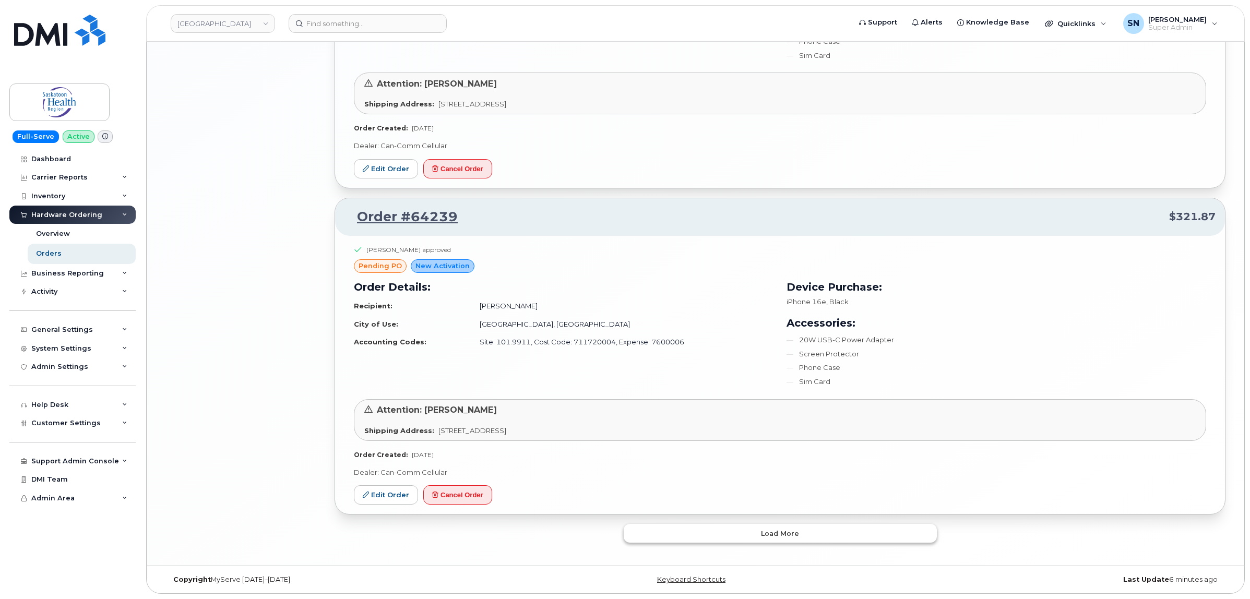
click at [750, 541] on button "Load more" at bounding box center [780, 533] width 313 height 19
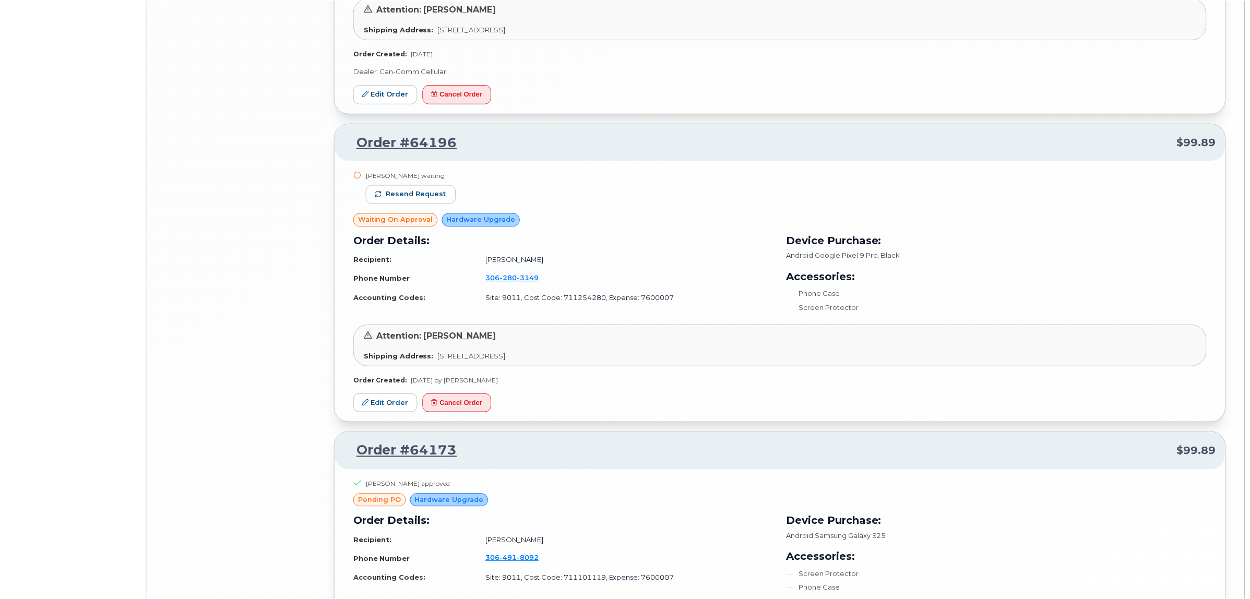
scroll to position [4437, 0]
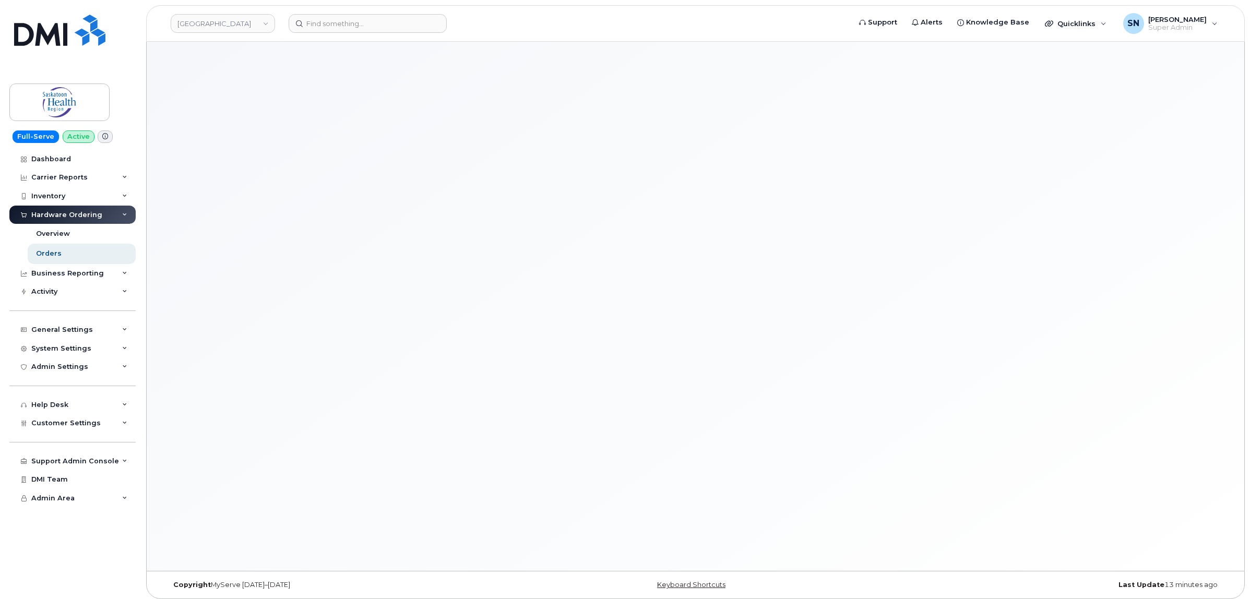
click at [136, 77] on div "Full-Serve Active Dashboard Carrier Reports Monthly Billing Data Daily Data Poo…" at bounding box center [70, 299] width 141 height 599
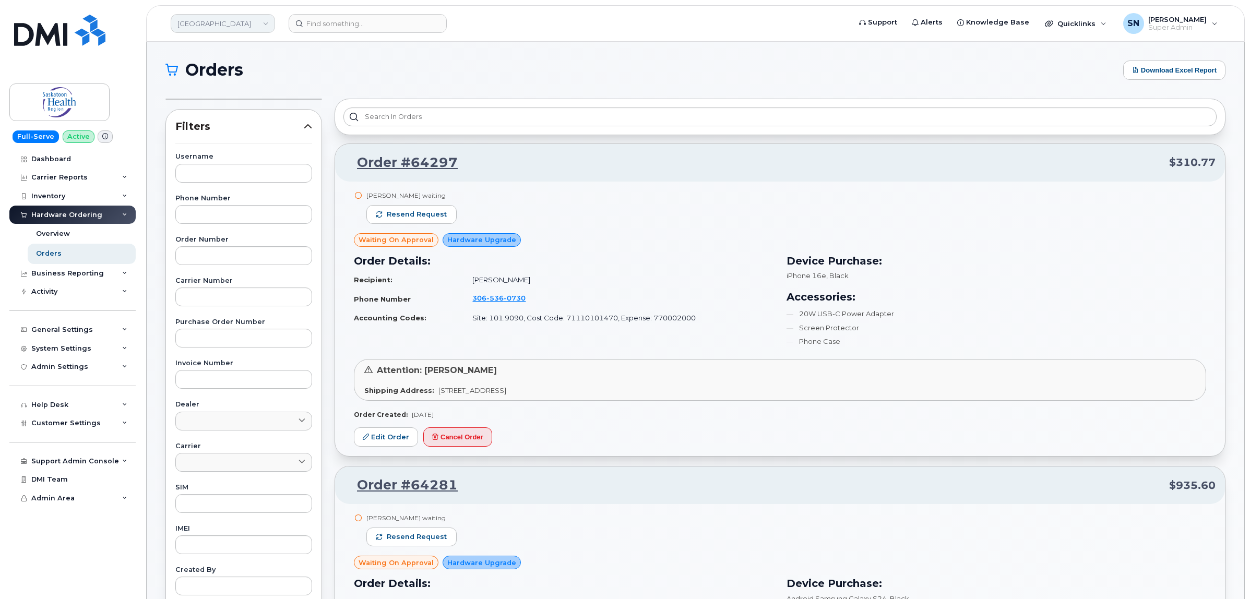
click at [255, 22] on link "[GEOGRAPHIC_DATA]" at bounding box center [223, 23] width 104 height 19
type input "farm"
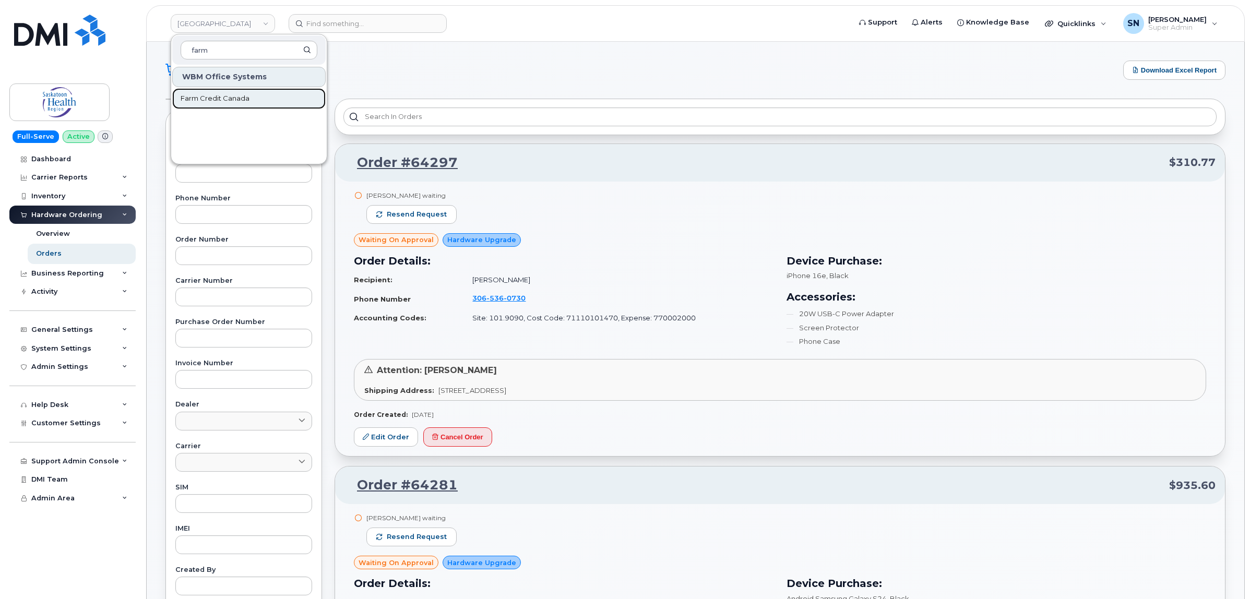
click at [258, 93] on link "Farm Credit Canada" at bounding box center [248, 98] width 153 height 21
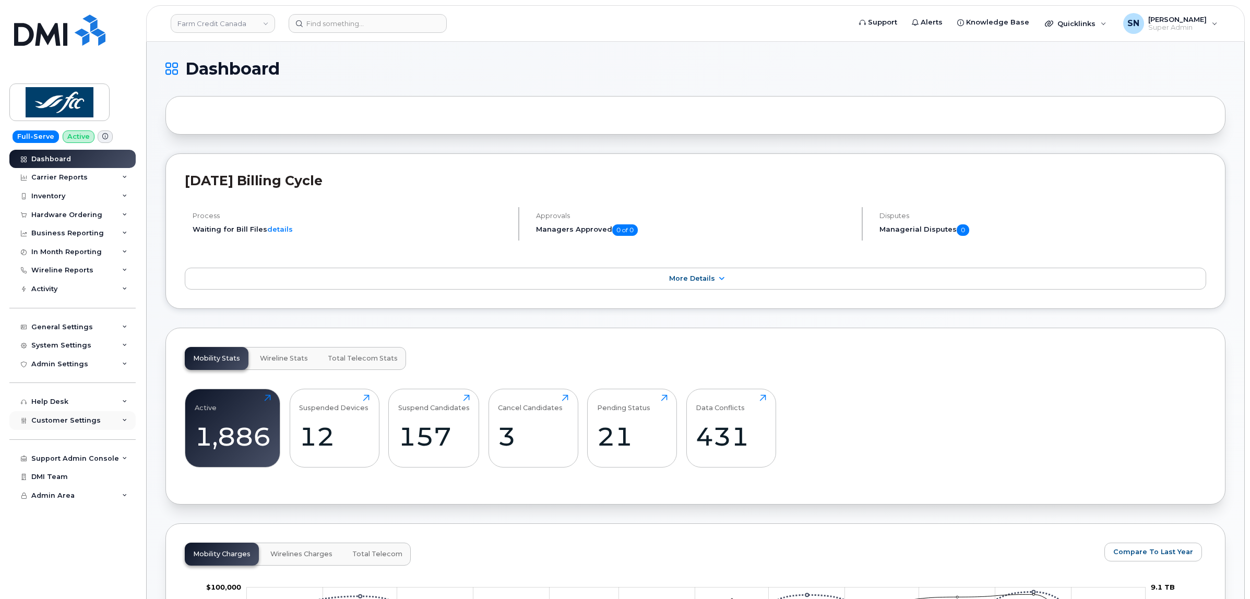
click at [92, 423] on span "Customer Settings" at bounding box center [65, 421] width 69 height 8
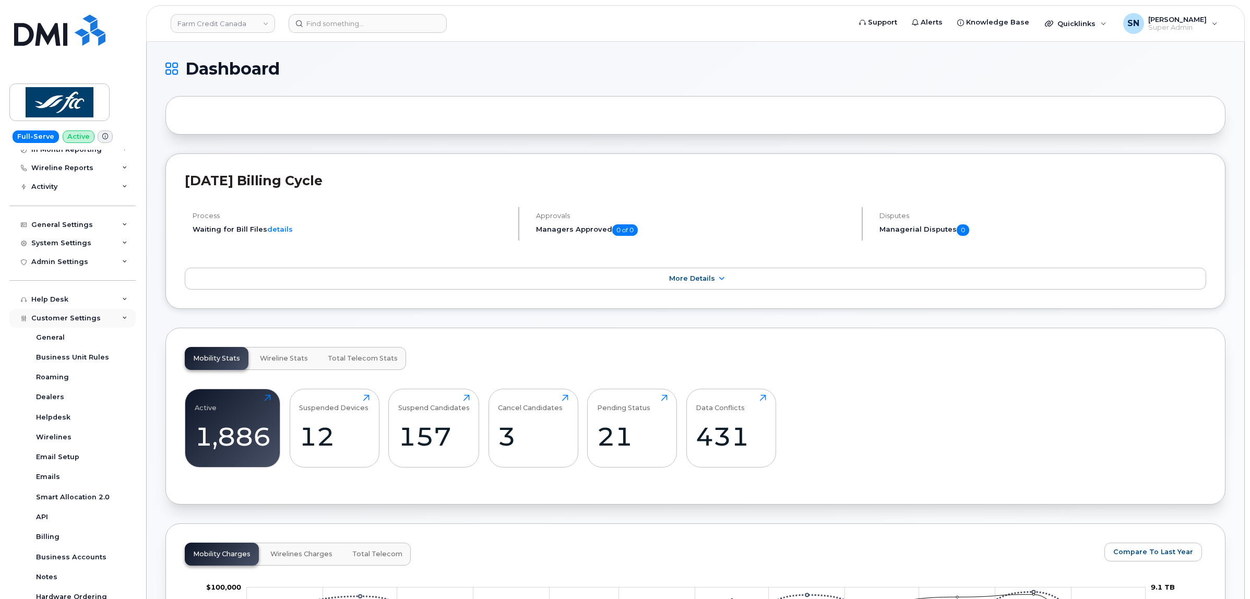
scroll to position [209, 0]
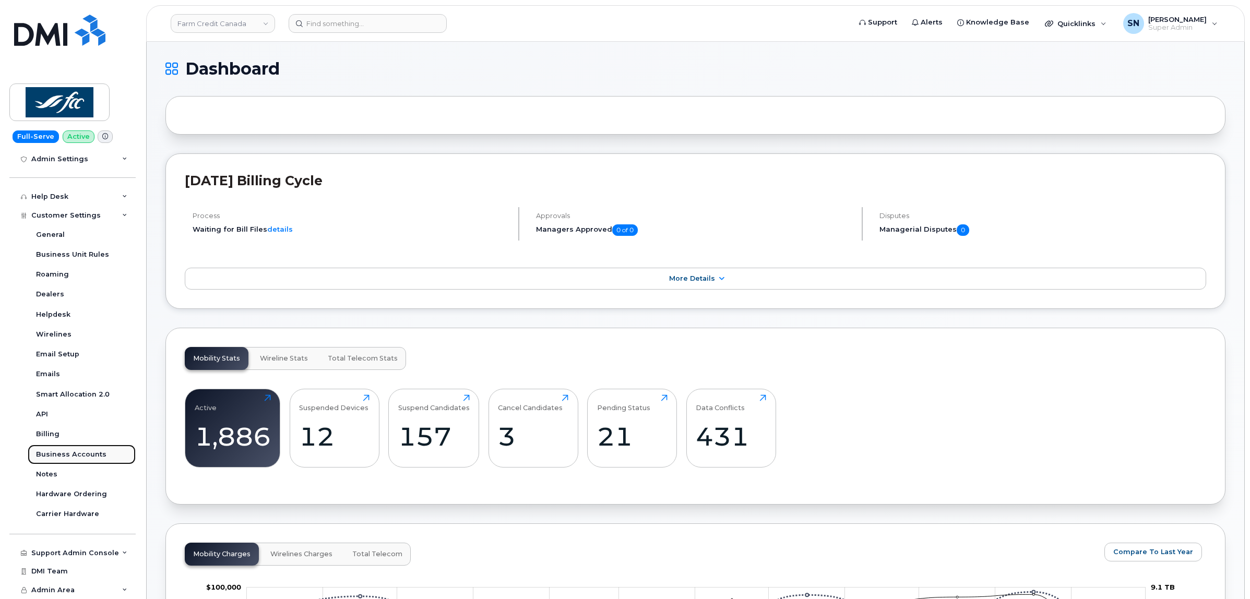
click at [90, 450] on div "Business Accounts" at bounding box center [71, 454] width 70 height 9
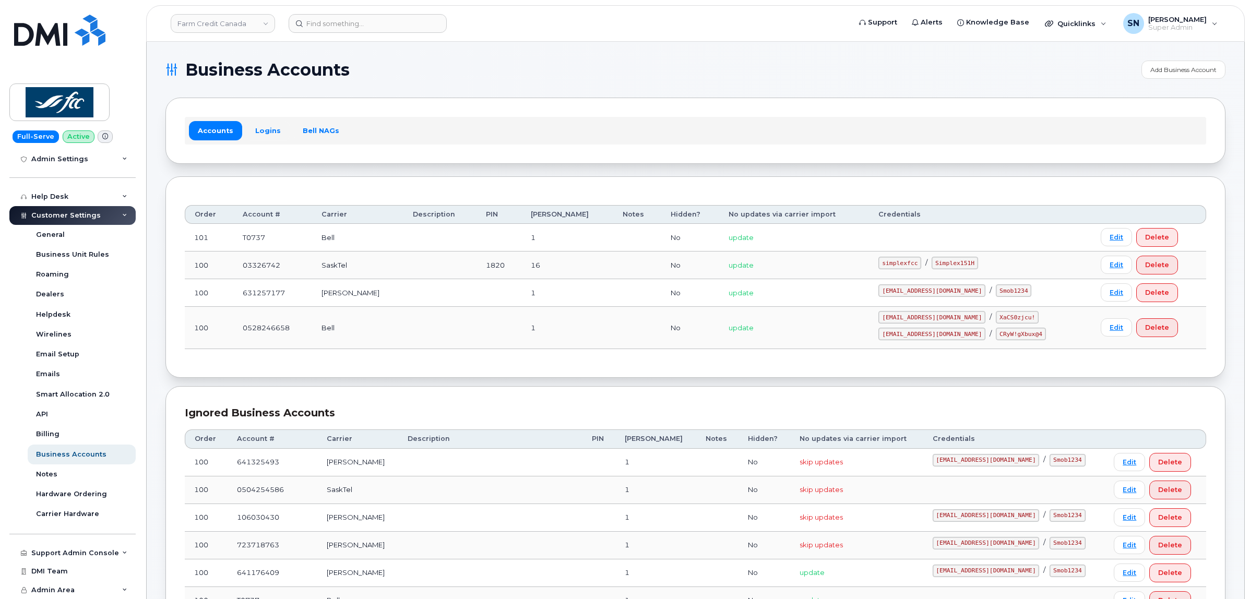
click at [269, 124] on link "Logins" at bounding box center [267, 130] width 43 height 19
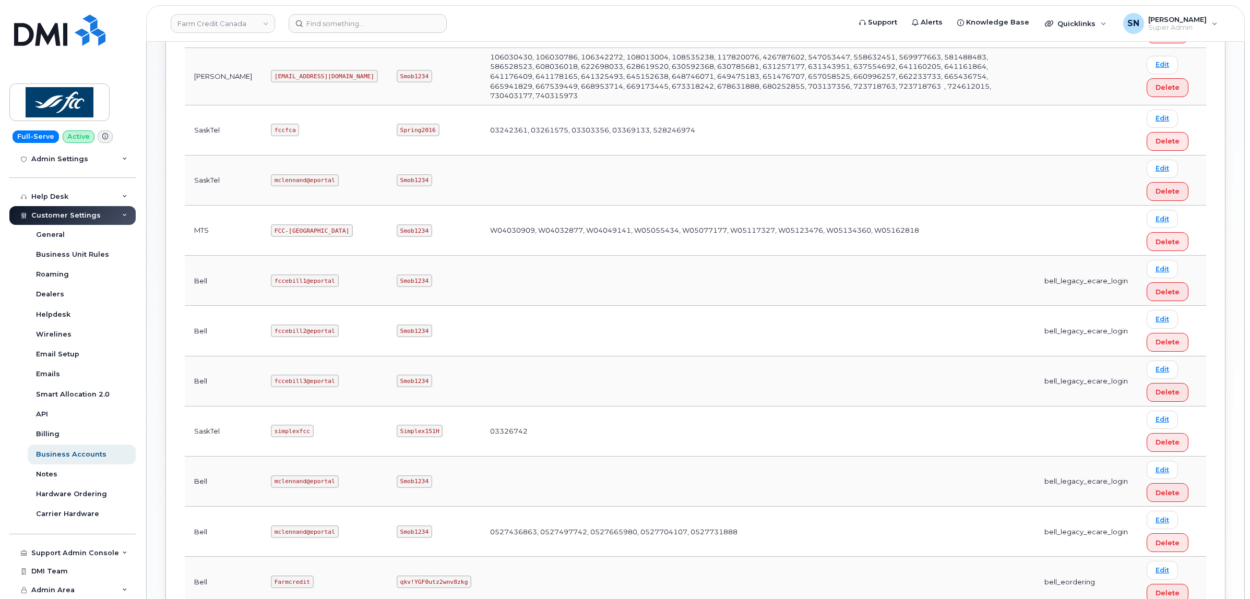
scroll to position [500, 0]
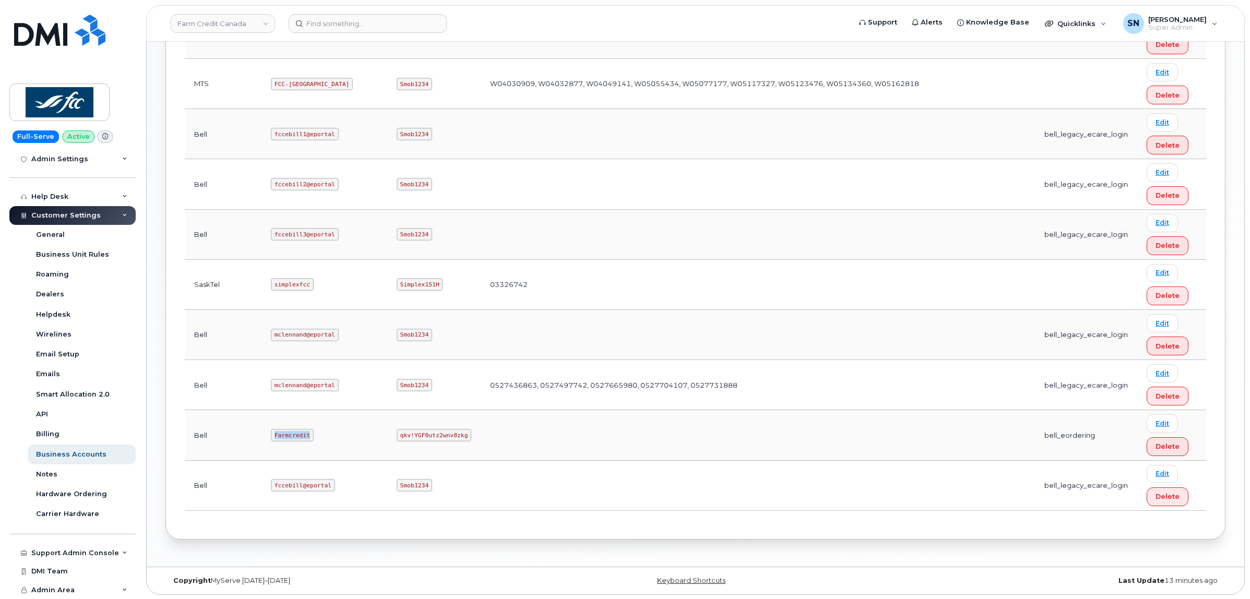
drag, startPoint x: 239, startPoint y: 431, endPoint x: 287, endPoint y: 437, distance: 48.4
click at [287, 437] on td "Farmcredit" at bounding box center [324, 435] width 126 height 50
copy code "Farmcredit"
drag, startPoint x: 323, startPoint y: 433, endPoint x: 398, endPoint y: 437, distance: 75.8
click at [398, 437] on tr "Bell Farmcredit qkv!YGF0utz2wnv8zkg bell_eordering Edit Delete" at bounding box center [695, 435] width 1021 height 50
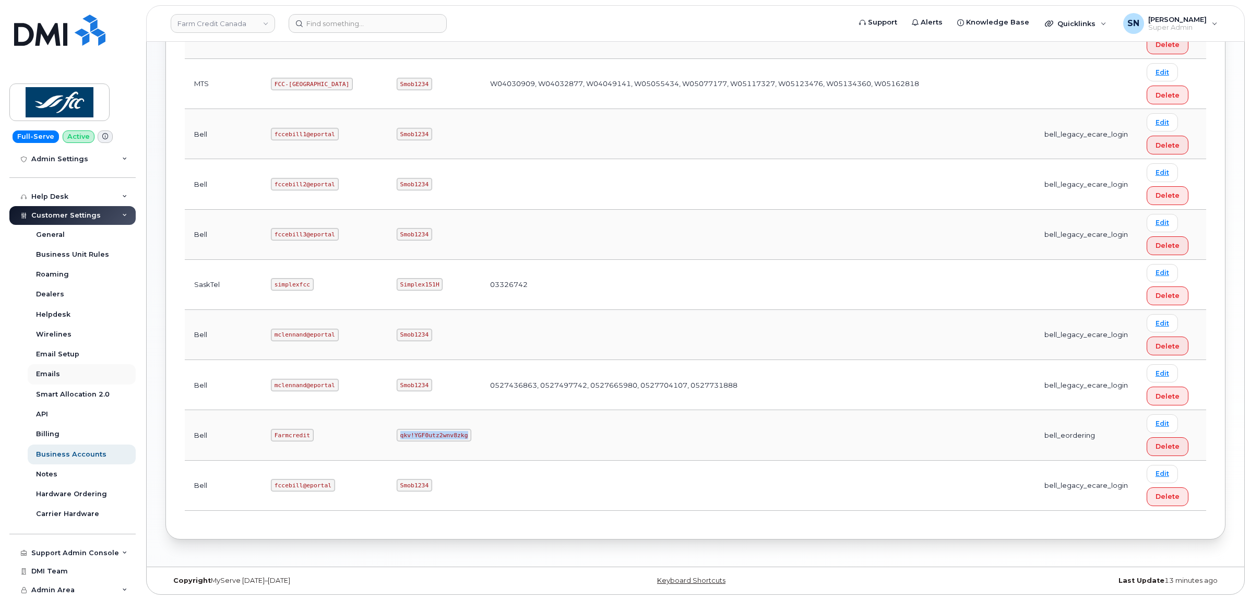
copy code "qkv!YGF0utz2wnv8zkg"
click at [377, 18] on input at bounding box center [368, 23] width 158 height 19
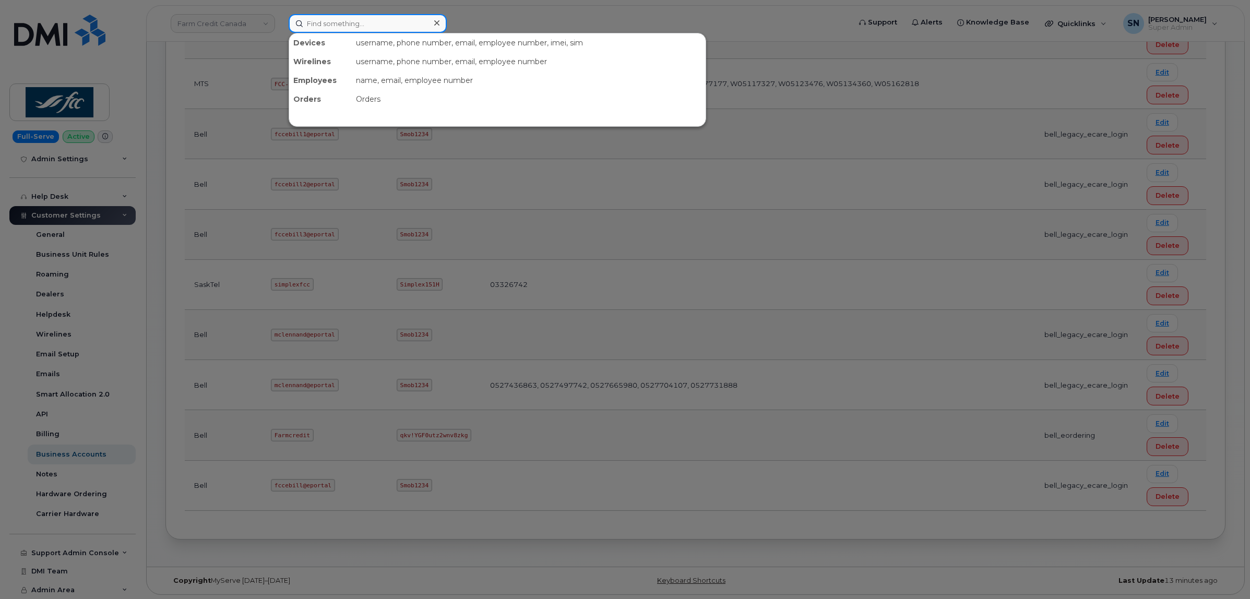
paste input "4037959078"
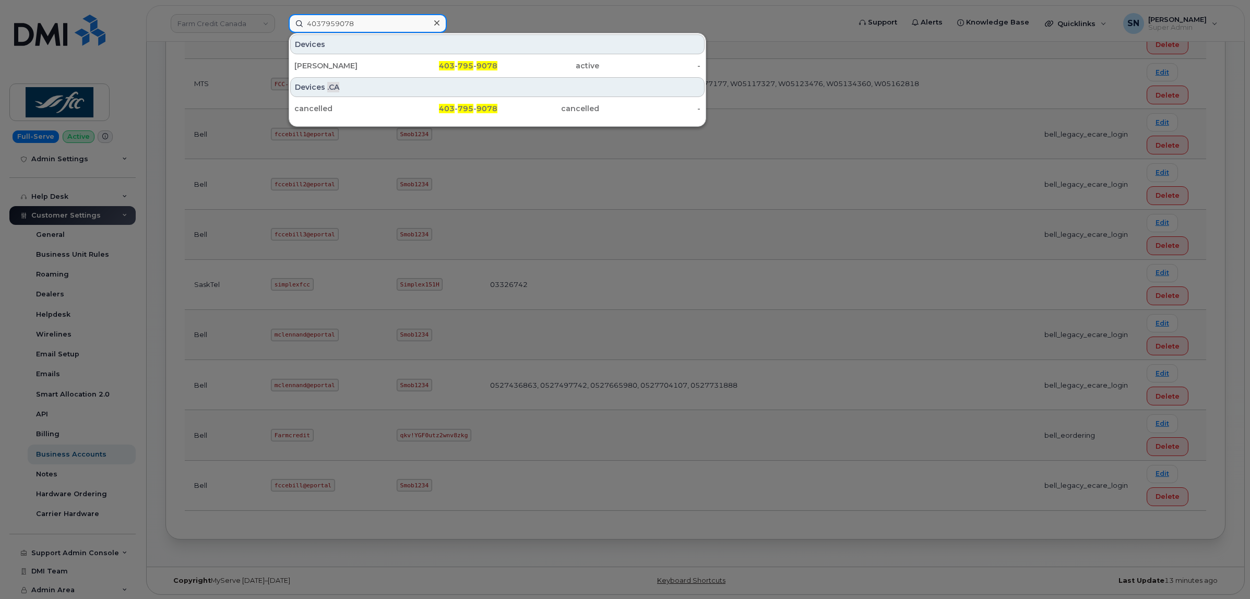
type input "4037959078"
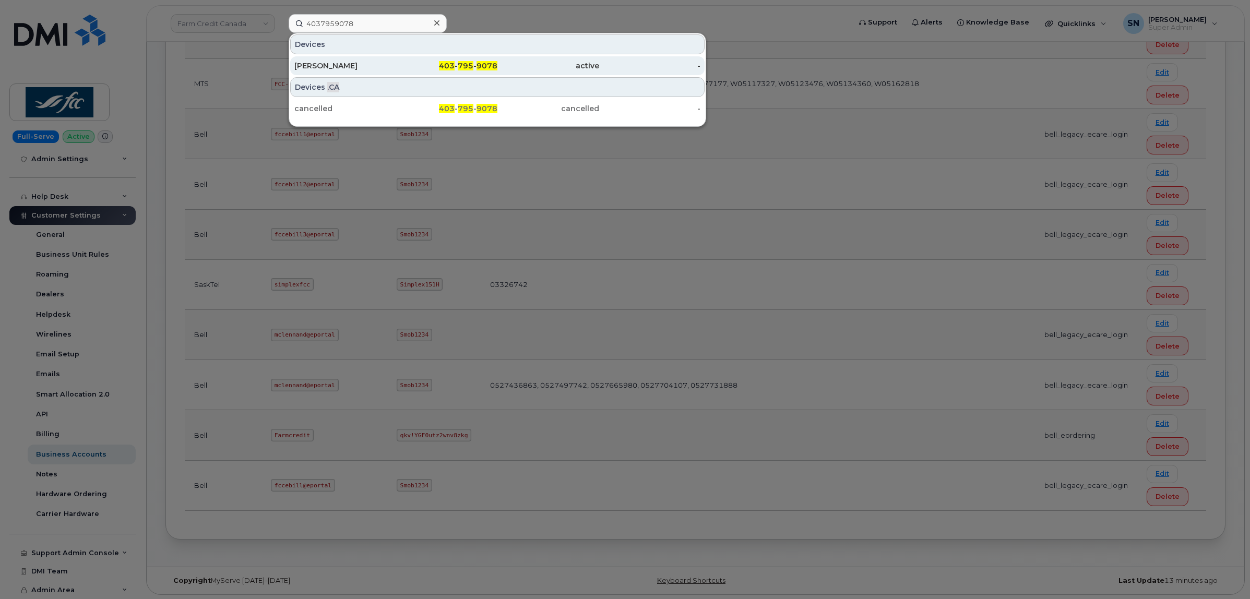
drag, startPoint x: 343, startPoint y: 52, endPoint x: 319, endPoint y: 63, distance: 26.7
click at [319, 63] on div "Amanda McShane" at bounding box center [345, 66] width 102 height 10
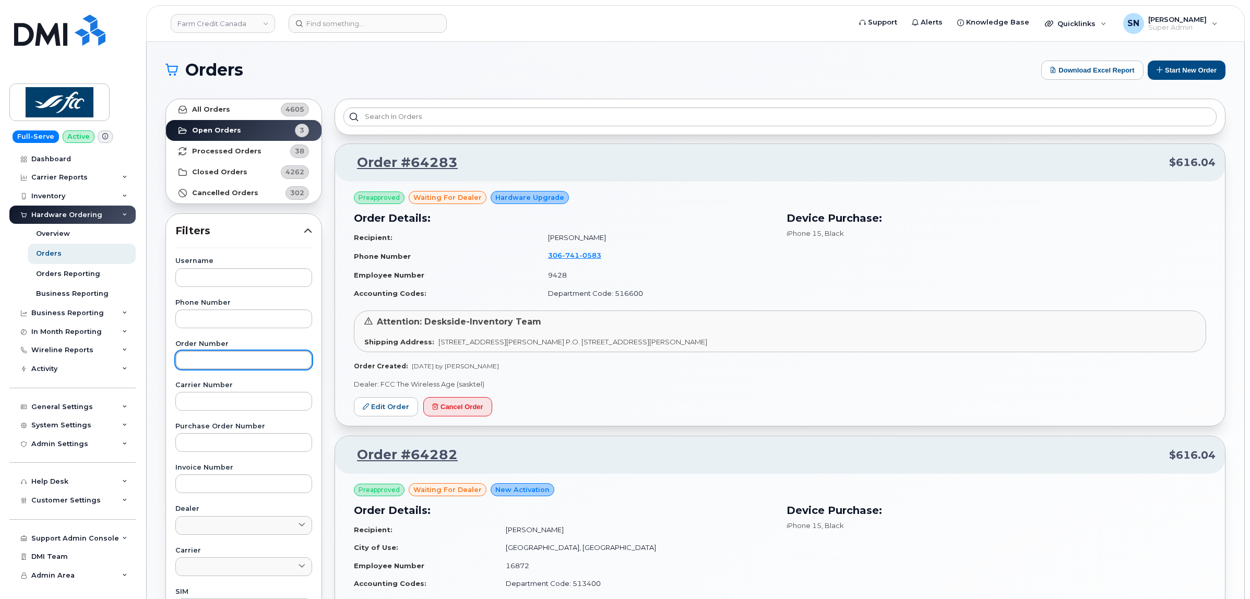
click at [204, 358] on input "text" at bounding box center [243, 360] width 137 height 19
paste input "64253"
type input "64253"
click at [231, 111] on link "All Orders 4605" at bounding box center [244, 109] width 156 height 21
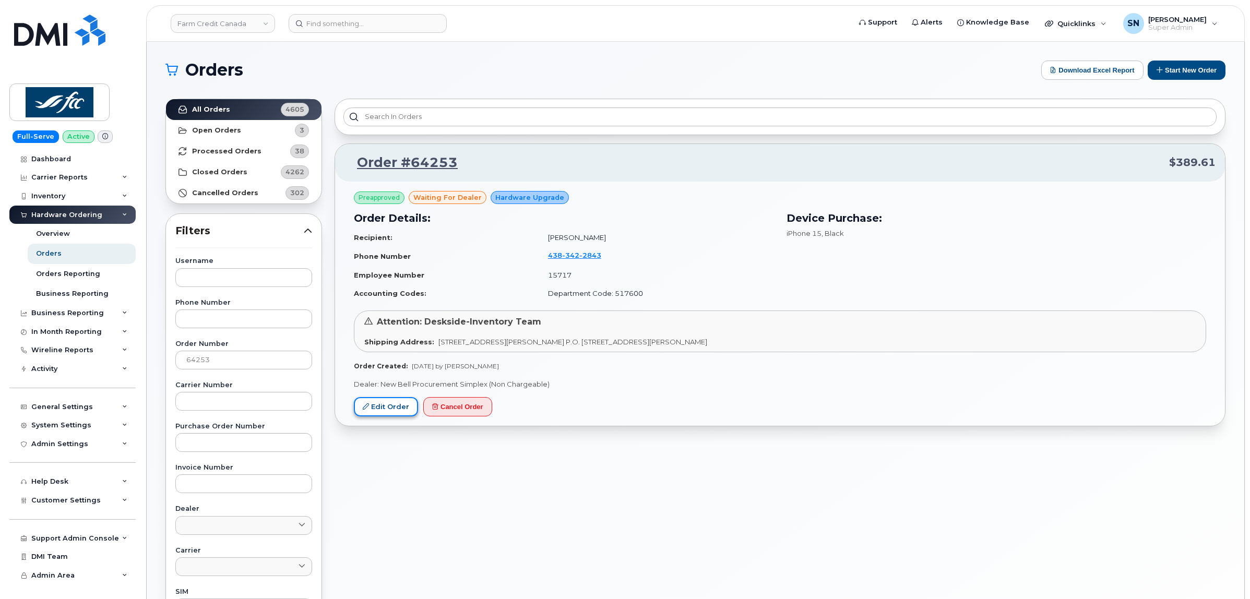
click at [403, 405] on link "Edit Order" at bounding box center [386, 406] width 64 height 19
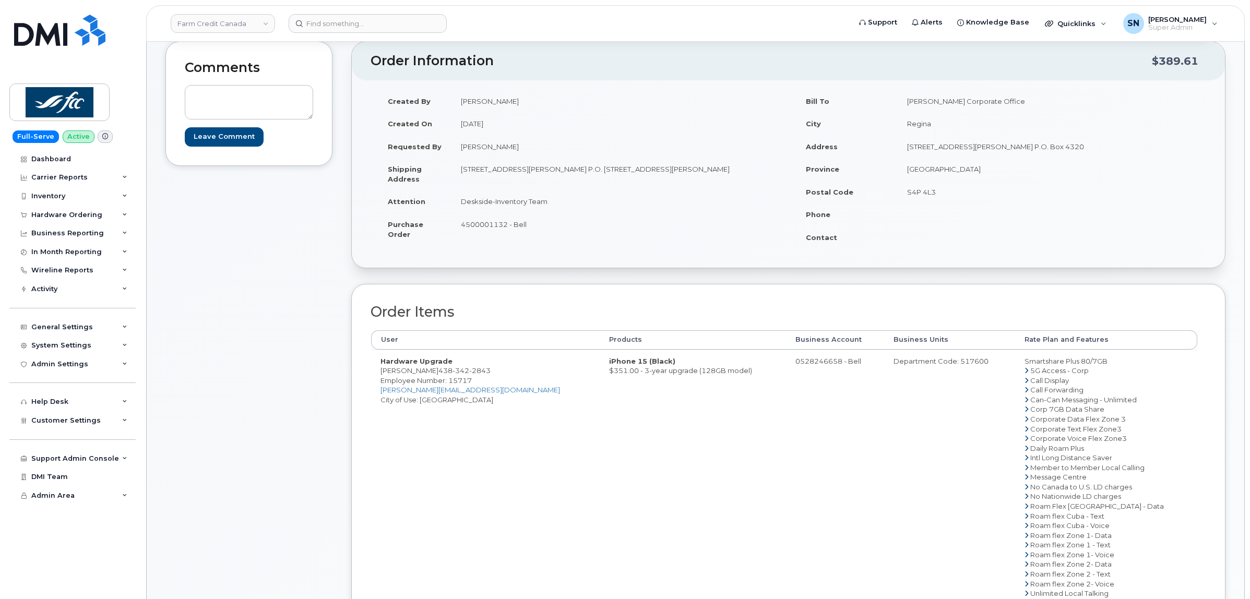
scroll to position [130, 0]
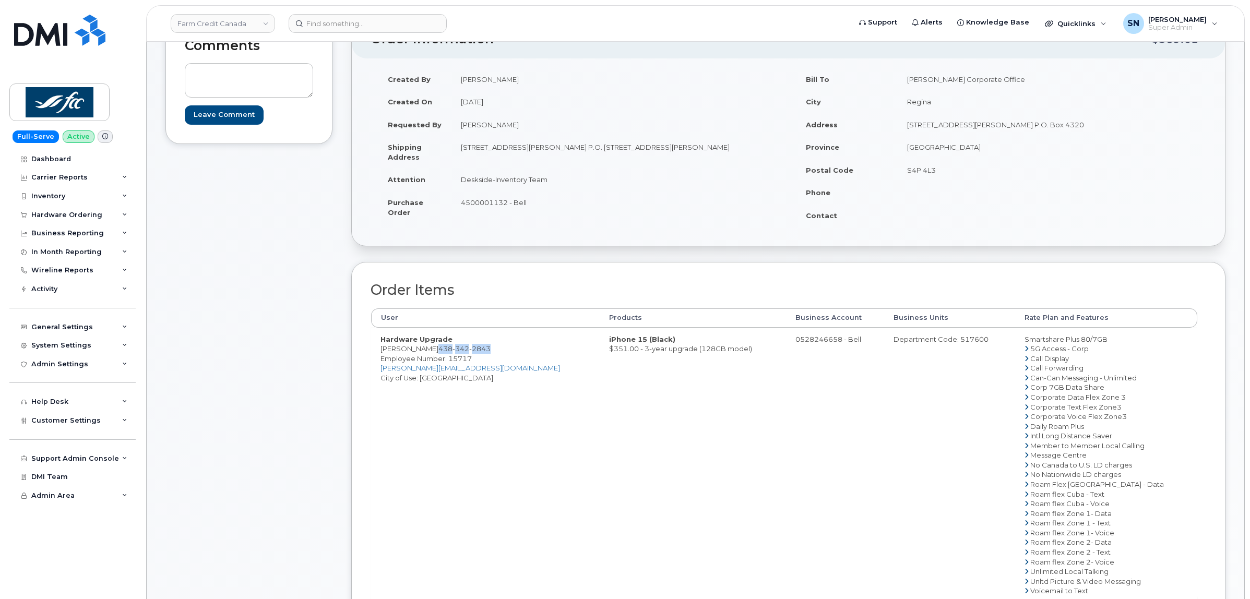
drag, startPoint x: 463, startPoint y: 347, endPoint x: 515, endPoint y: 348, distance: 51.7
click at [491, 348] on span "[PHONE_NUMBER]" at bounding box center [464, 348] width 52 height 8
drag, startPoint x: 372, startPoint y: 359, endPoint x: 377, endPoint y: 354, distance: 7.0
click at [372, 359] on td "Hardware Upgrade [PERSON_NAME] [PHONE_NUMBER] Employee Number: 15717 [PERSON_NA…" at bounding box center [485, 465] width 229 height 275
drag, startPoint x: 380, startPoint y: 350, endPoint x: 517, endPoint y: 352, distance: 137.3
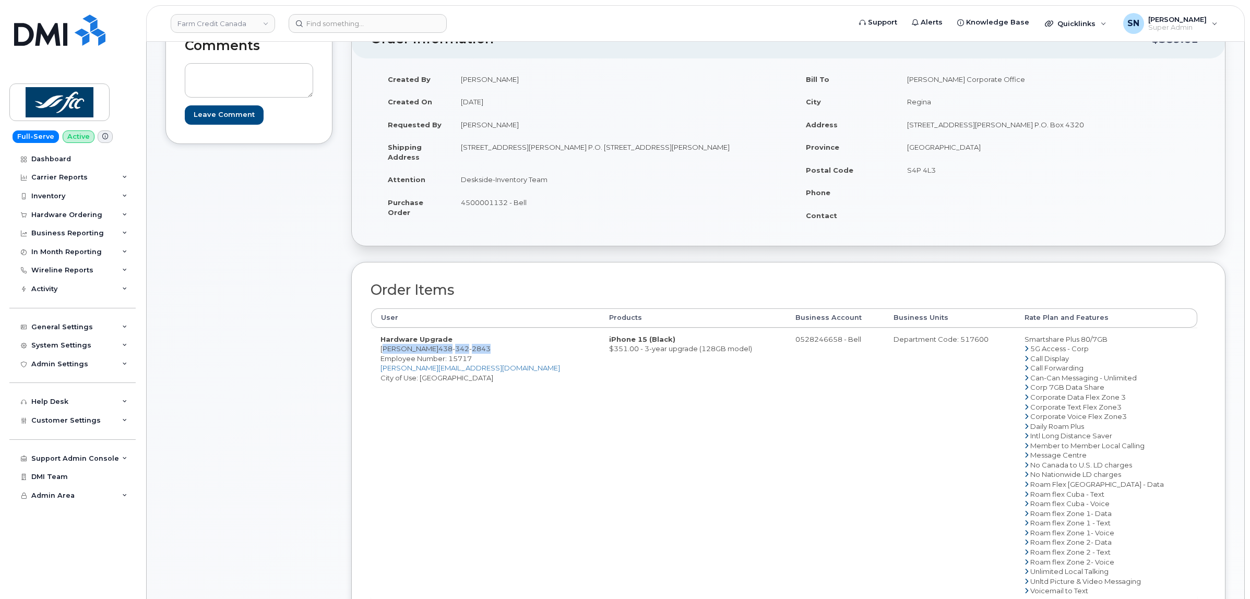
click at [517, 352] on td "Hardware Upgrade [PERSON_NAME] [PHONE_NUMBER] Employee Number: 15717 [PERSON_NA…" at bounding box center [485, 465] width 229 height 275
copy td "[PERSON_NAME] [PHONE_NUMBER]"
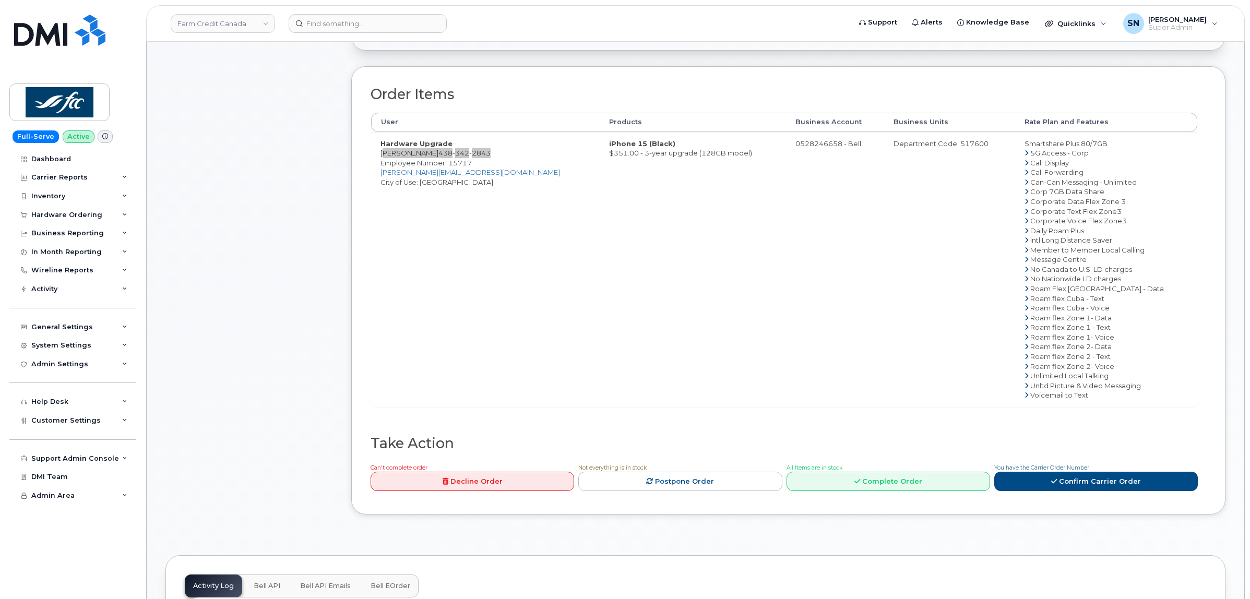
scroll to position [457, 0]
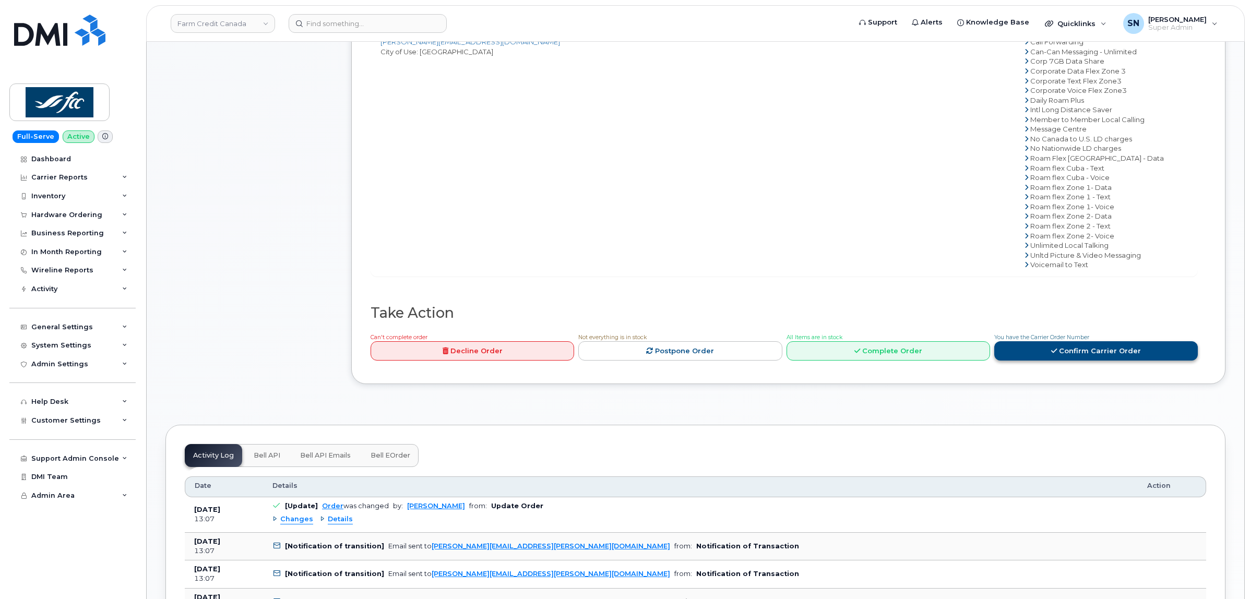
click at [1100, 361] on link "Confirm Carrier Order" at bounding box center [1096, 350] width 204 height 19
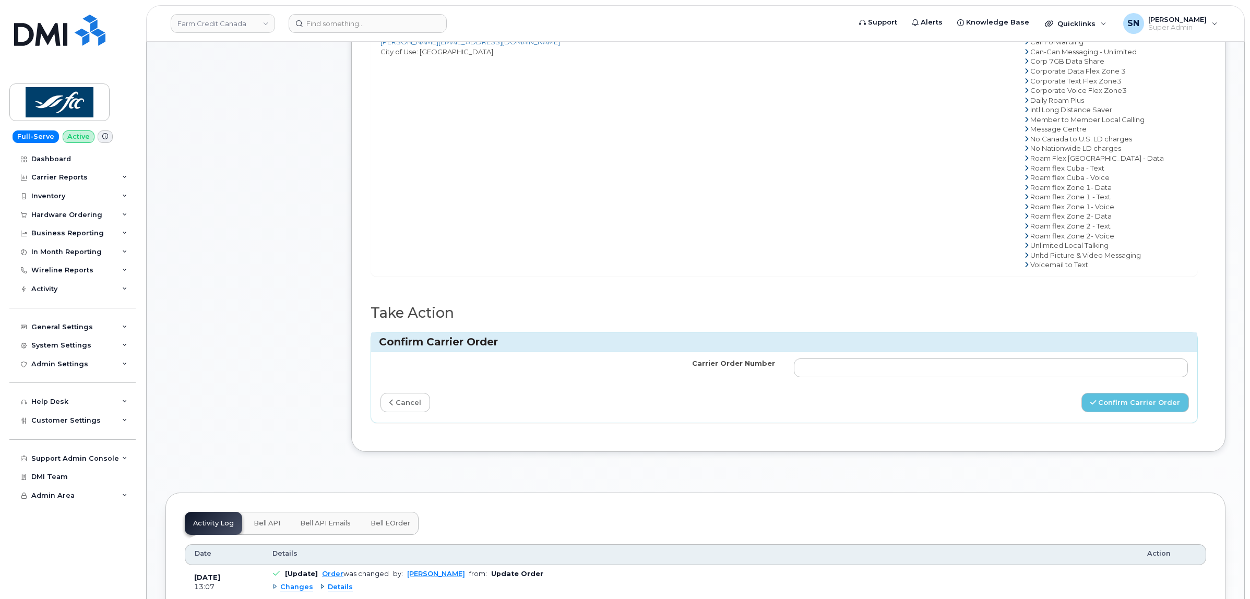
click at [1019, 384] on td at bounding box center [990, 367] width 413 height 31
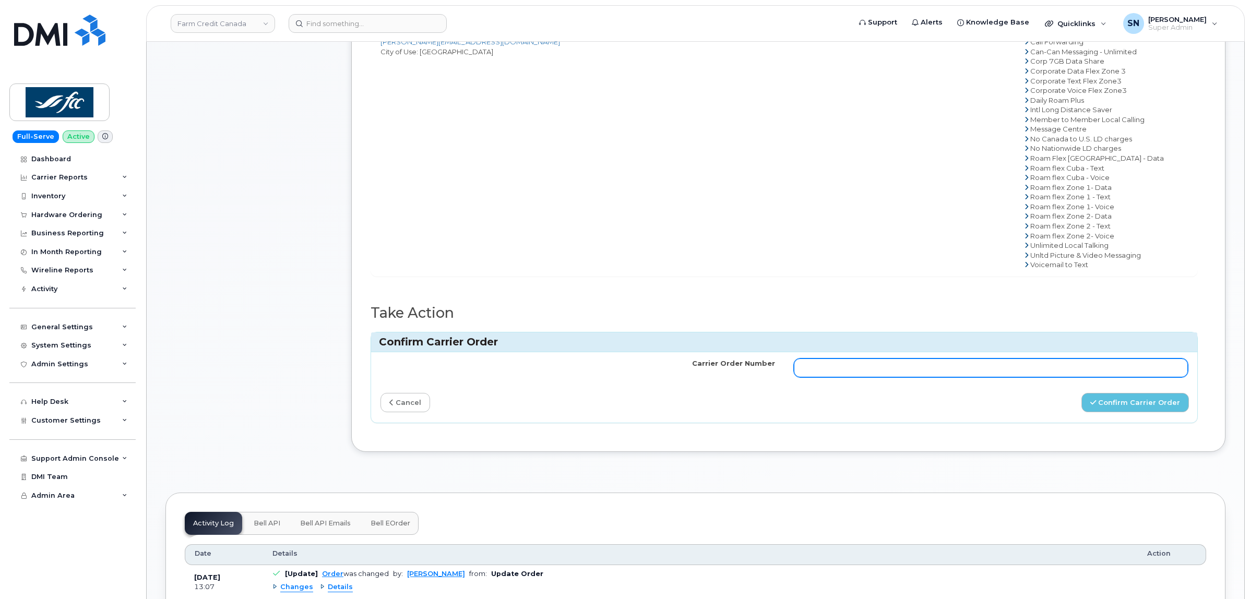
click at [1013, 372] on input "Carrier Order Number" at bounding box center [991, 368] width 395 height 19
paste input "3013990"
type input "3013990"
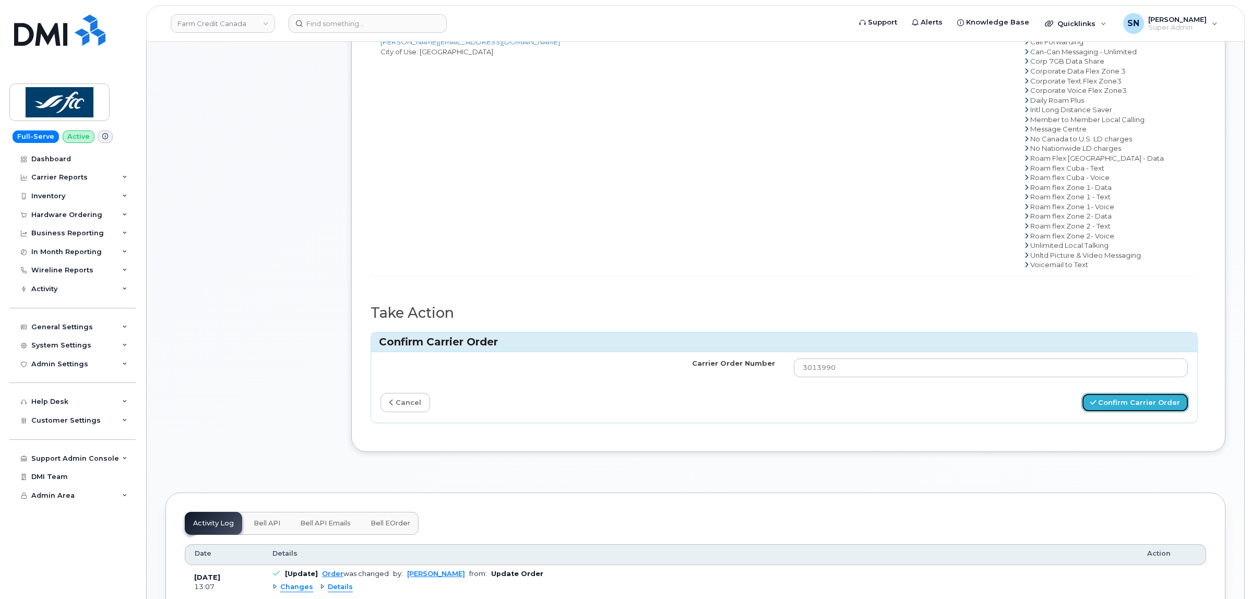
click at [1119, 412] on button "Confirm Carrier Order" at bounding box center [1135, 402] width 108 height 19
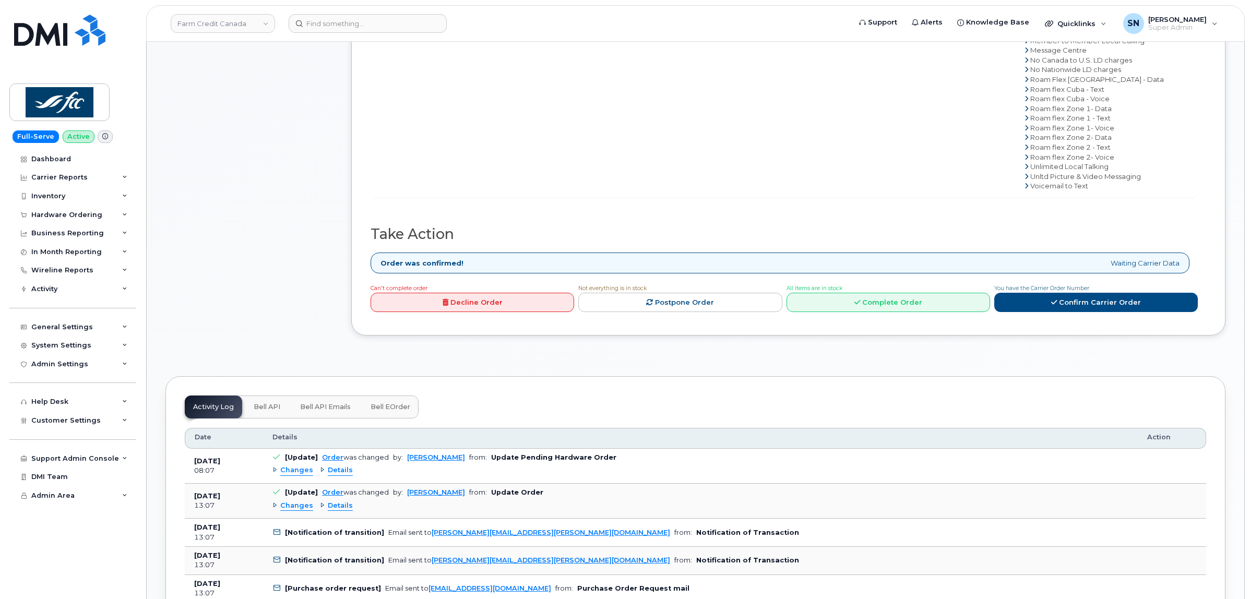
scroll to position [718, 0]
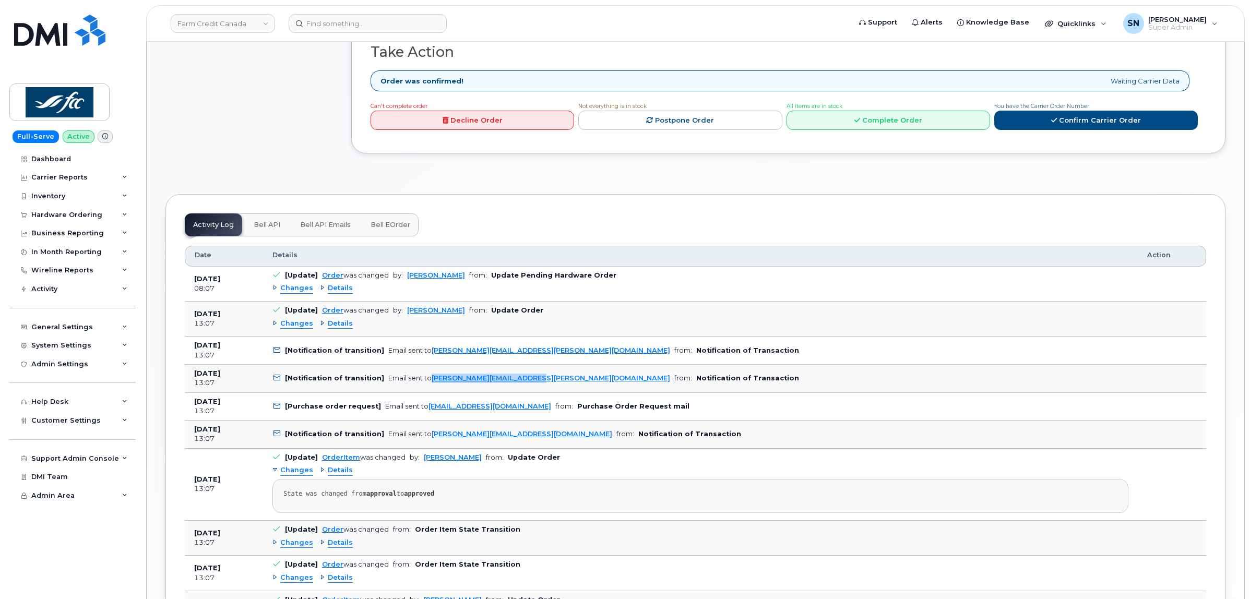
drag, startPoint x: 526, startPoint y: 384, endPoint x: 427, endPoint y: 387, distance: 98.7
click at [427, 387] on td "[Notification of transition] Email sent to [PERSON_NAME][EMAIL_ADDRESS][PERSON_…" at bounding box center [700, 379] width 875 height 28
copy link "[PERSON_NAME][EMAIL_ADDRESS][PERSON_NAME][DOMAIN_NAME]"
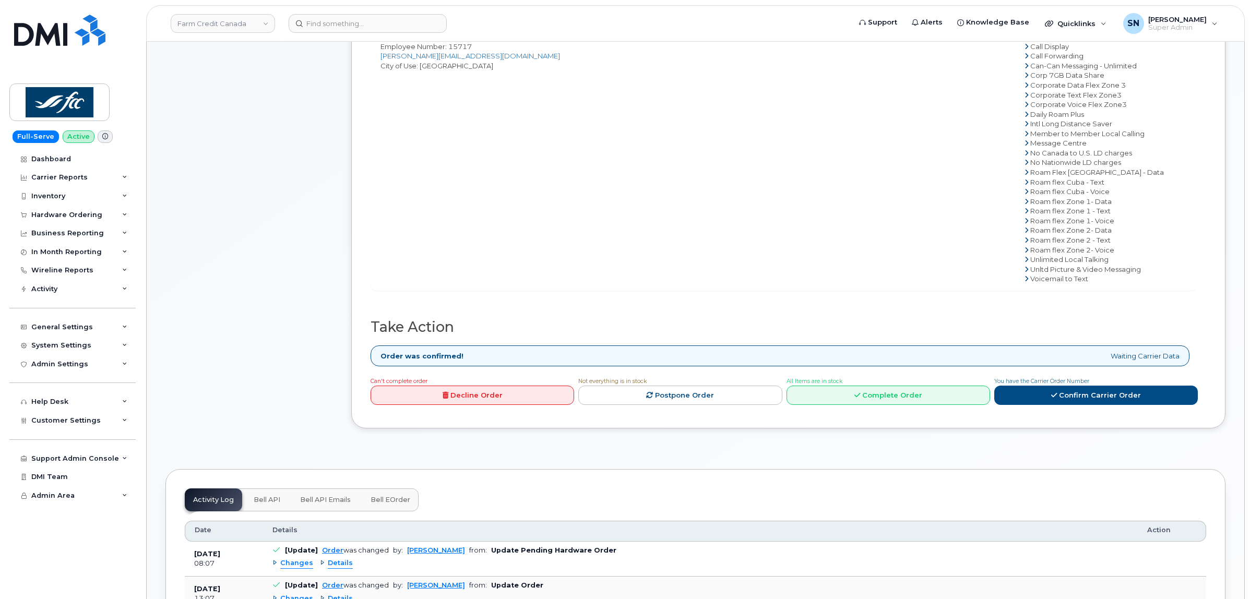
scroll to position [196, 0]
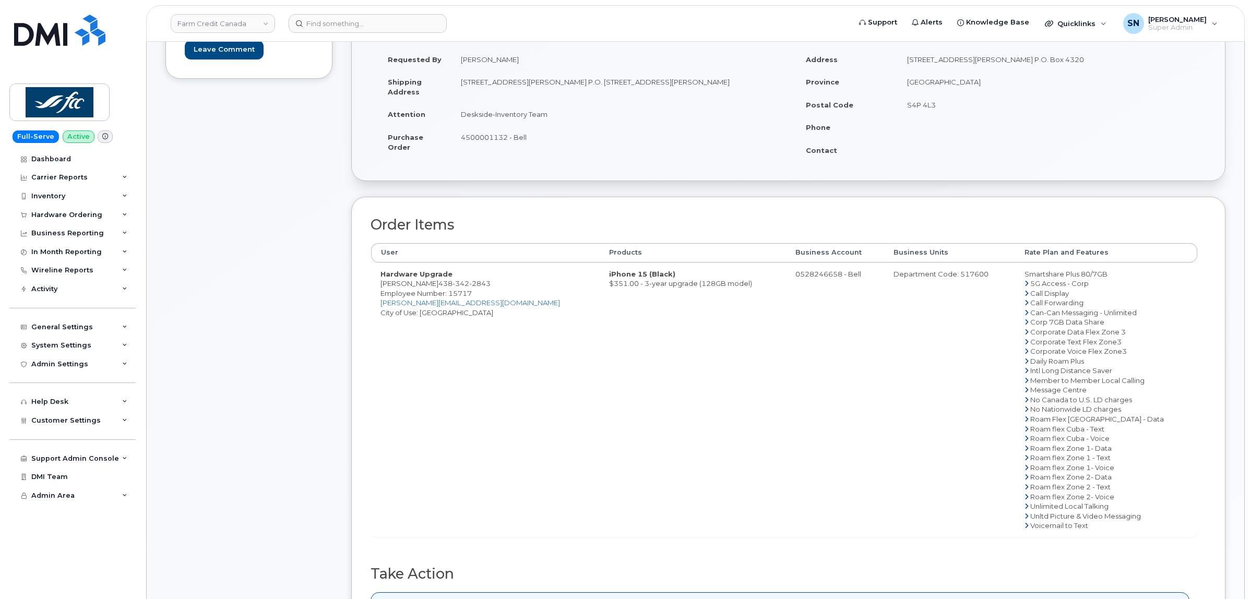
drag, startPoint x: 380, startPoint y: 283, endPoint x: 458, endPoint y: 284, distance: 78.3
click at [458, 284] on td "Hardware Upgrade [PERSON_NAME] [PHONE_NUMBER] Employee Number: 15717 [PERSON_NA…" at bounding box center [485, 400] width 229 height 275
copy td "[PERSON_NAME]"
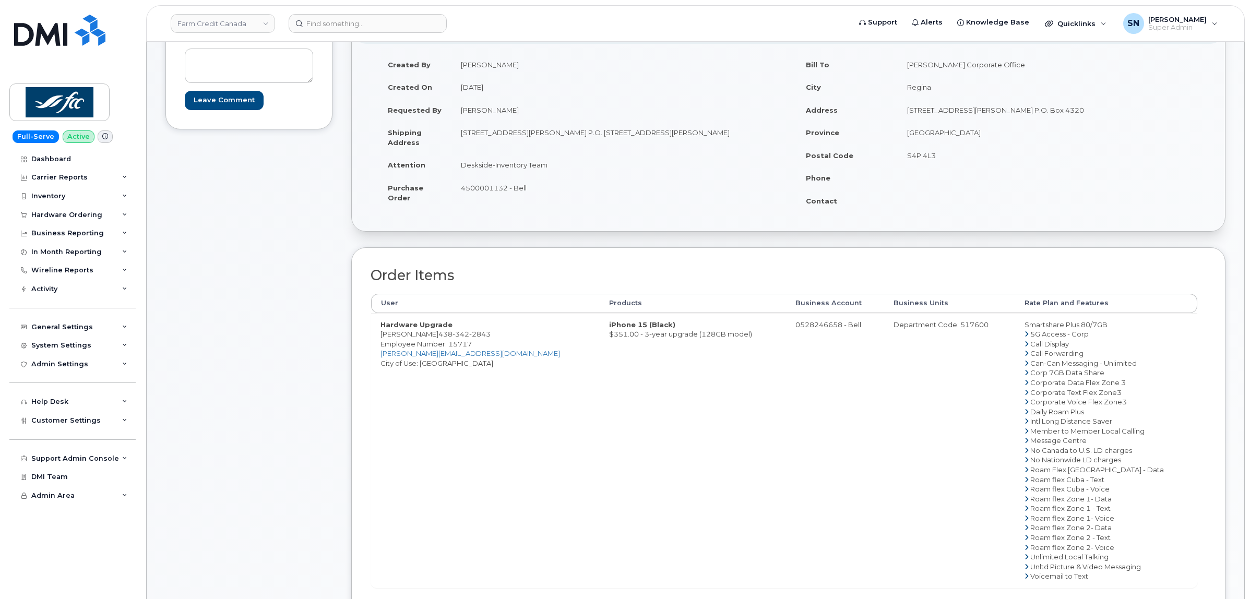
scroll to position [0, 0]
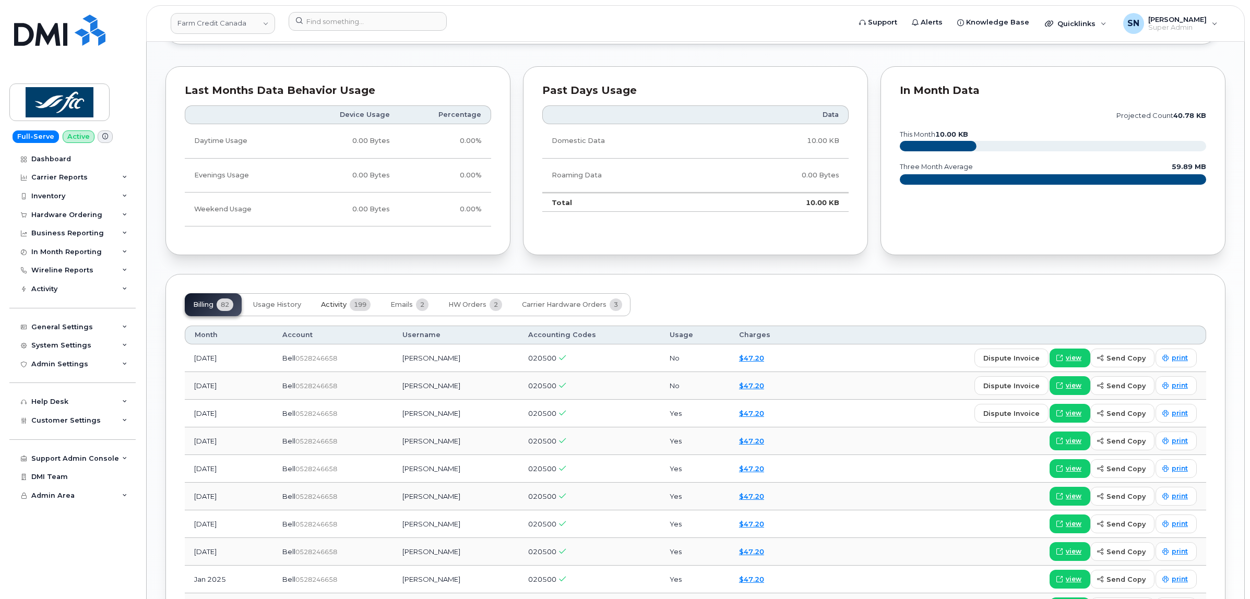
click at [328, 308] on span "Activity" at bounding box center [334, 305] width 26 height 8
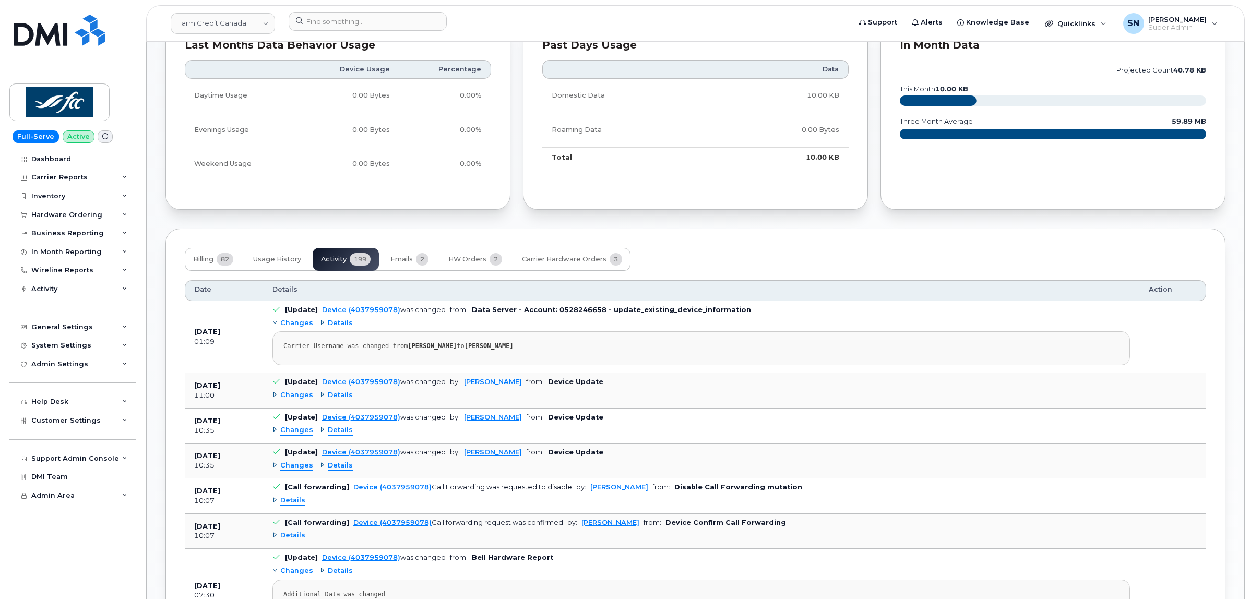
scroll to position [979, 0]
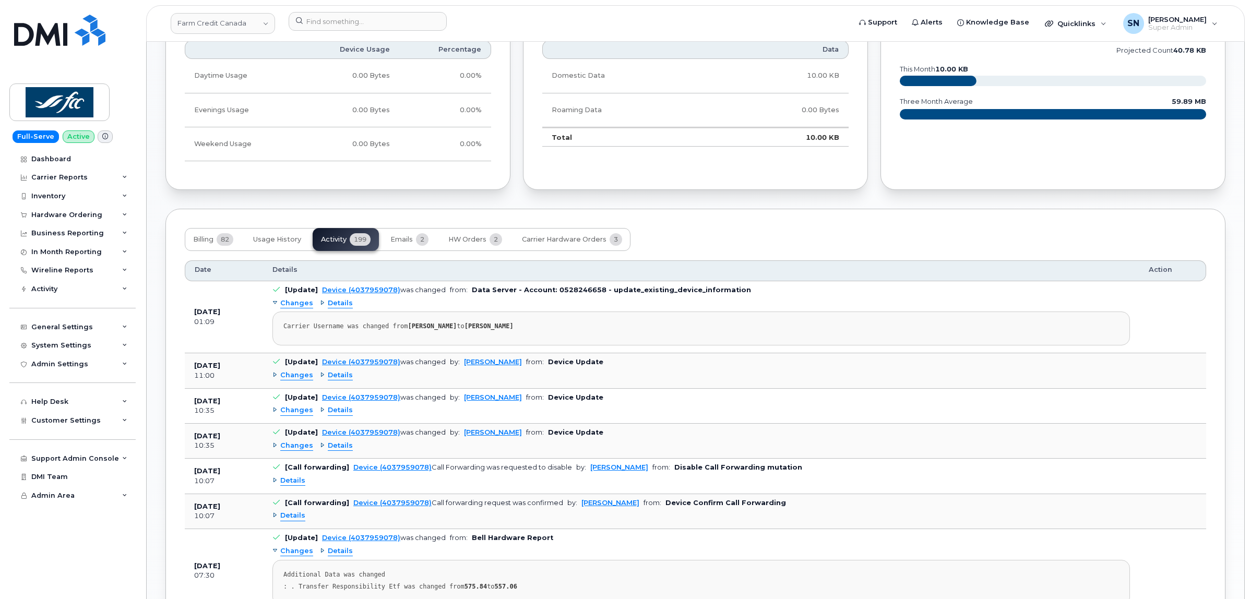
click at [289, 370] on td "[Update] Device (4037959078) was changed by: Yagnesh Maheria from: Device Updat…" at bounding box center [701, 370] width 876 height 35
click at [288, 377] on span "Changes" at bounding box center [296, 376] width 33 height 10
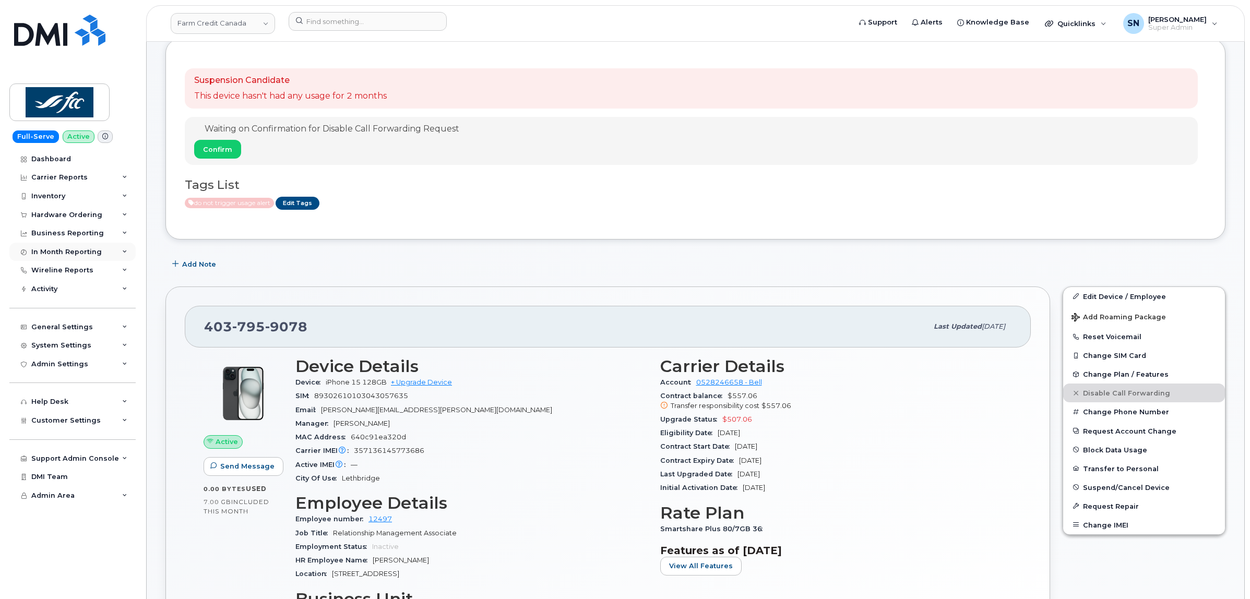
scroll to position [0, 0]
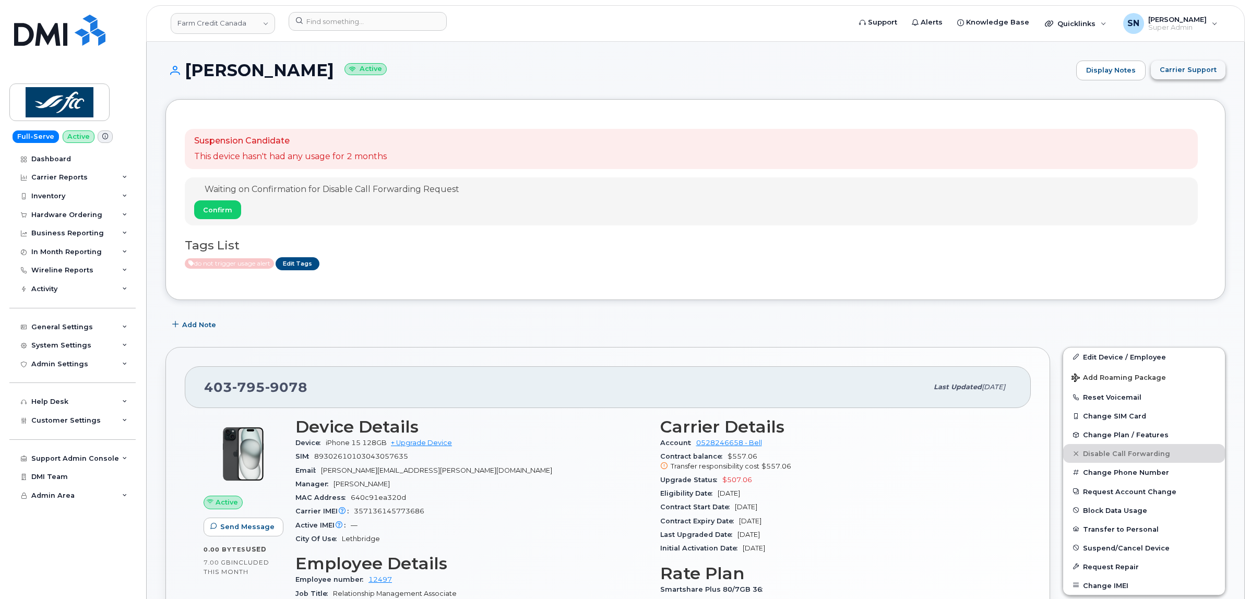
click at [1175, 68] on span "Carrier Support" at bounding box center [1188, 70] width 57 height 10
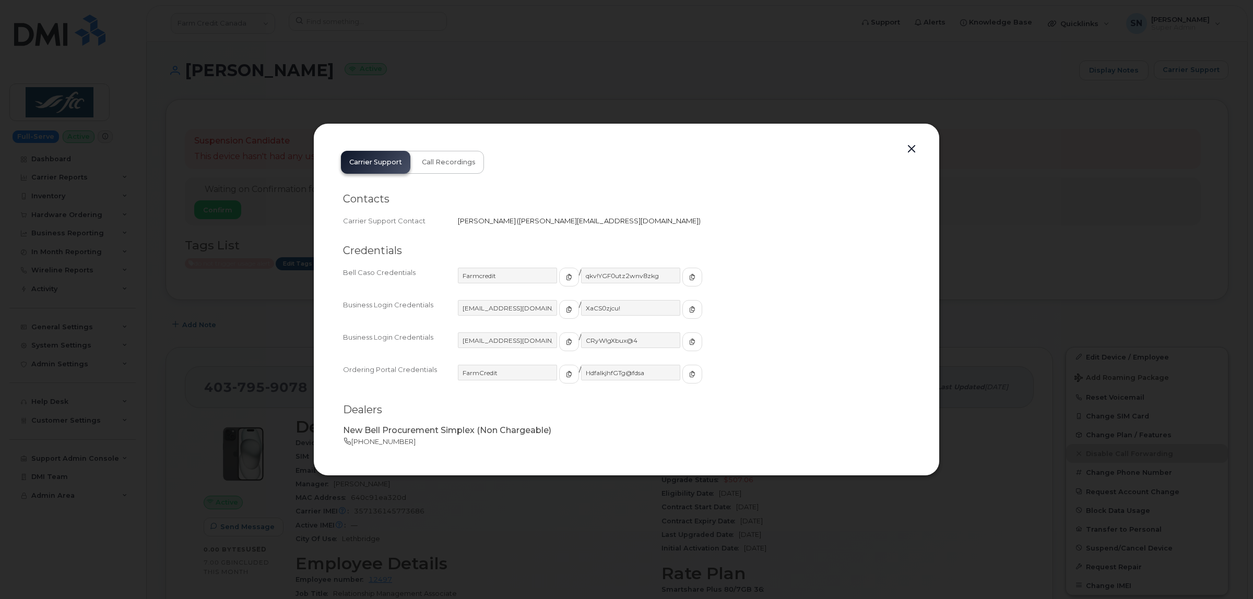
click at [912, 147] on button "button" at bounding box center [912, 149] width 16 height 15
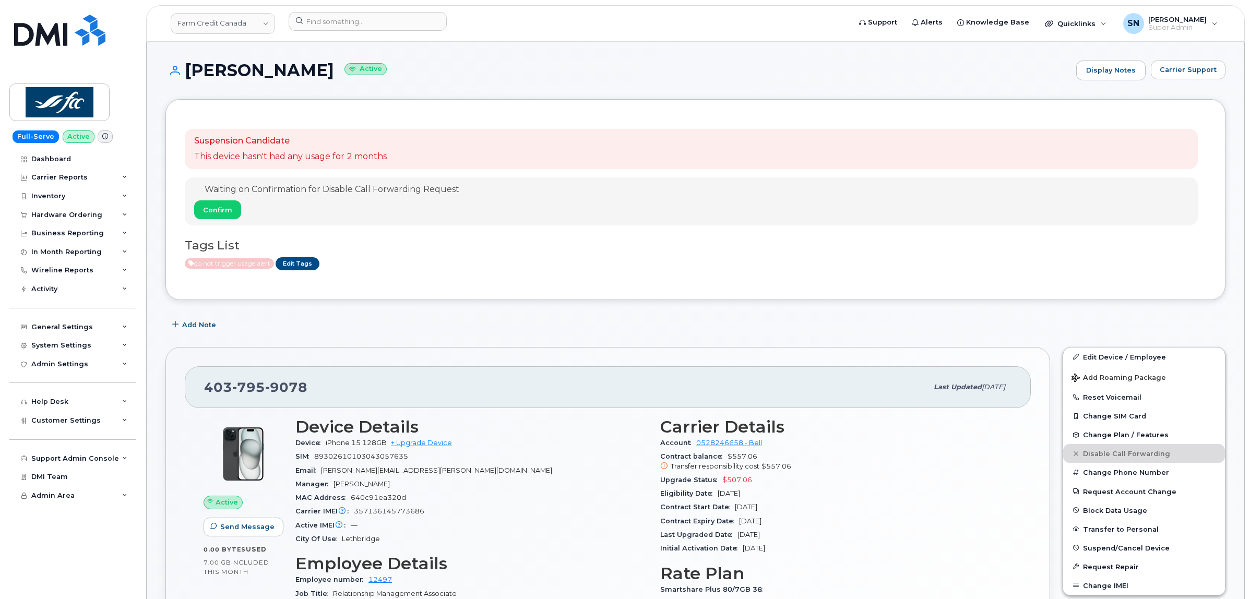
click at [831, 125] on div "Suspension Candidate This device hasn't had any usage for 2 months Waiting on C…" at bounding box center [695, 199] width 1021 height 162
click at [484, 66] on h1 "Amanda McShane Active" at bounding box center [618, 70] width 906 height 18
click at [399, 320] on div "Add Note" at bounding box center [695, 325] width 1060 height 19
drag, startPoint x: 204, startPoint y: 390, endPoint x: 331, endPoint y: 388, distance: 127.4
click at [331, 388] on div "403 795 9078" at bounding box center [565, 387] width 723 height 22
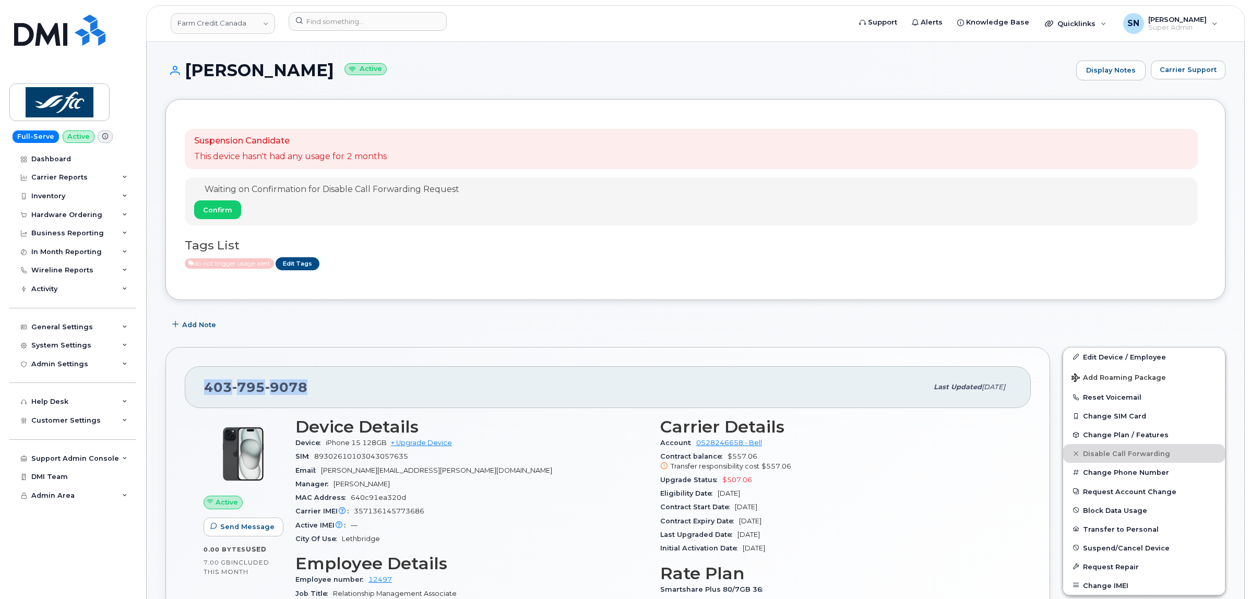
copy span "403 795 9078"
click at [220, 207] on span "Confirm" at bounding box center [217, 210] width 29 height 10
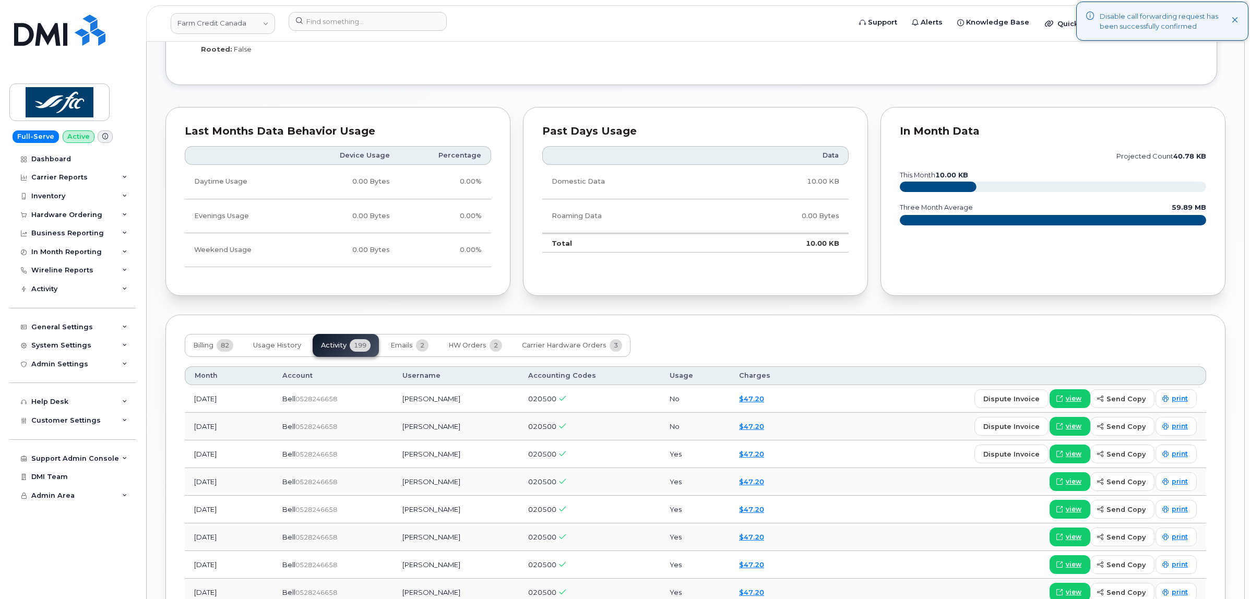
scroll to position [913, 0]
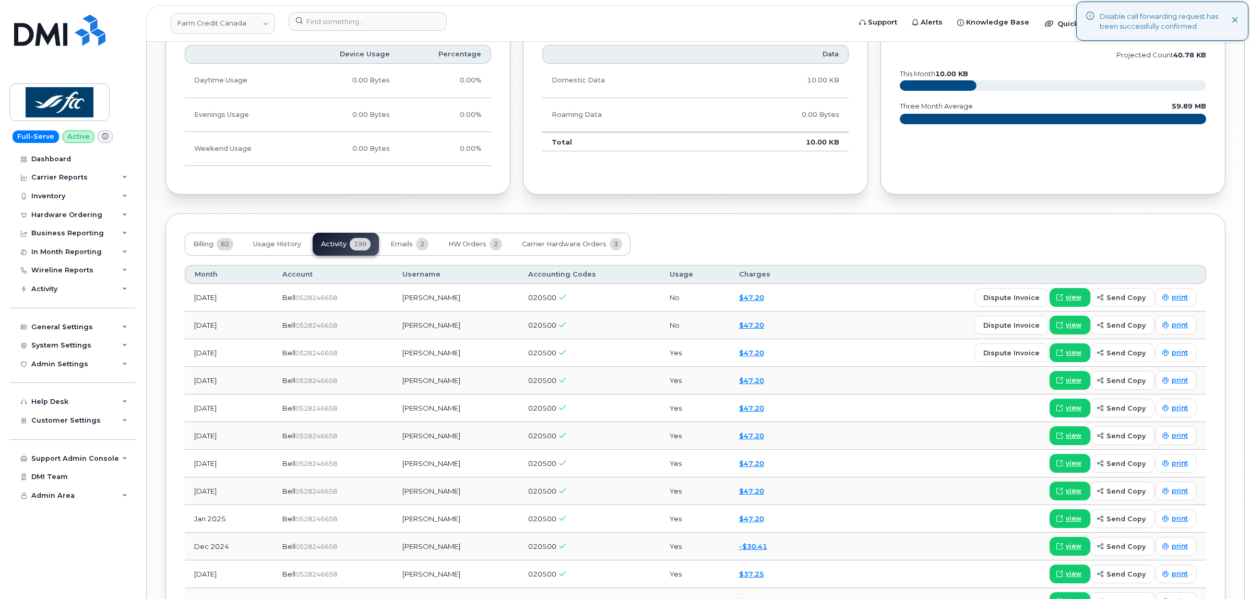
click at [330, 242] on div "Billing 82 Usage History Activity 199 Emails 2 HW Orders 2 Carrier Hardware Ord…" at bounding box center [408, 244] width 446 height 23
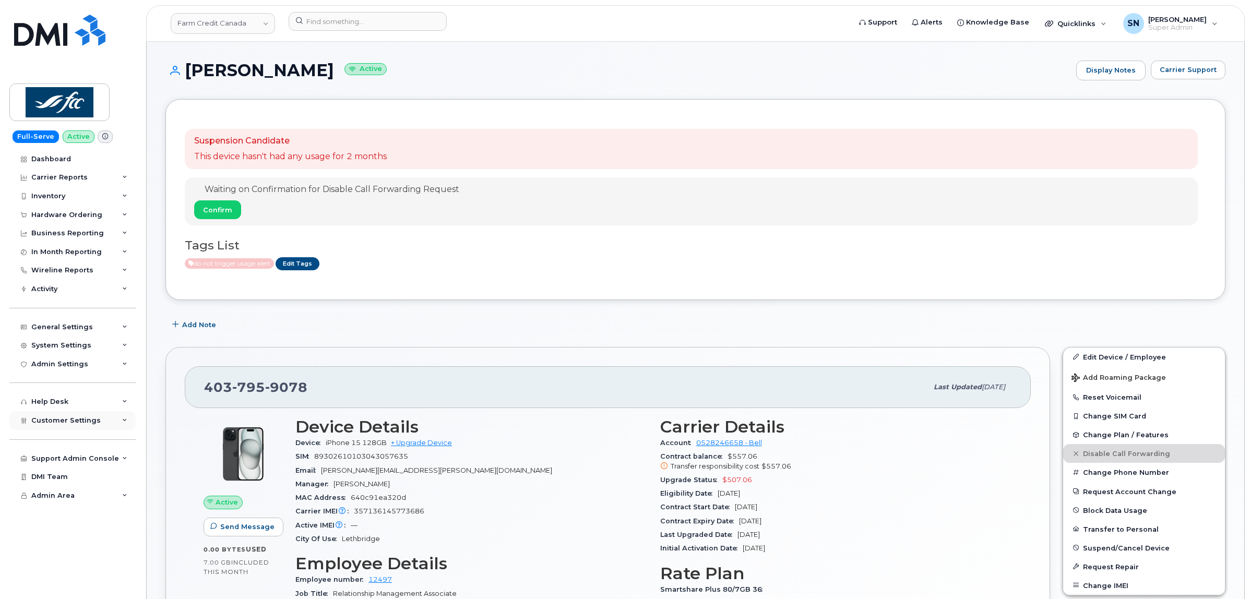
click at [68, 421] on span "Customer Settings" at bounding box center [65, 421] width 69 height 8
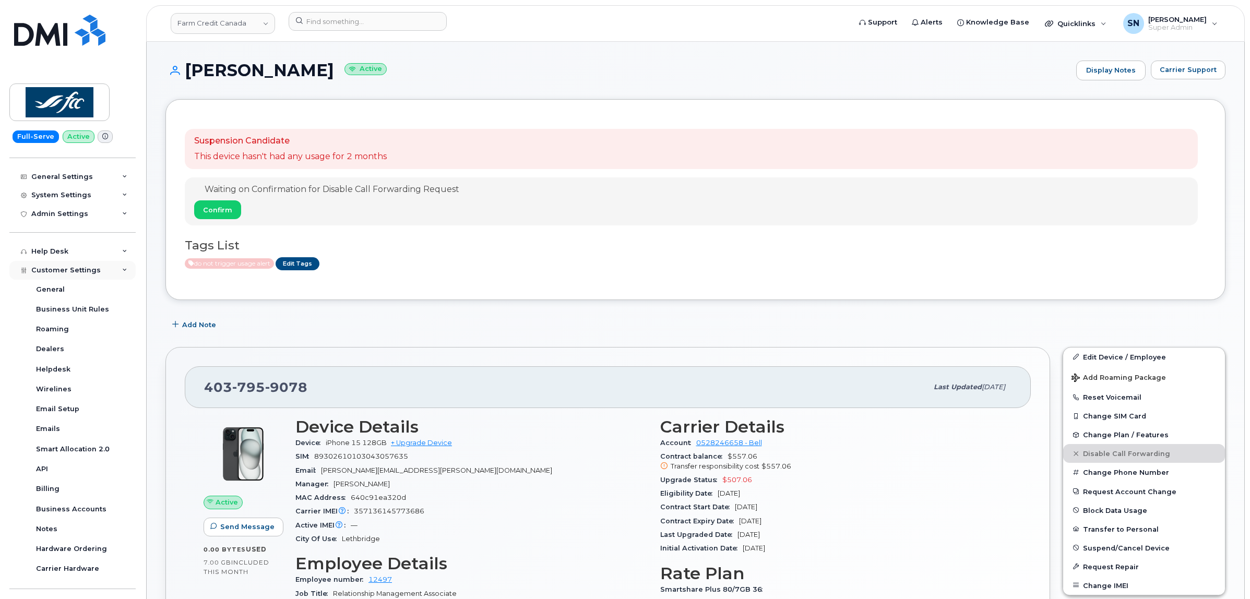
scroll to position [209, 0]
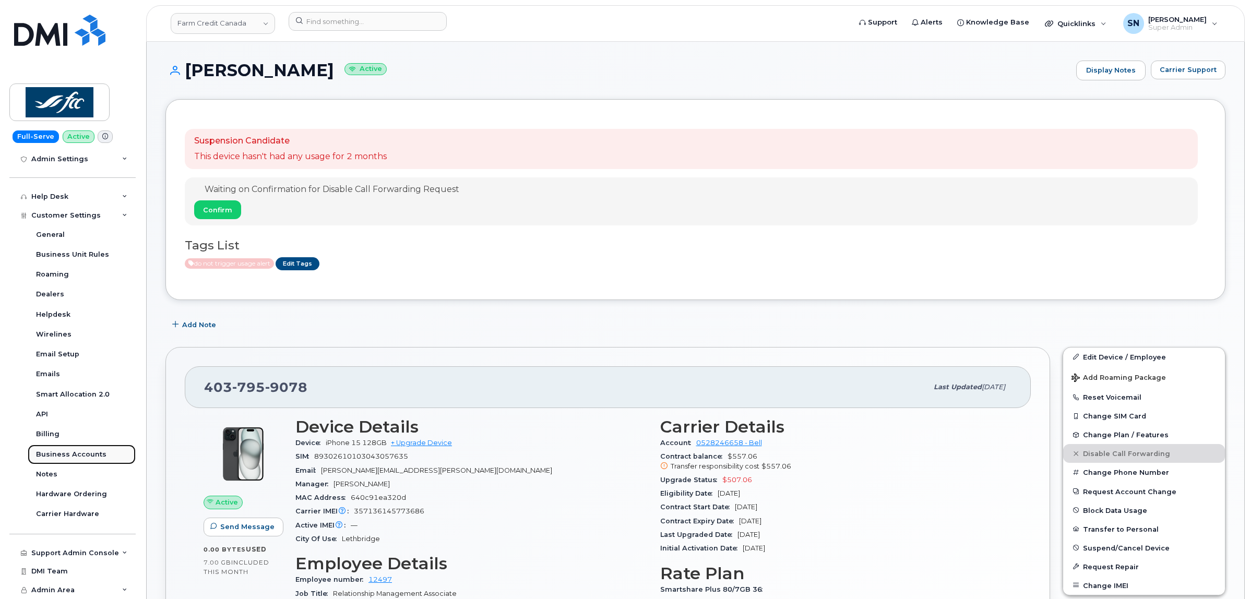
click at [75, 452] on div "Business Accounts" at bounding box center [71, 454] width 70 height 9
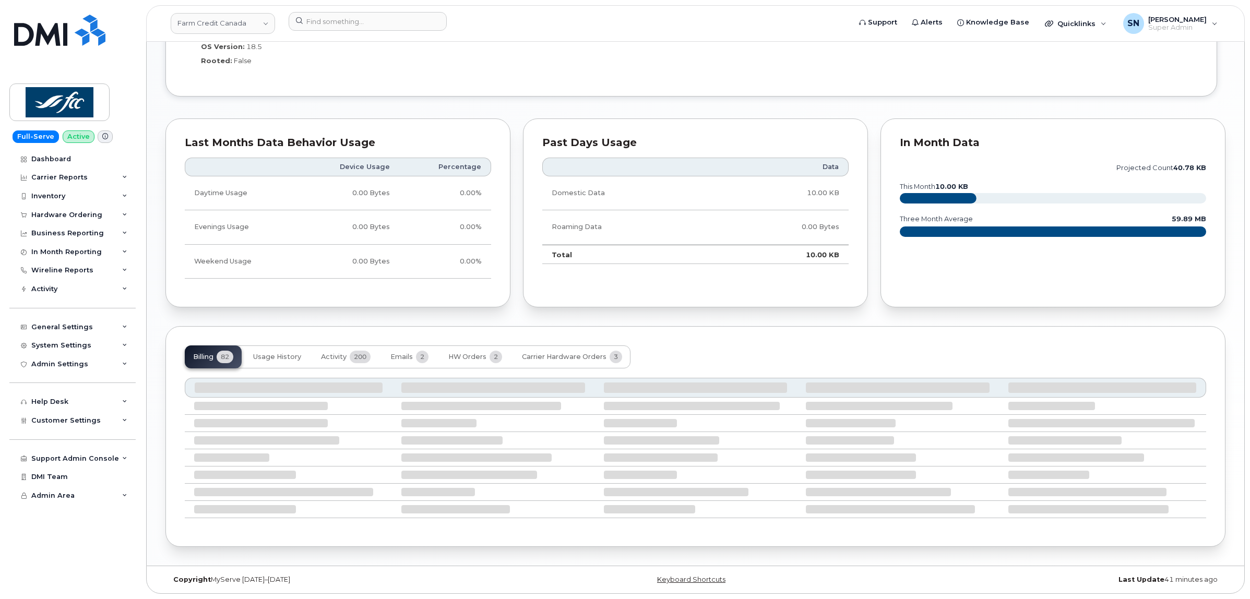
scroll to position [849, 0]
click at [340, 353] on span "Activity" at bounding box center [334, 357] width 26 height 8
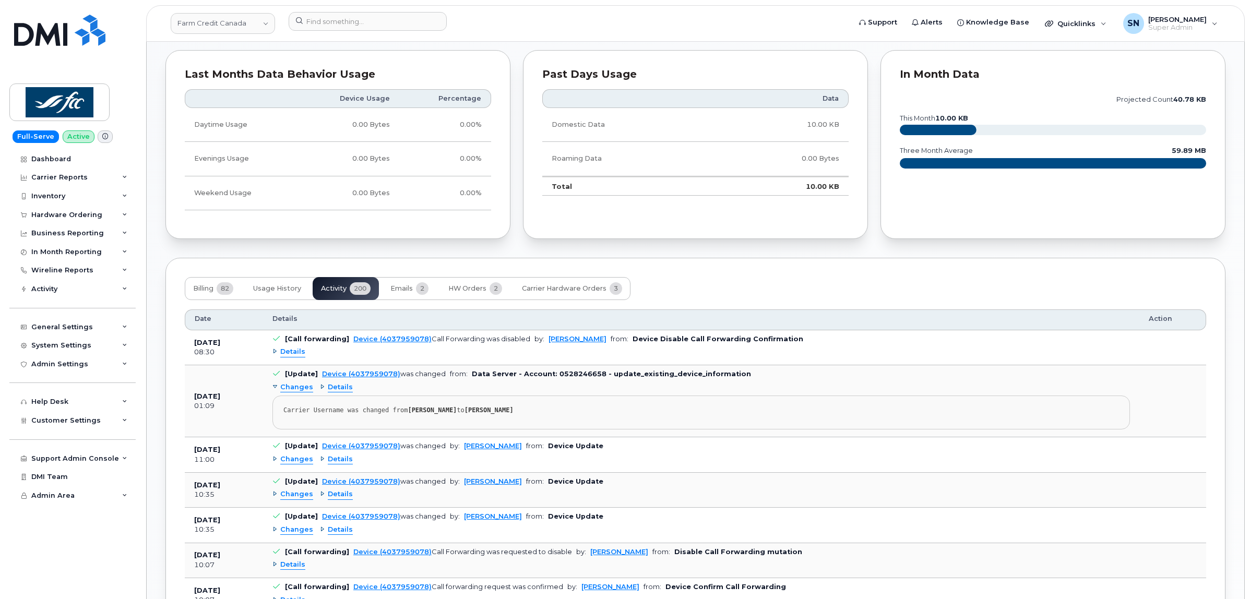
scroll to position [914, 0]
click at [76, 347] on div "System Settings" at bounding box center [61, 345] width 60 height 8
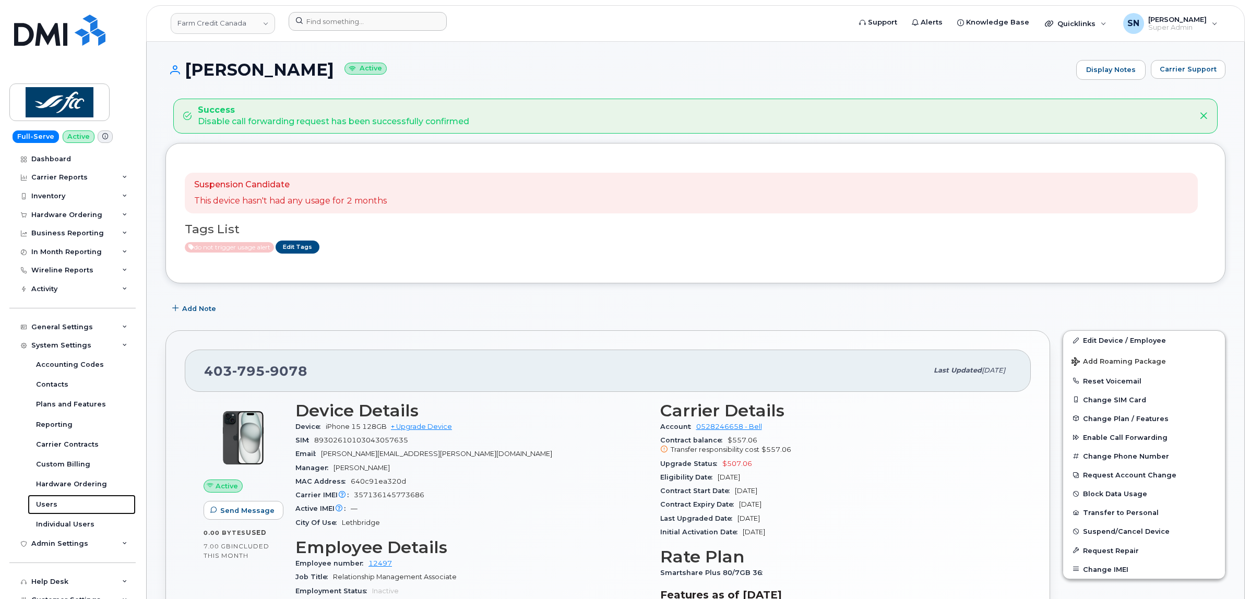
scroll to position [0, 0]
drag, startPoint x: 207, startPoint y: 372, endPoint x: 308, endPoint y: 375, distance: 101.3
click at [308, 375] on div "403 795 9078" at bounding box center [565, 371] width 723 height 22
copy span "403 795 9078"
drag, startPoint x: 186, startPoint y: 72, endPoint x: 349, endPoint y: 70, distance: 162.9
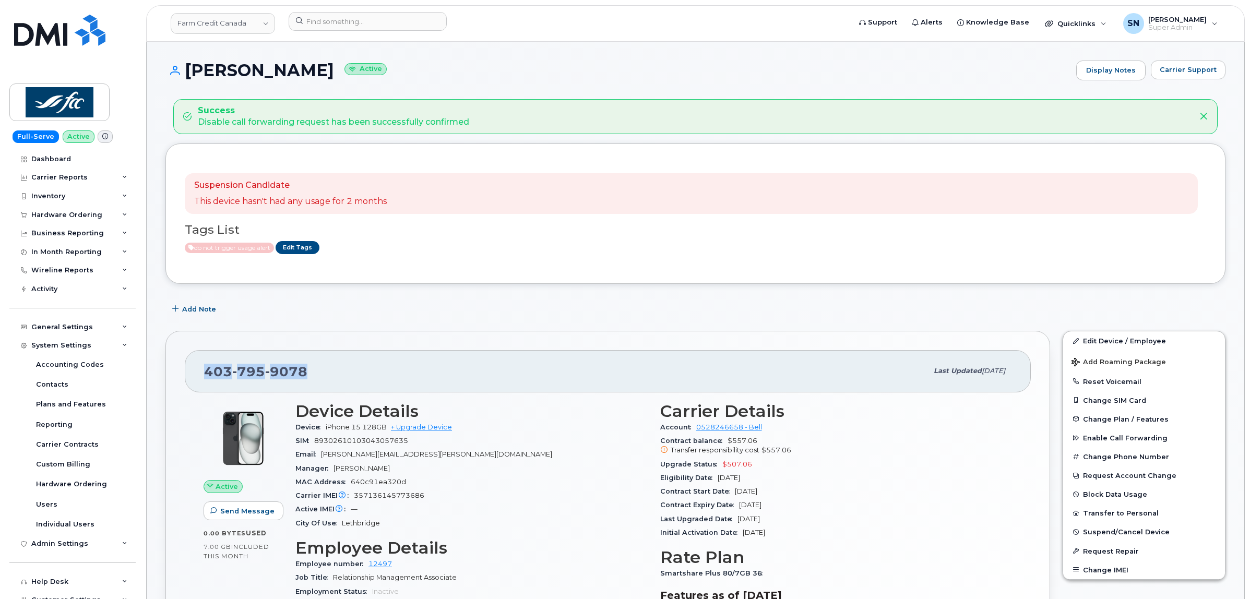
click at [349, 70] on h1 "Amanda McShane Active" at bounding box center [618, 70] width 906 height 18
copy h1 "Amanda McShane"
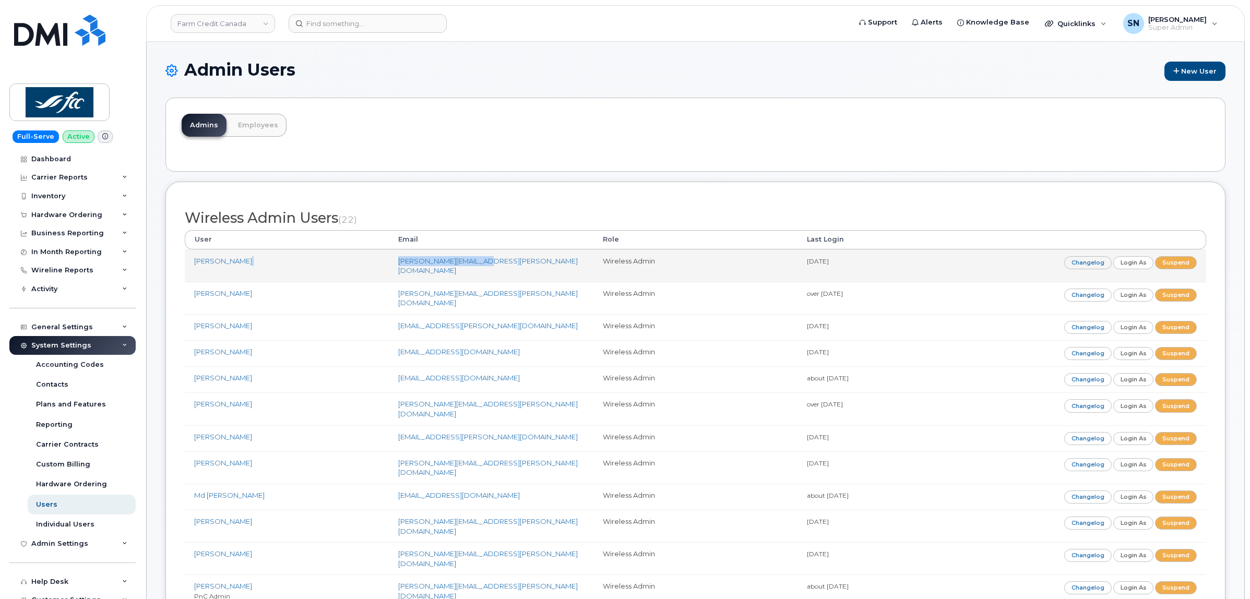
drag, startPoint x: 384, startPoint y: 261, endPoint x: 484, endPoint y: 269, distance: 100.0
click at [484, 269] on tr "[PERSON_NAME] [PERSON_NAME][EMAIL_ADDRESS][PERSON_NAME][DOMAIN_NAME] Wireless A…" at bounding box center [695, 265] width 1021 height 32
copy link "[PERSON_NAME][EMAIL_ADDRESS][PERSON_NAME][DOMAIN_NAME]"
drag, startPoint x: 500, startPoint y: 259, endPoint x: 397, endPoint y: 260, distance: 102.3
click at [397, 260] on td "[PERSON_NAME][EMAIL_ADDRESS][PERSON_NAME][DOMAIN_NAME]" at bounding box center [491, 265] width 204 height 32
